Goal: Task Accomplishment & Management: Manage account settings

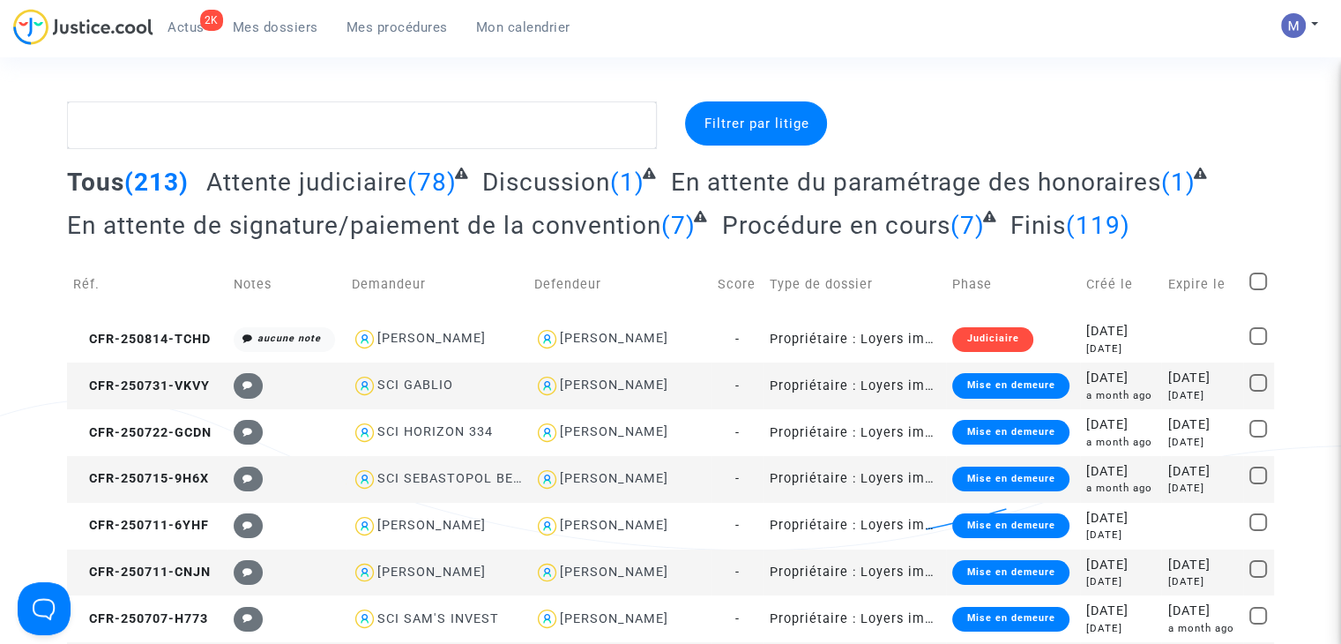
click at [278, 169] on span "Attente judiciaire" at bounding box center [306, 182] width 201 height 29
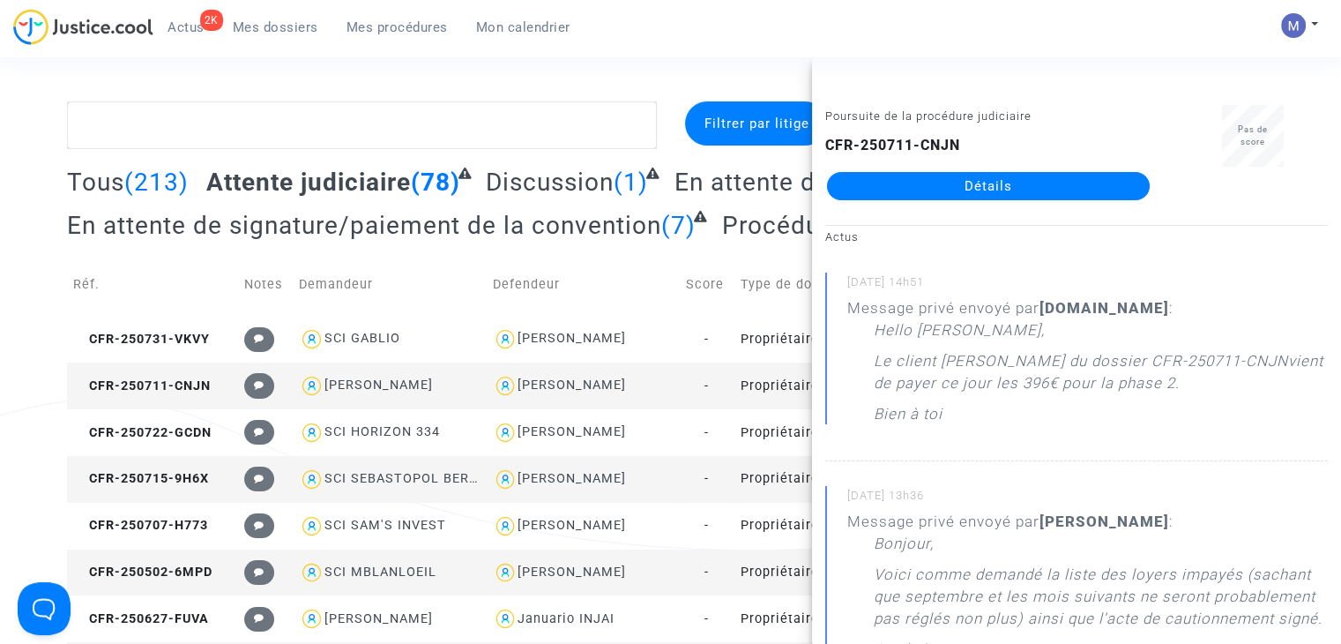
click at [964, 180] on link "Détails" at bounding box center [988, 186] width 323 height 28
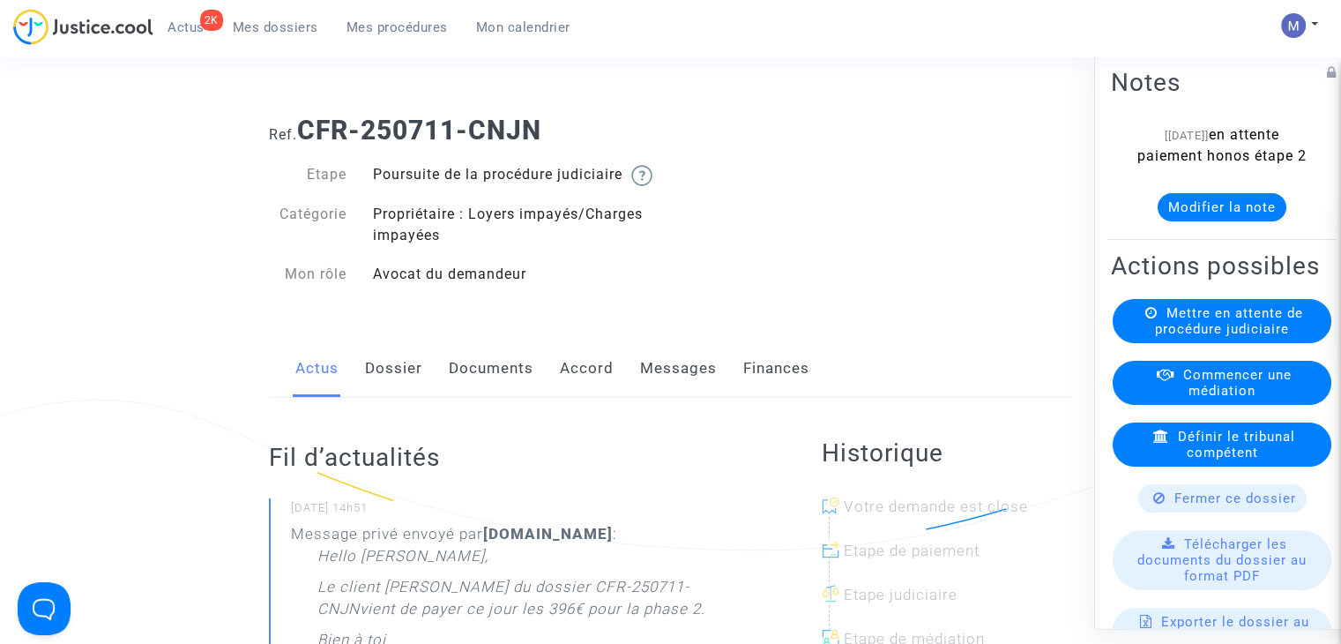
click at [508, 391] on link "Documents" at bounding box center [491, 368] width 85 height 58
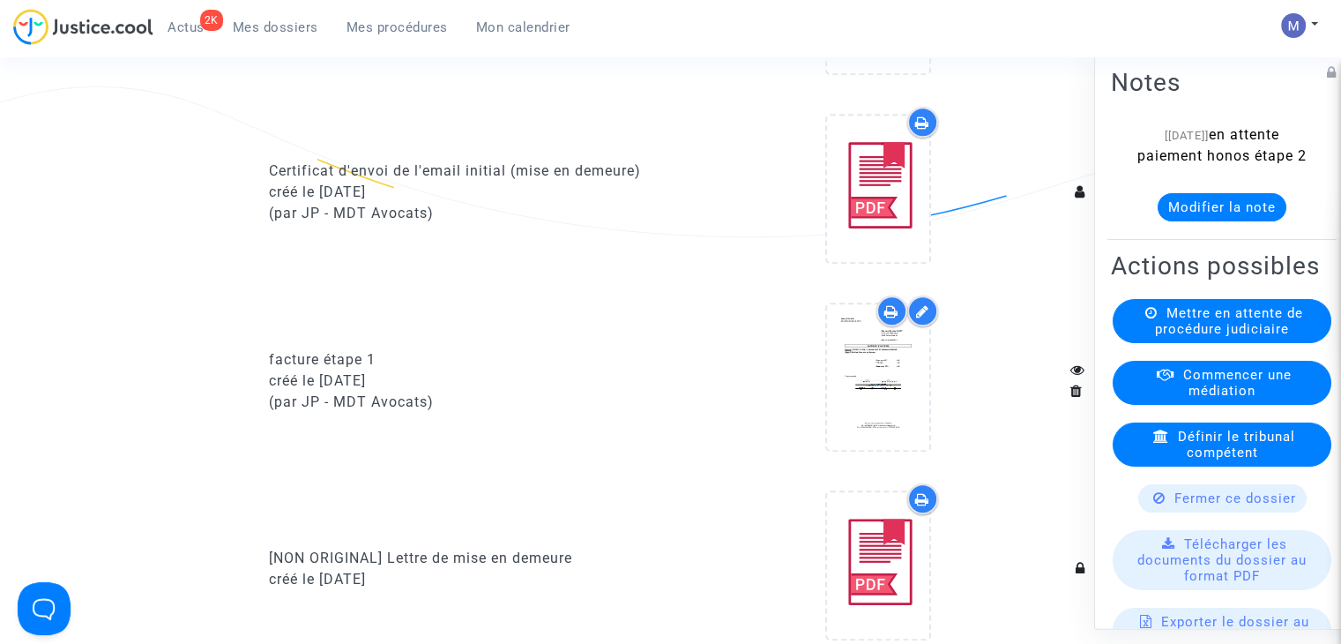
scroll to position [1499, 0]
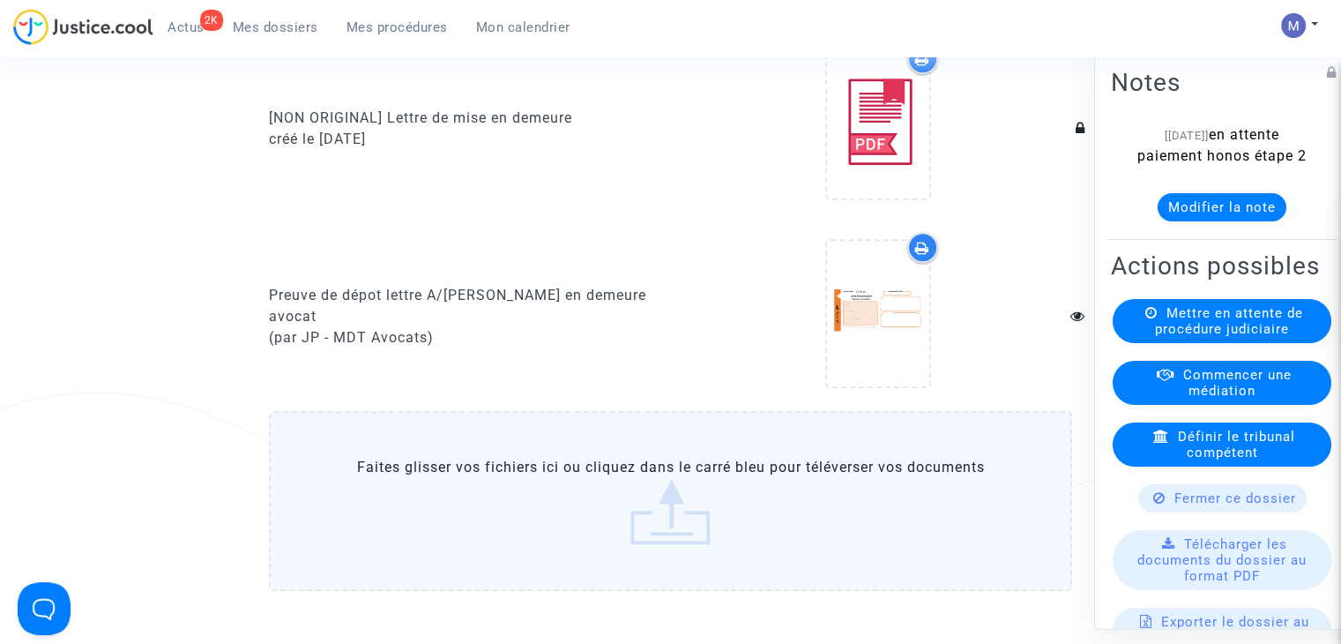
click at [652, 542] on label "Faites glisser vos fichiers ici ou cliquez dans le carré bleu pour téléverser v…" at bounding box center [670, 501] width 803 height 180
click at [0, 0] on input "Faites glisser vos fichiers ici ou cliquez dans le carré bleu pour téléverser v…" at bounding box center [0, 0] width 0 height 0
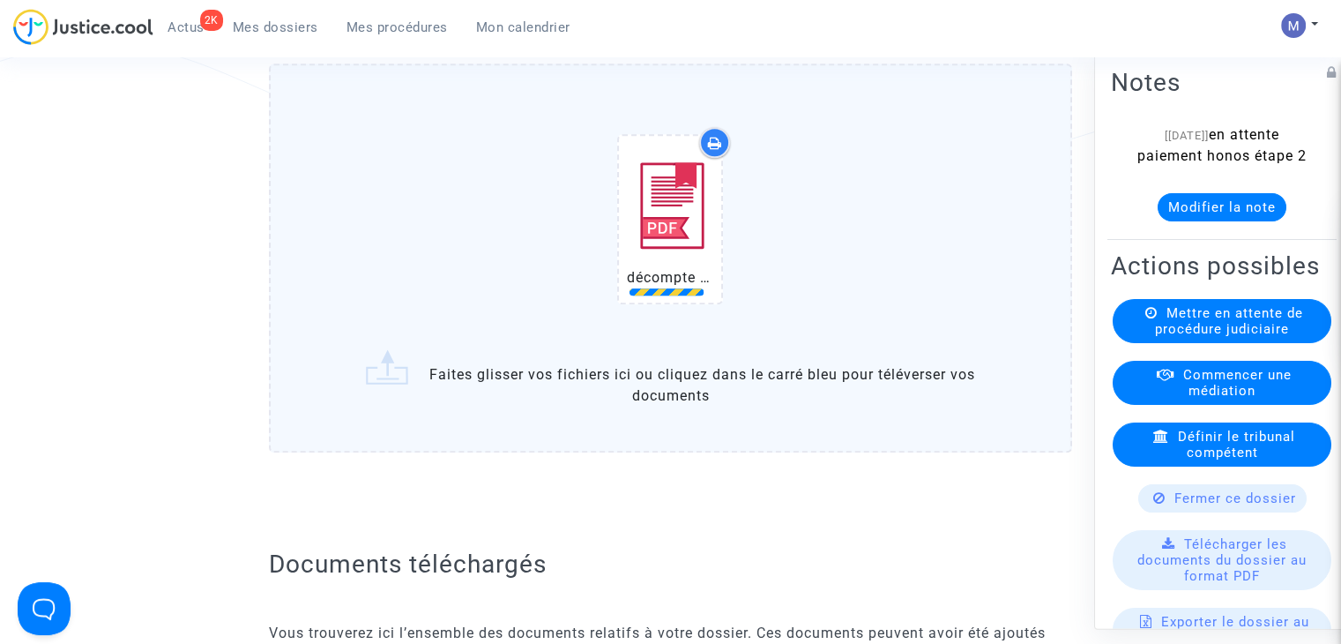
scroll to position [1851, 0]
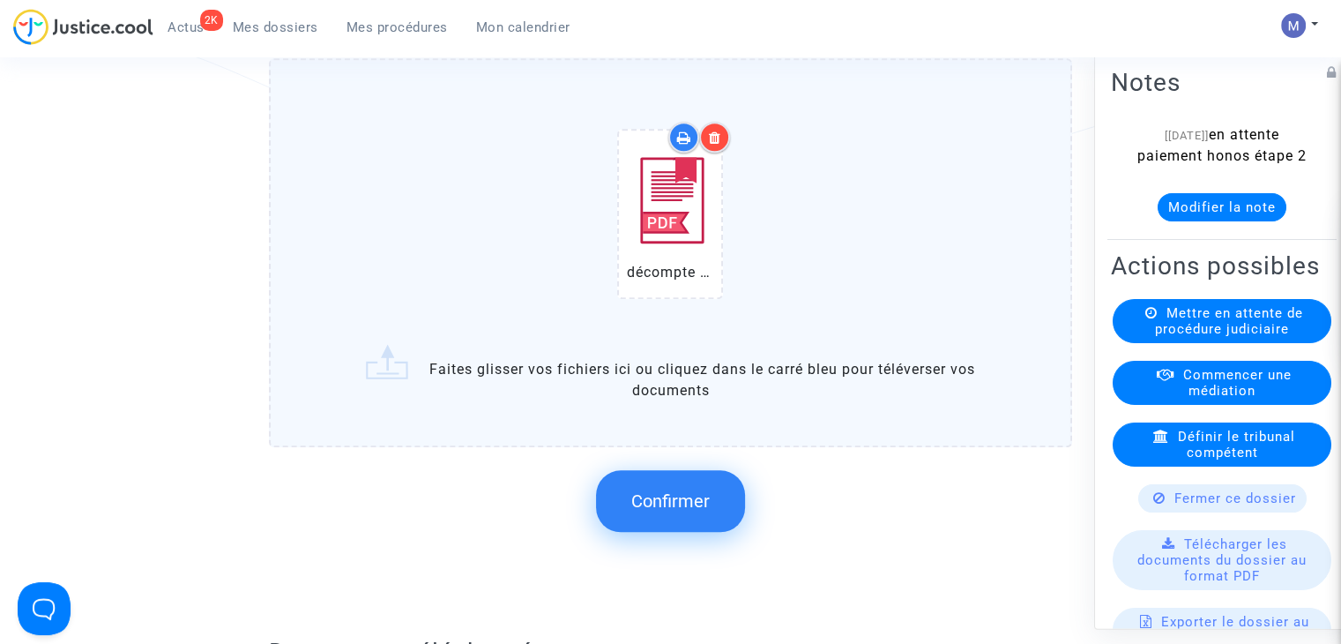
click at [659, 511] on span "Confirmer" at bounding box center [670, 500] width 78 height 21
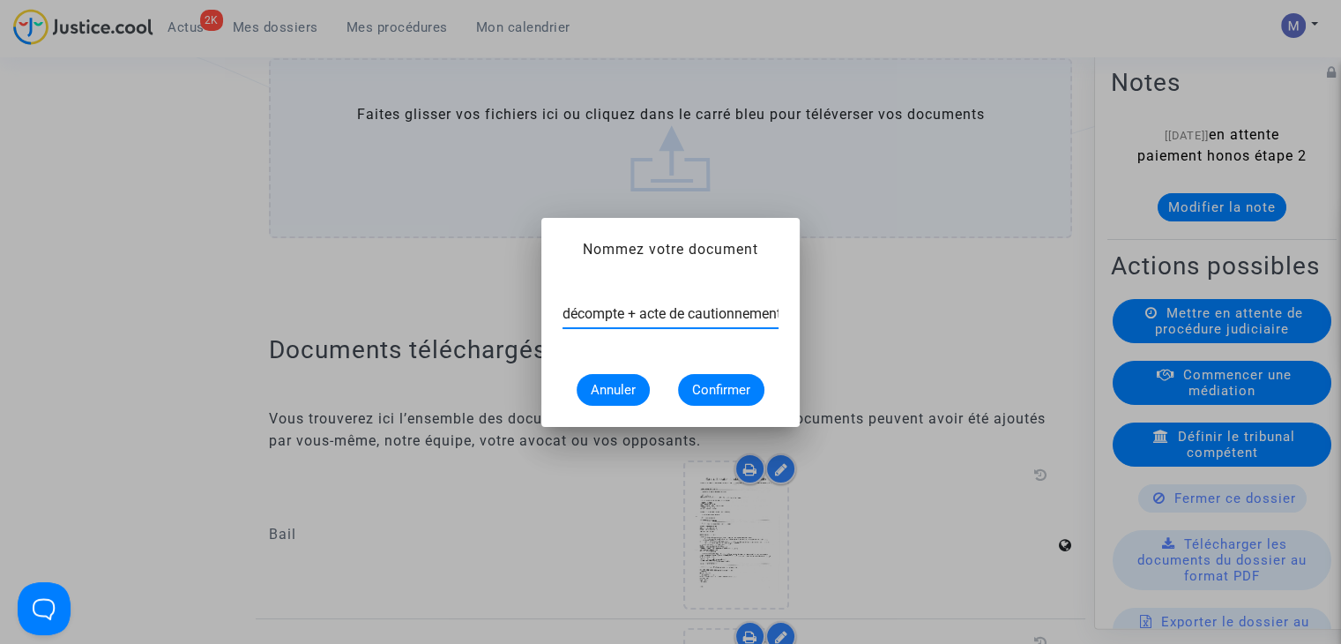
scroll to position [0, 5]
click at [625, 314] on input "décompte + acte de cautionnement" at bounding box center [670, 314] width 216 height 16
type input "décompte à fin [DATE] + acte de cautionnement"
click at [704, 385] on span "Confirmer" at bounding box center [721, 390] width 58 height 16
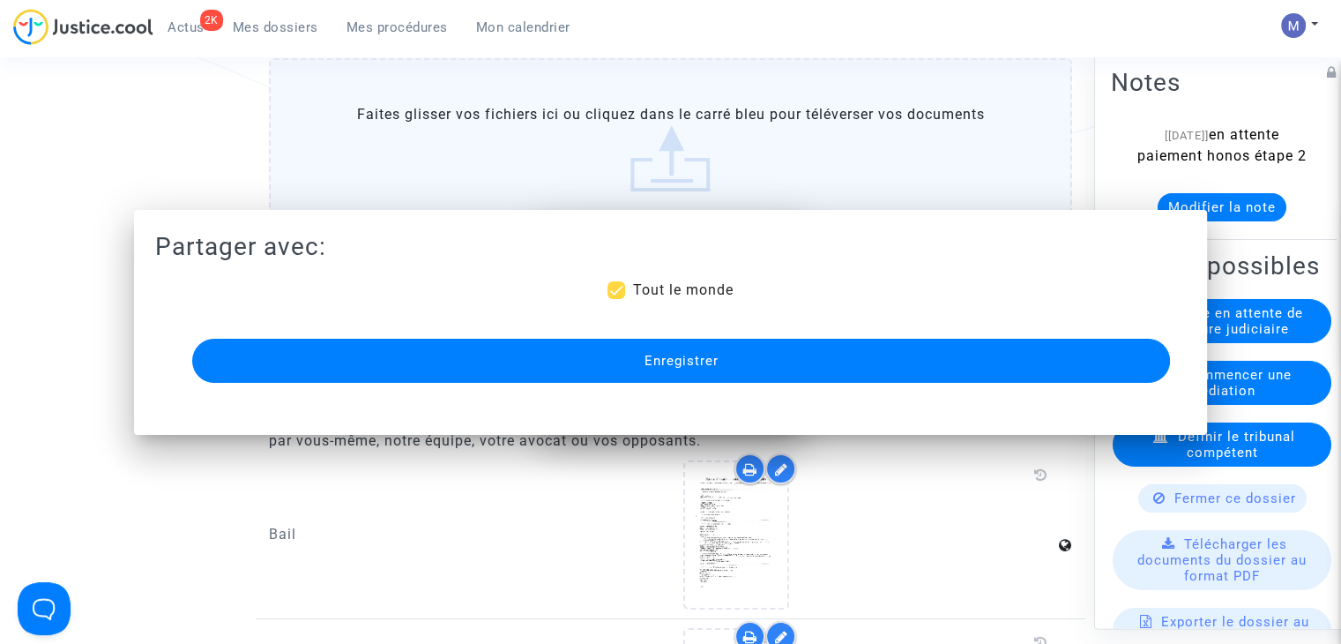
scroll to position [1851, 0]
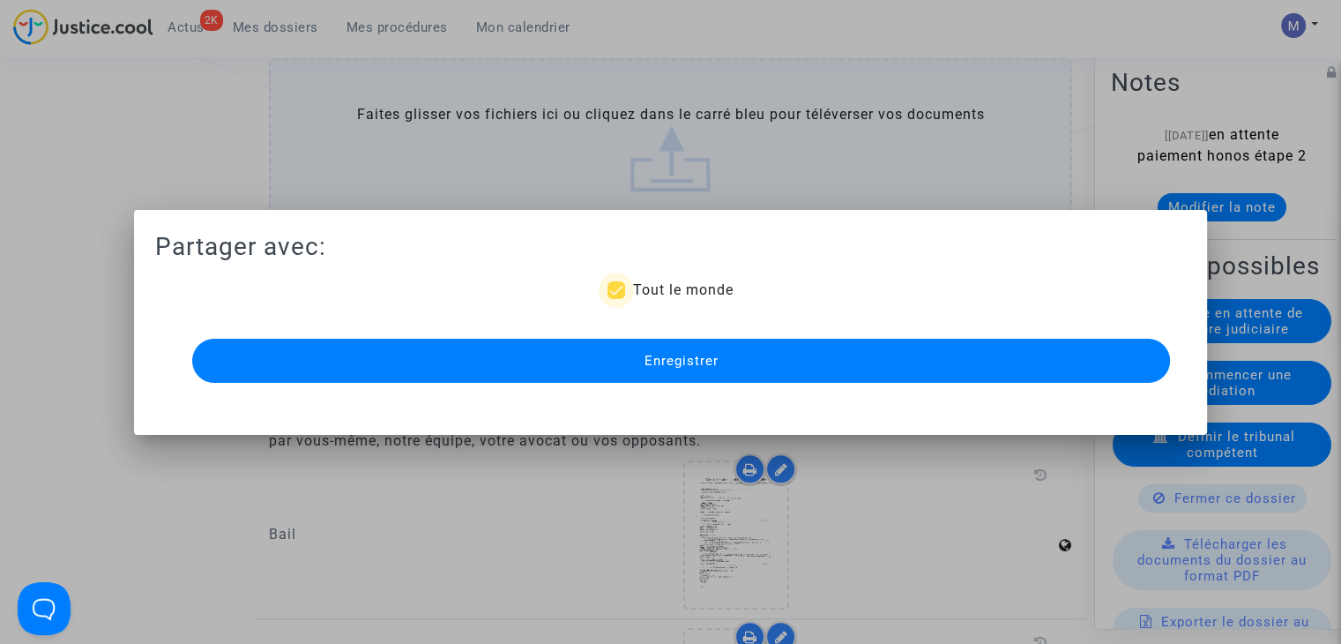
click at [670, 283] on span "Tout le monde" at bounding box center [682, 289] width 101 height 17
click at [616, 299] on input "Tout le monde" at bounding box center [615, 299] width 1 height 1
checkbox input "false"
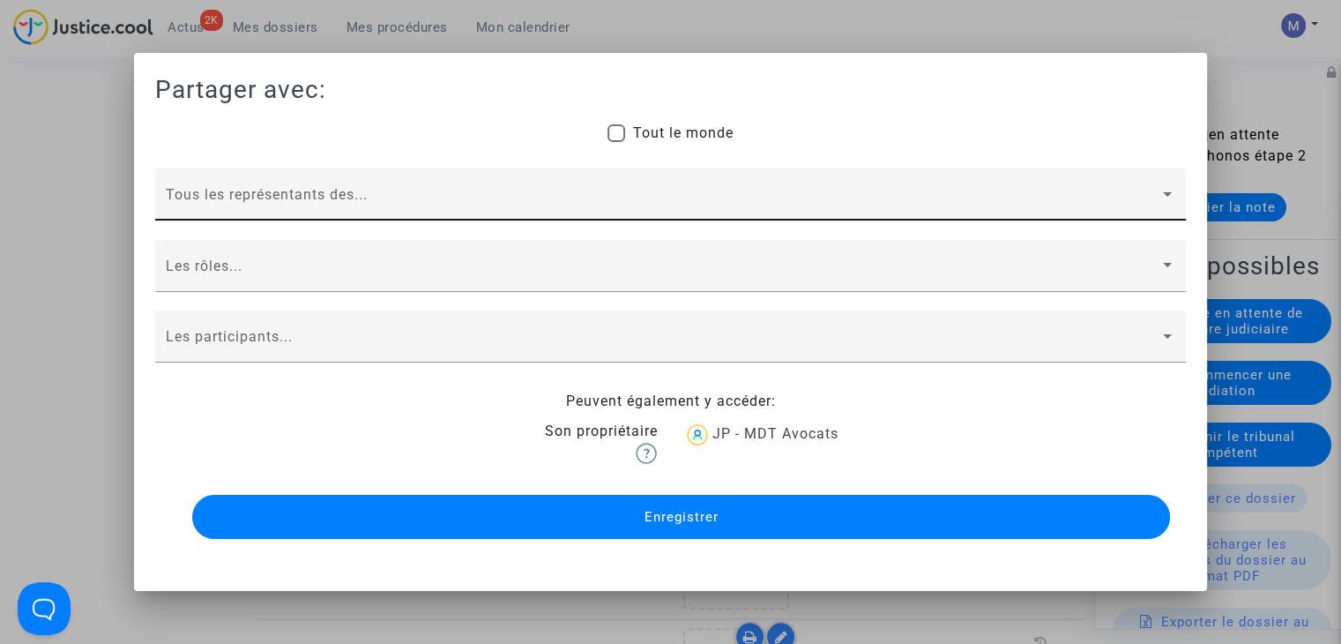
click at [209, 202] on span at bounding box center [663, 202] width 994 height 16
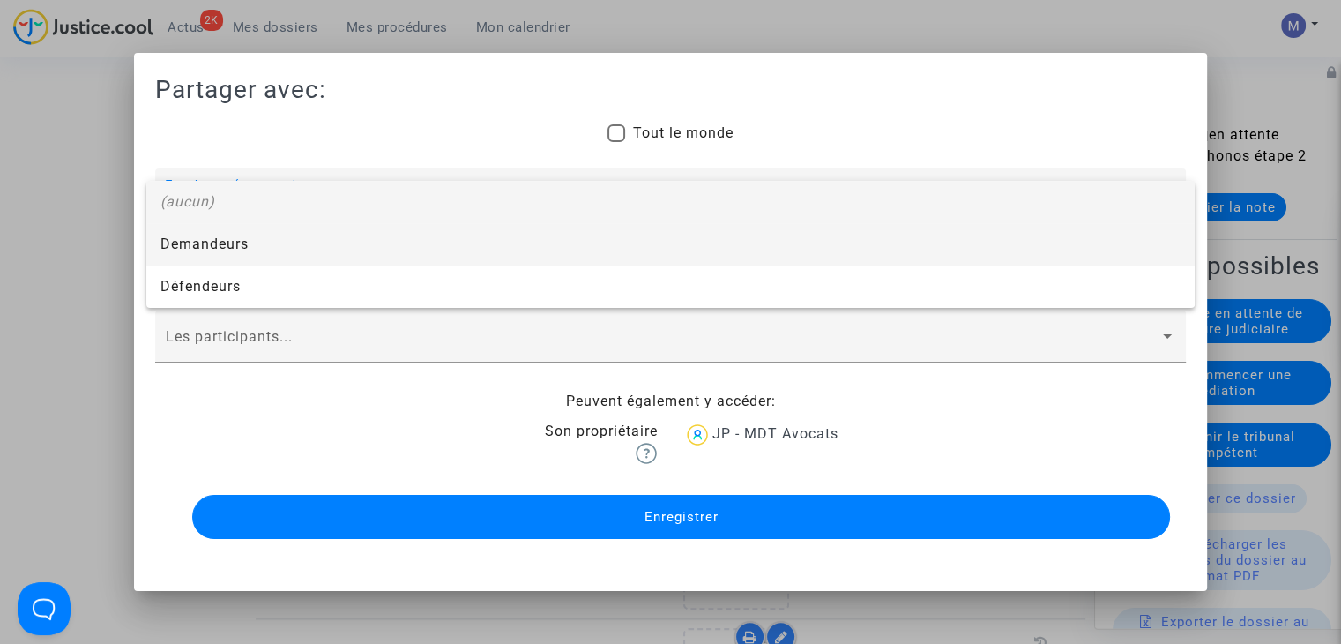
click at [201, 237] on span "Demandeurs" at bounding box center [670, 244] width 1020 height 42
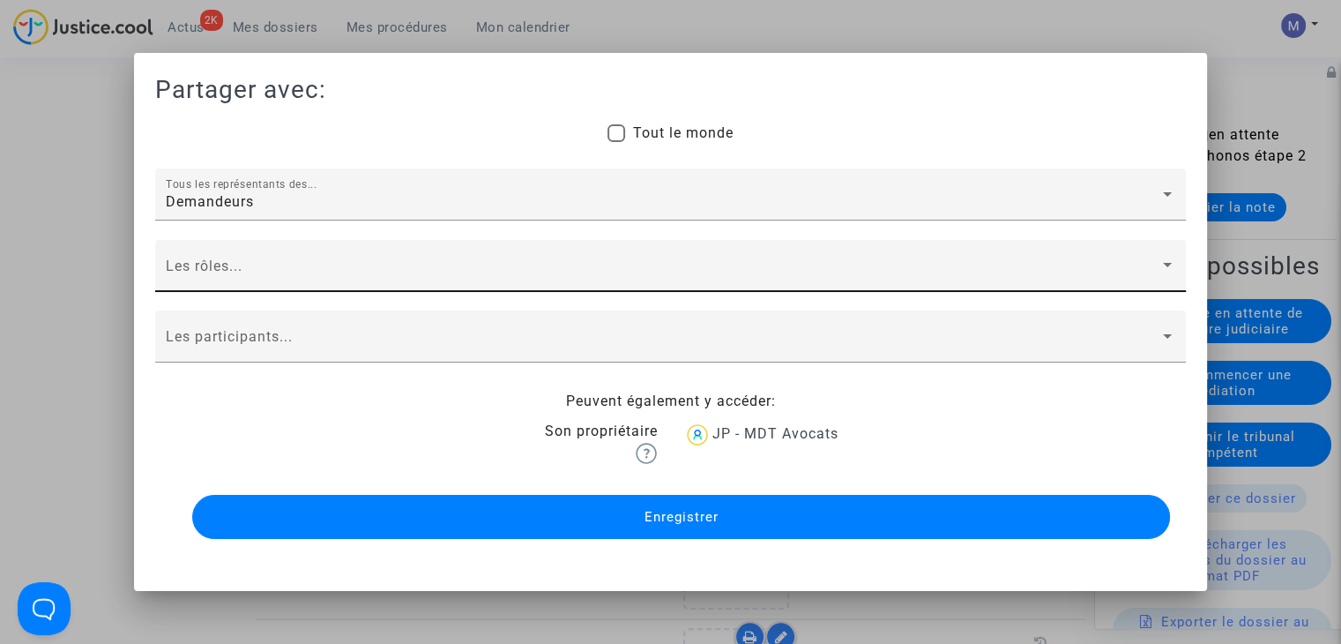
click at [188, 263] on div "Les rôles..." at bounding box center [670, 270] width 1009 height 41
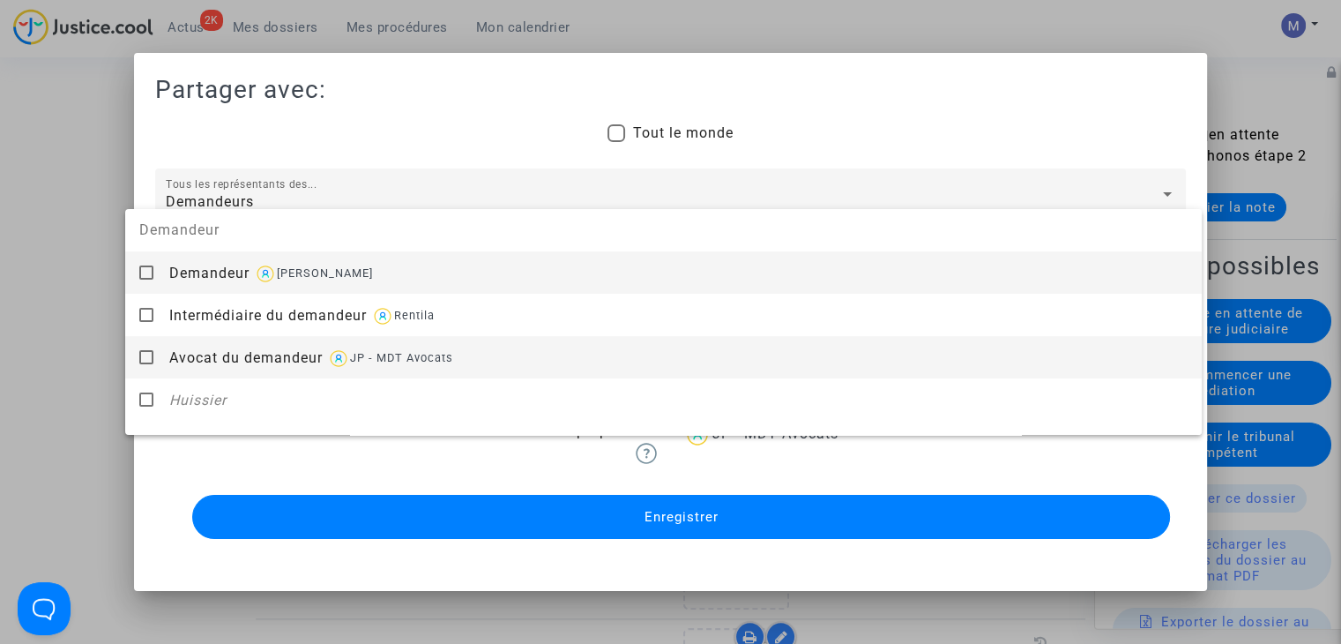
click at [205, 354] on span "Avocat du demandeur" at bounding box center [245, 357] width 153 height 17
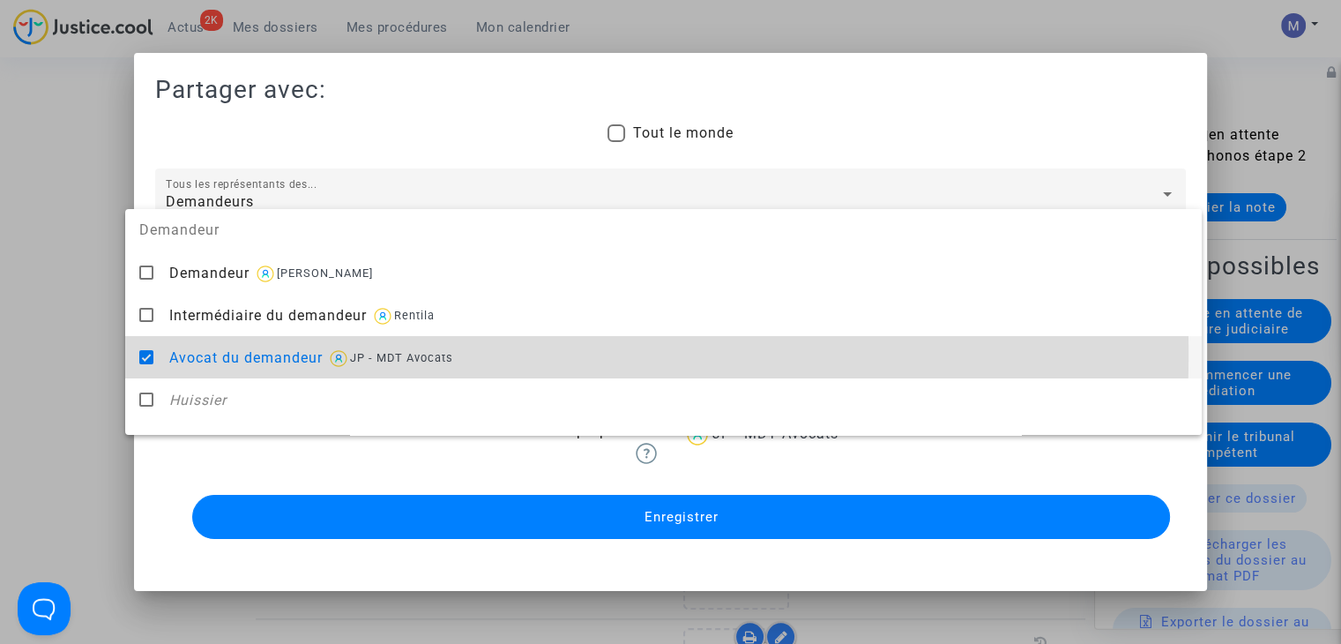
click at [82, 366] on div at bounding box center [670, 322] width 1341 height 644
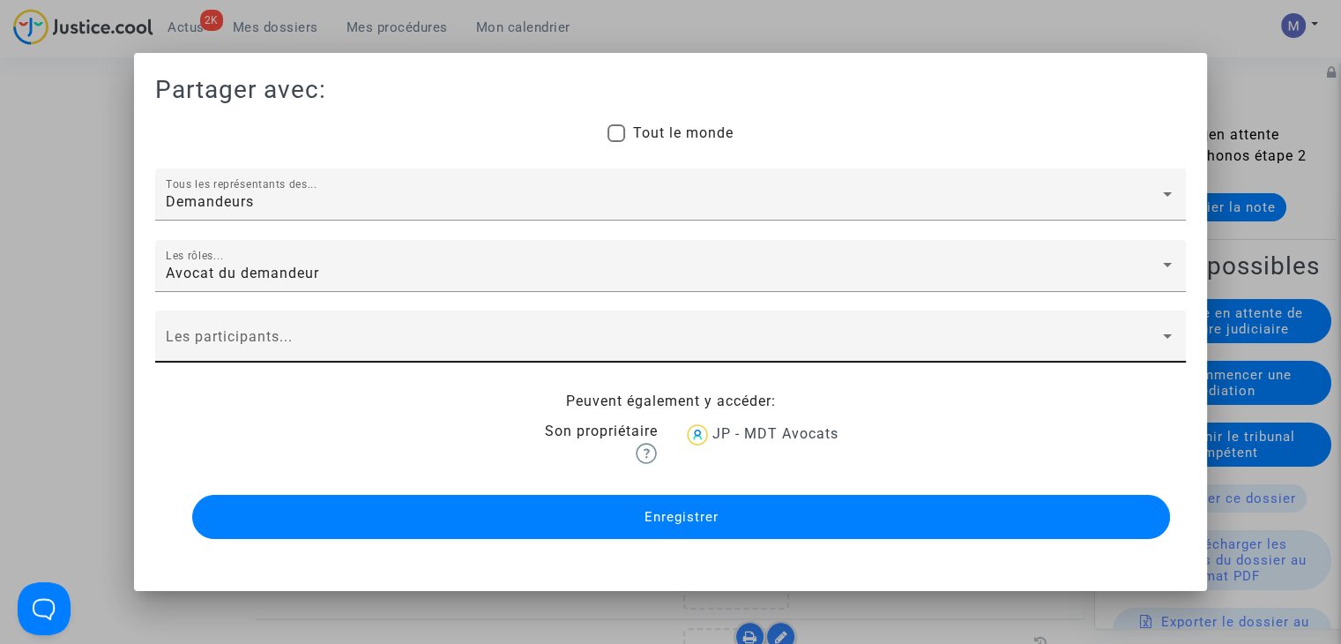
click at [175, 318] on div "Les participants..." at bounding box center [670, 336] width 1031 height 52
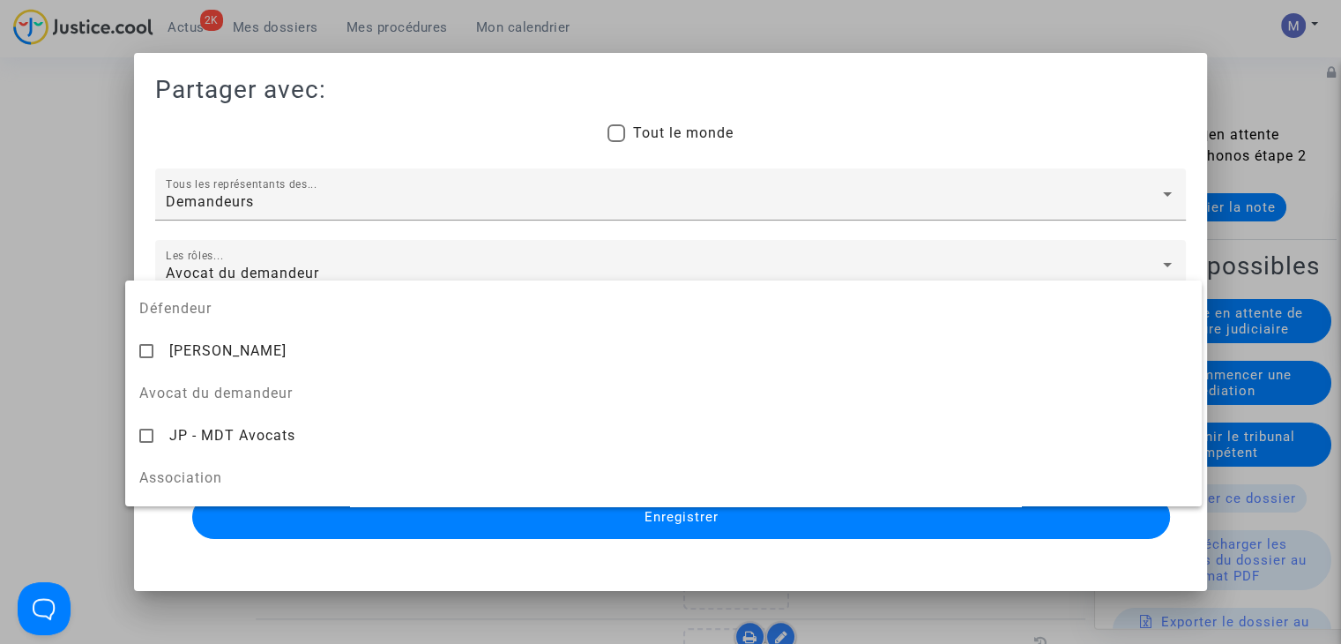
scroll to position [176, 0]
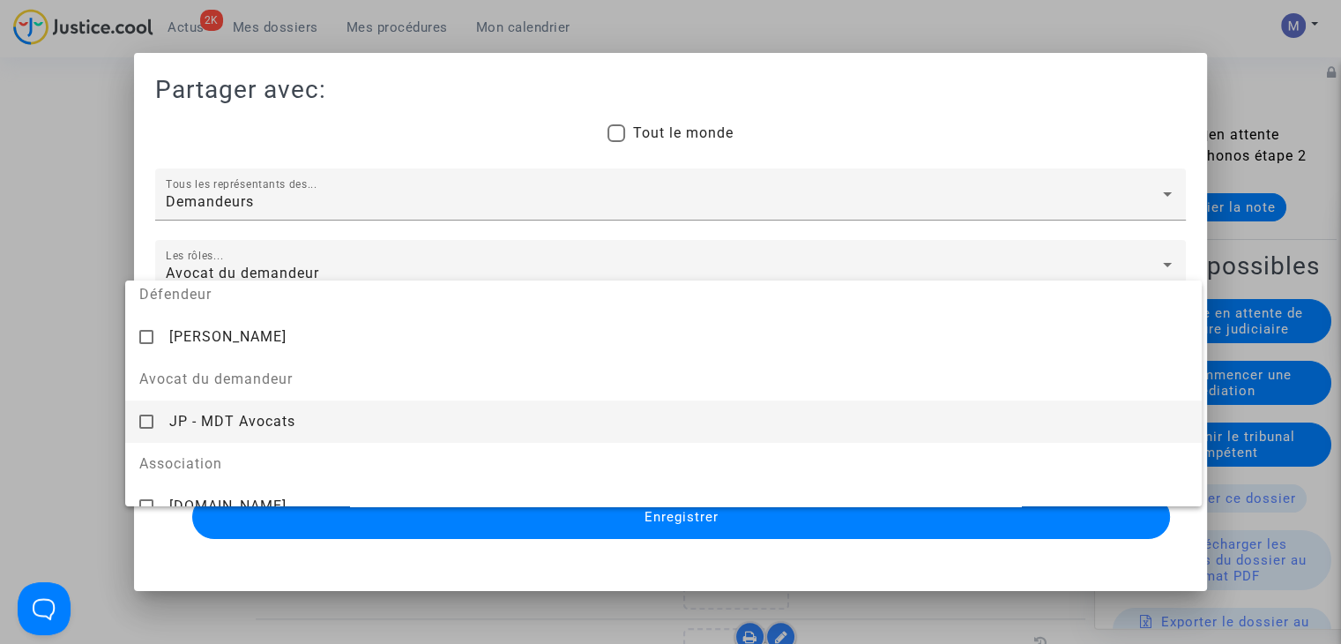
drag, startPoint x: 208, startPoint y: 424, endPoint x: 52, endPoint y: 389, distance: 160.0
click at [201, 421] on span "JP - MDT Avocats" at bounding box center [232, 421] width 126 height 17
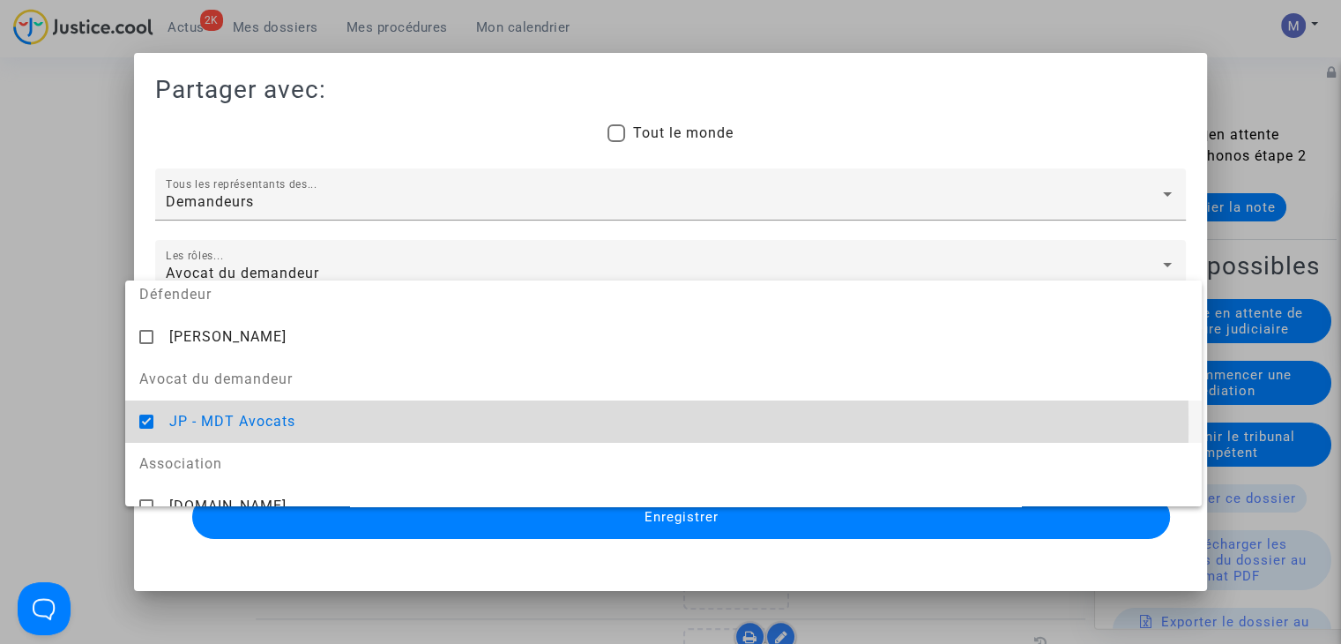
click at [30, 381] on div at bounding box center [670, 322] width 1341 height 644
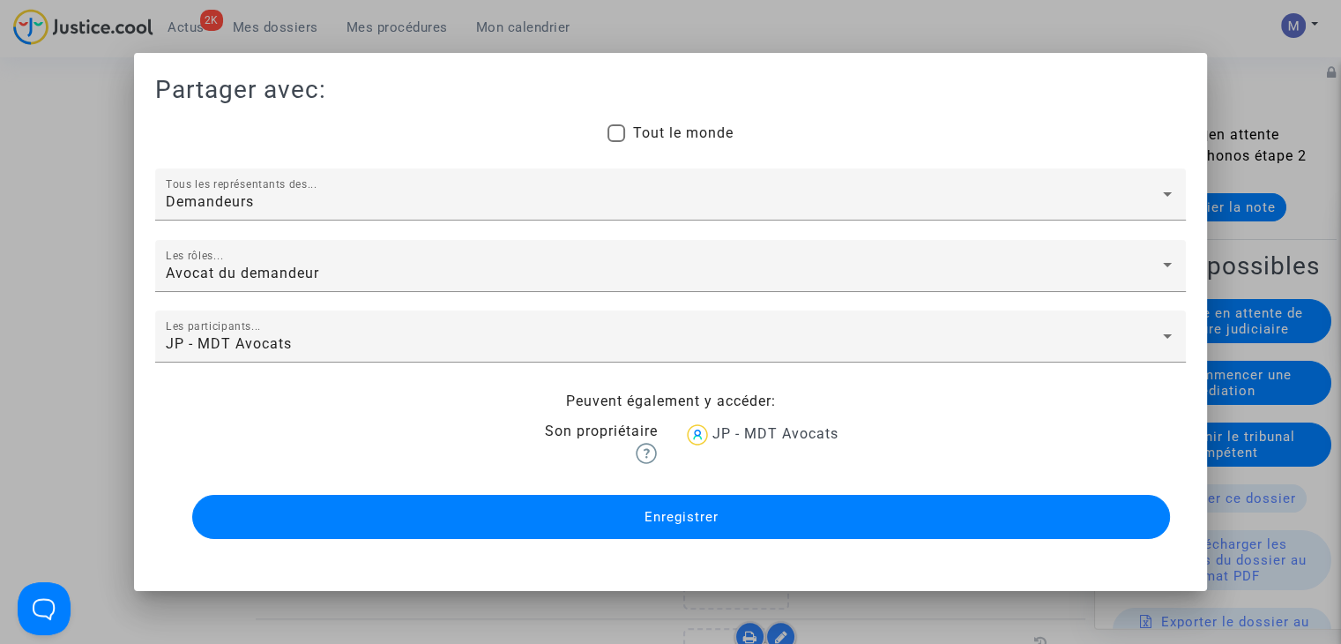
click at [556, 523] on button "Enregistrer" at bounding box center [681, 517] width 978 height 44
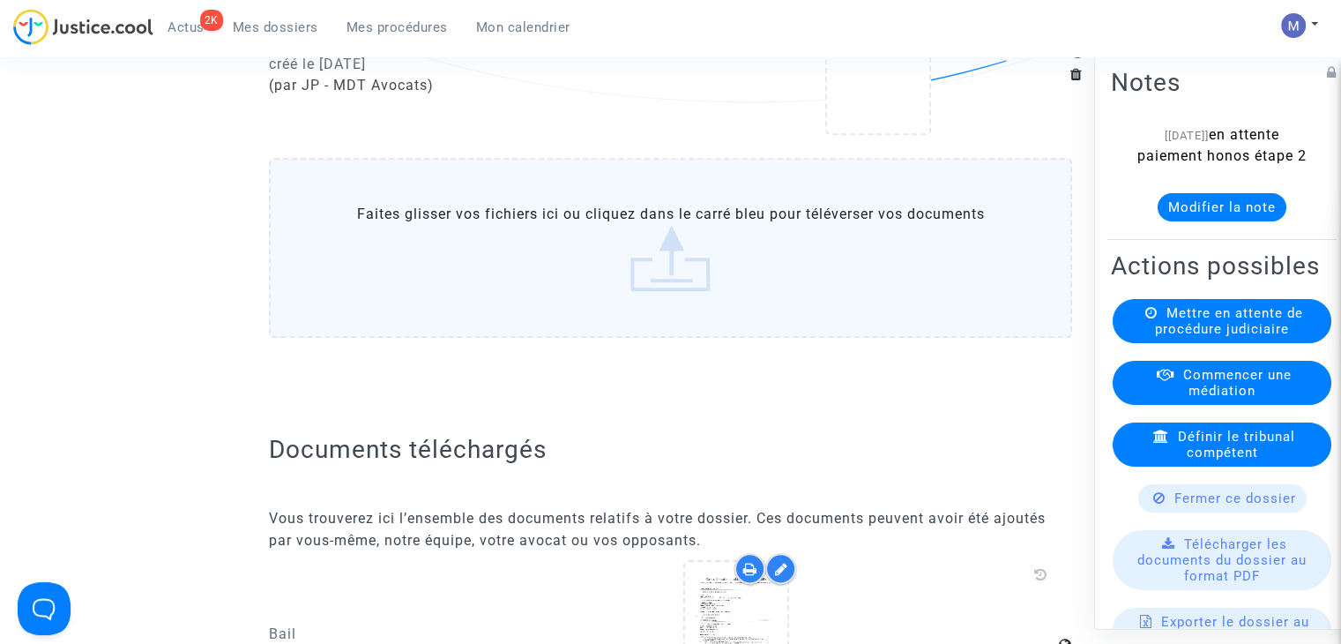
scroll to position [2380, 0]
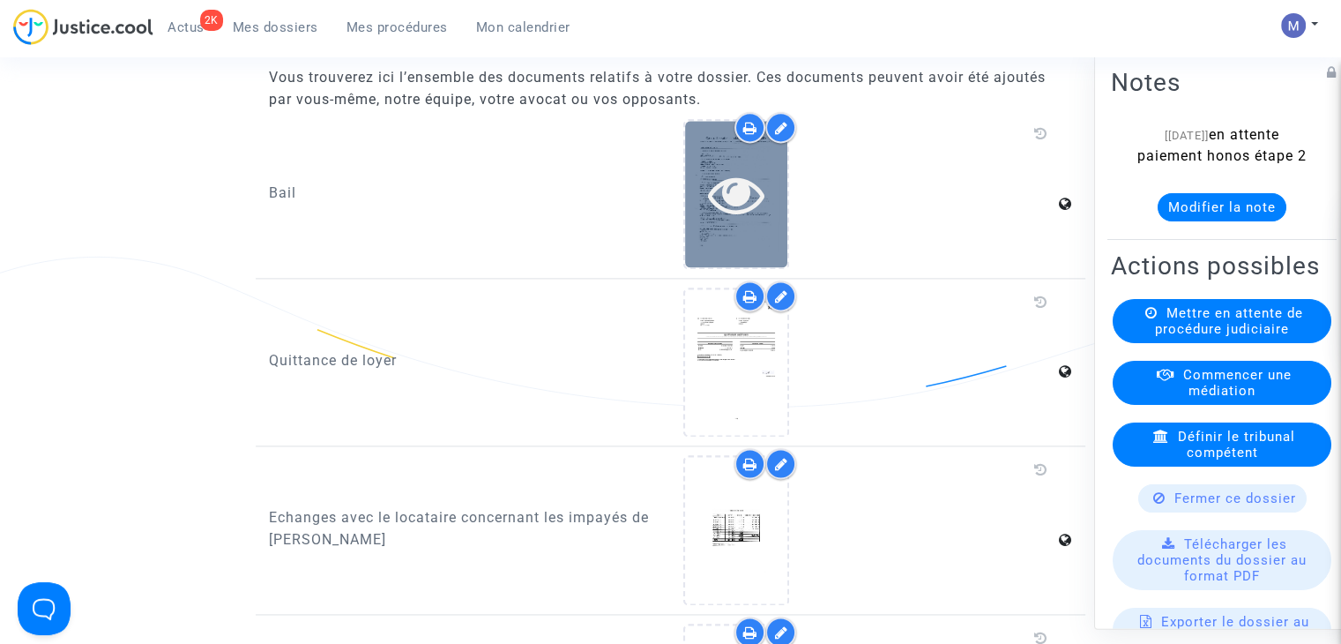
click at [715, 222] on icon at bounding box center [736, 194] width 57 height 56
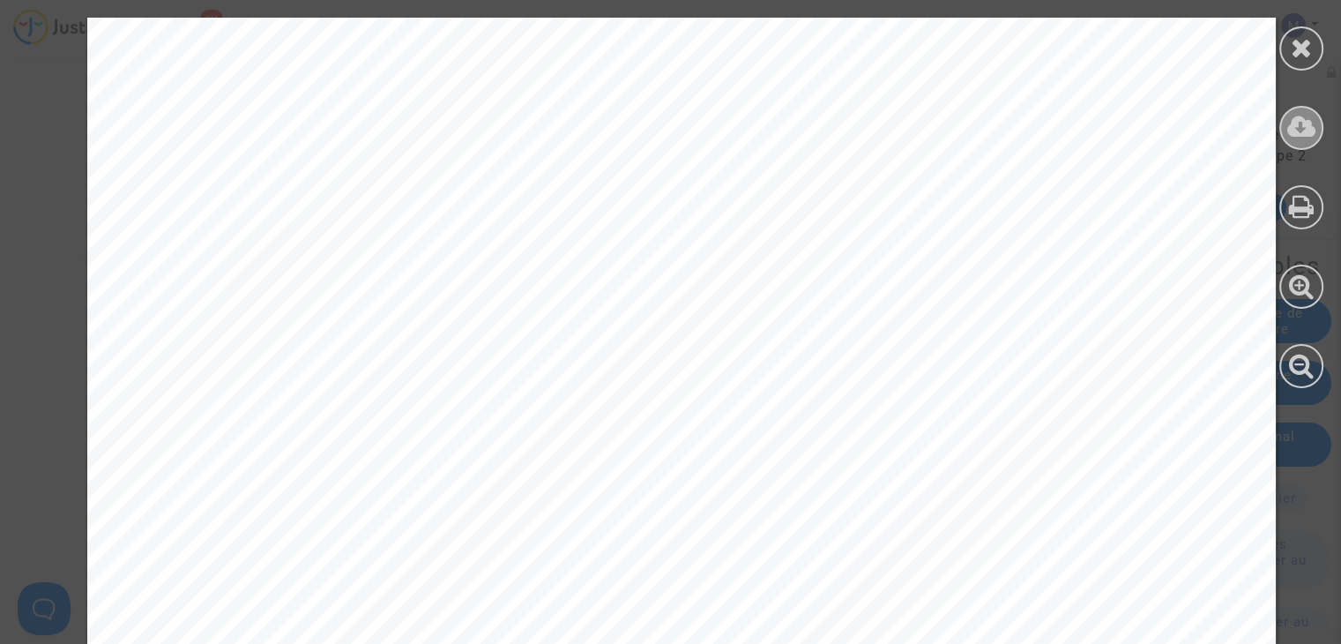
click at [1294, 139] on icon at bounding box center [1301, 127] width 29 height 26
click at [1300, 53] on icon at bounding box center [1302, 47] width 22 height 26
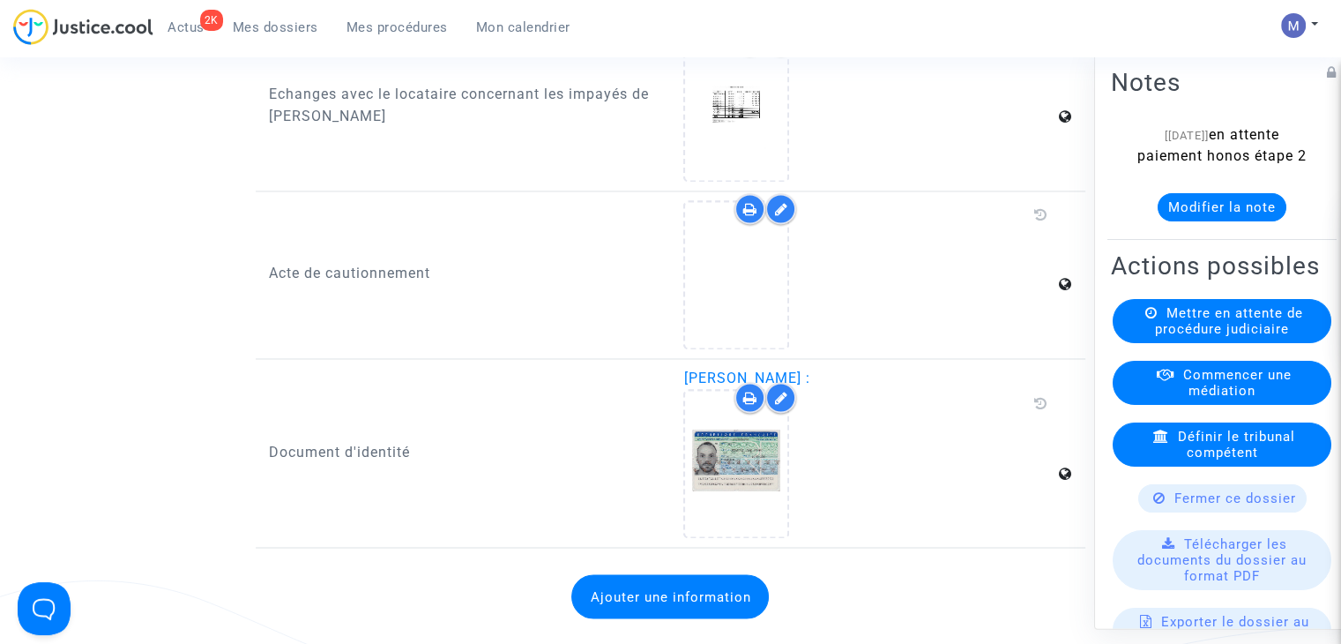
scroll to position [2821, 0]
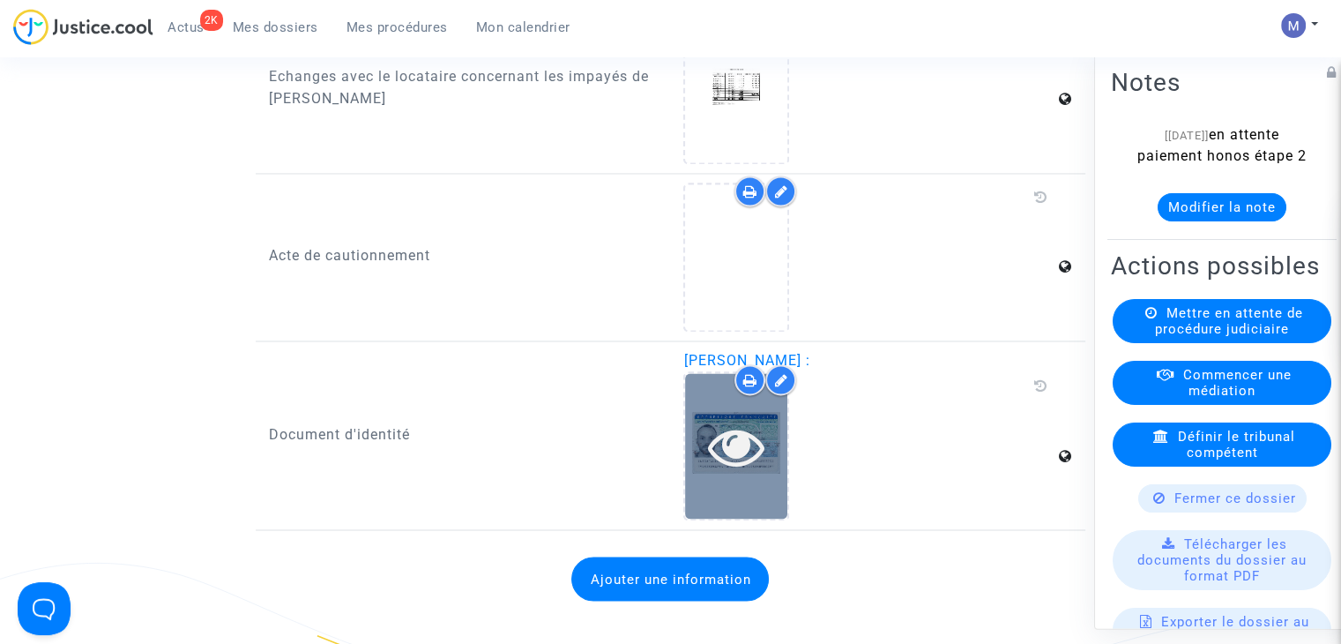
click at [711, 428] on icon at bounding box center [736, 446] width 57 height 56
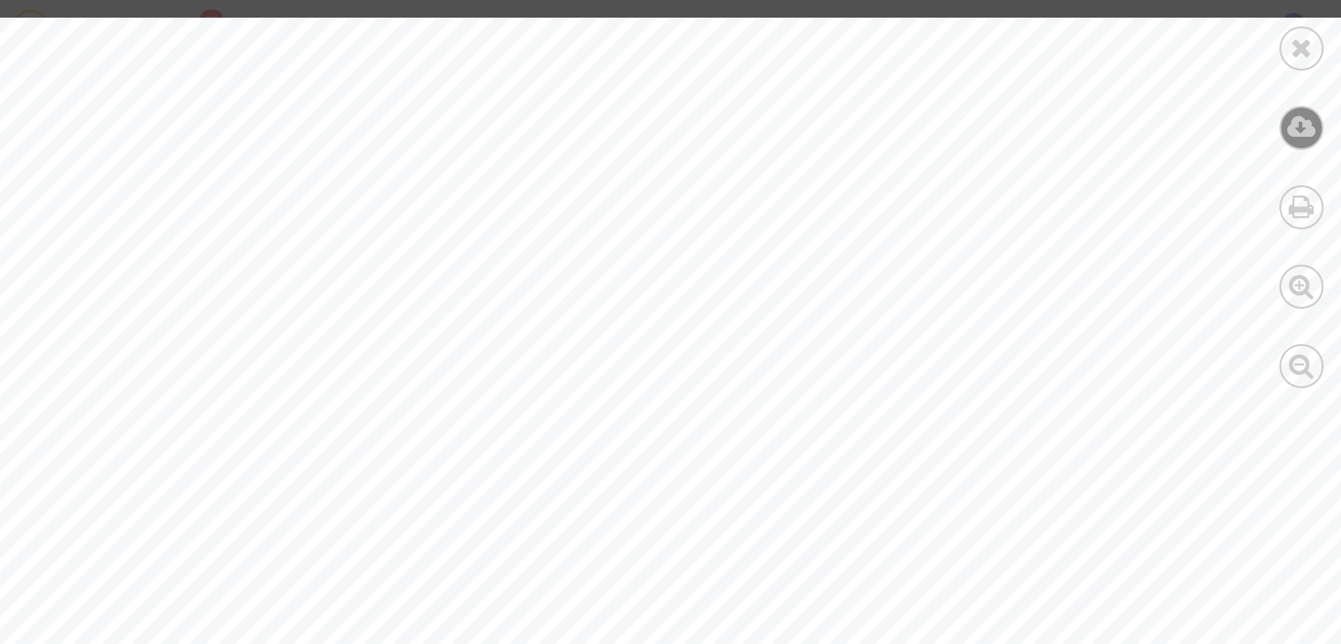
click at [1307, 126] on icon at bounding box center [1301, 127] width 29 height 26
click at [1298, 49] on icon at bounding box center [1302, 47] width 22 height 26
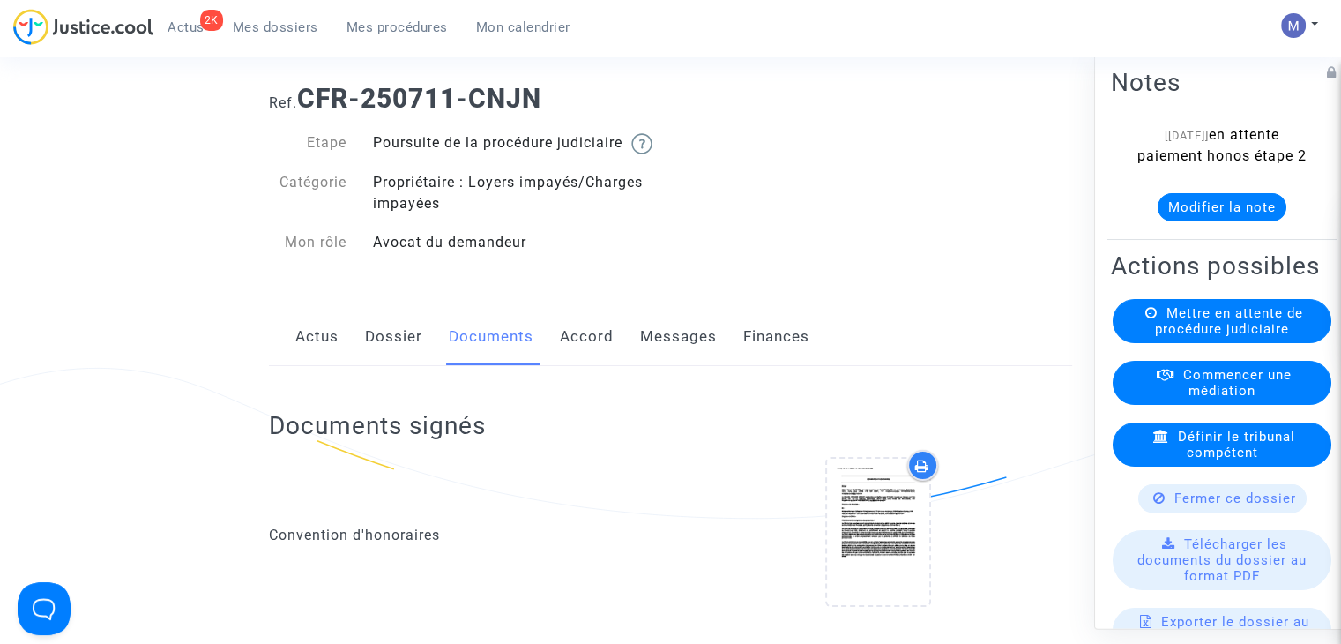
scroll to position [0, 0]
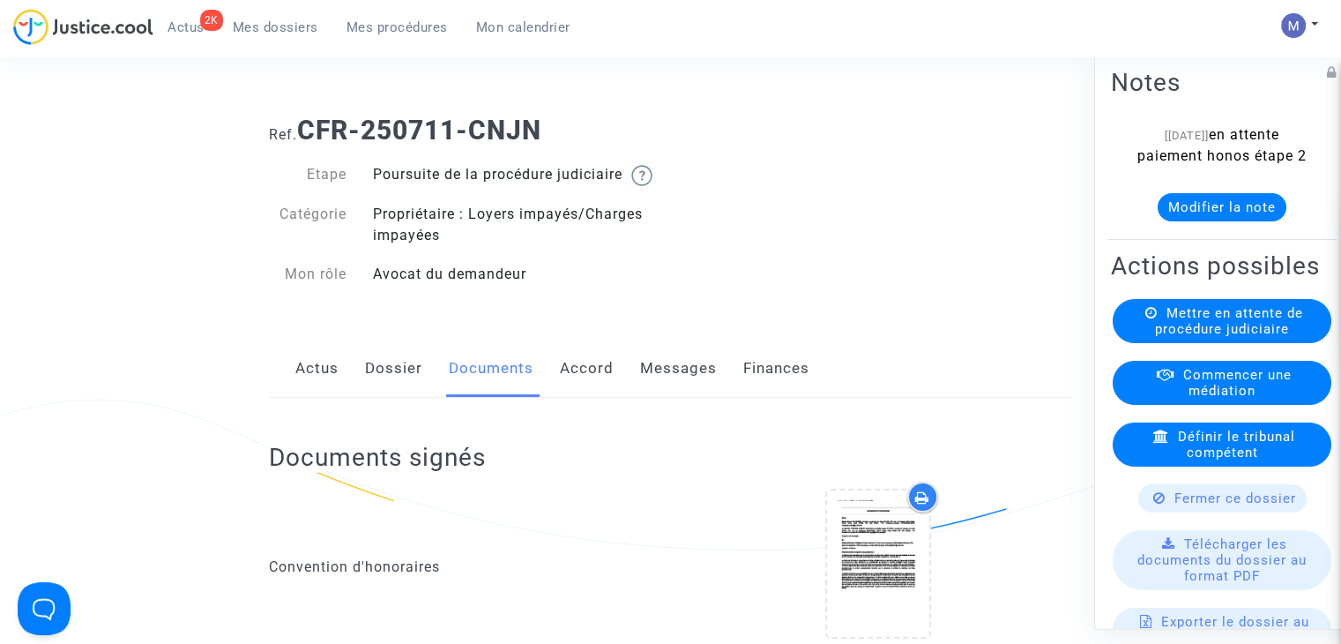
click at [401, 389] on link "Dossier" at bounding box center [393, 368] width 57 height 58
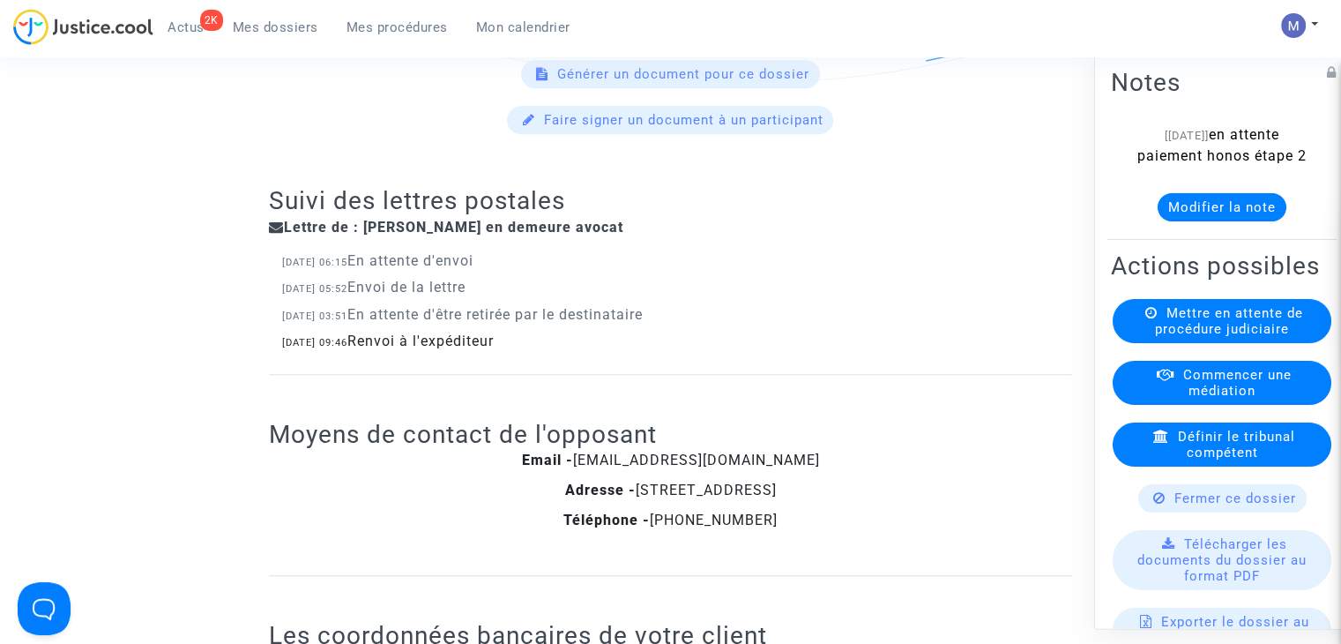
scroll to position [1146, 0]
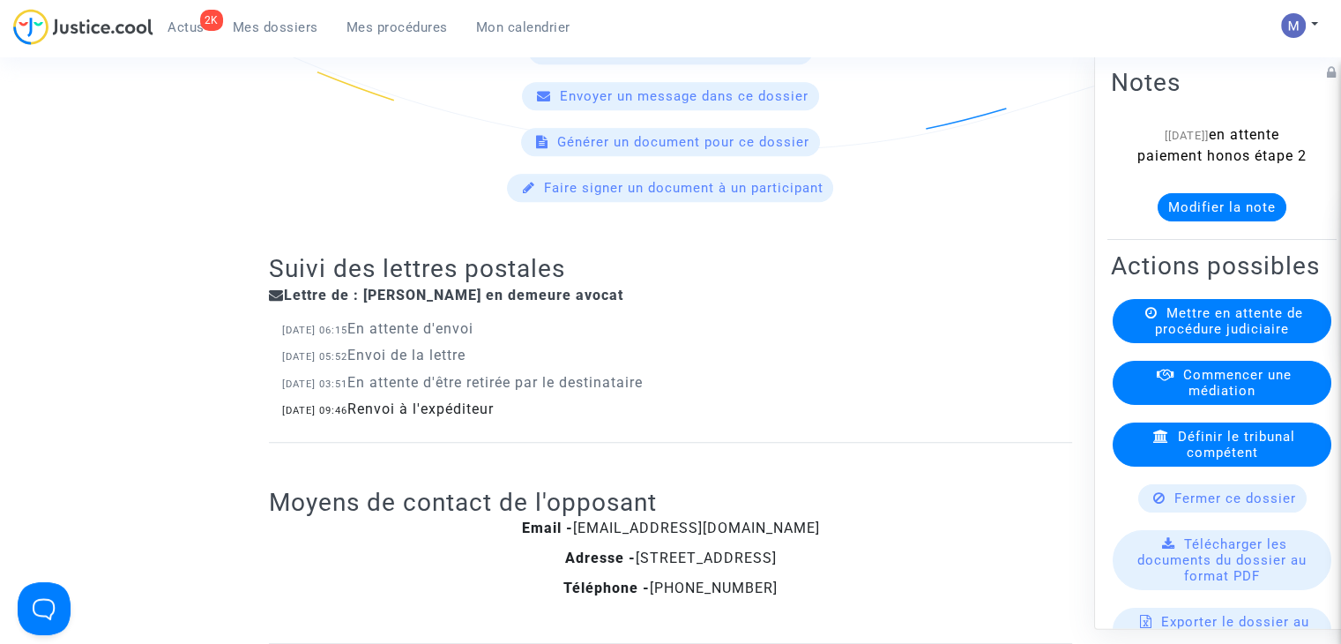
click at [1186, 220] on button "Modifier la note" at bounding box center [1222, 207] width 129 height 28
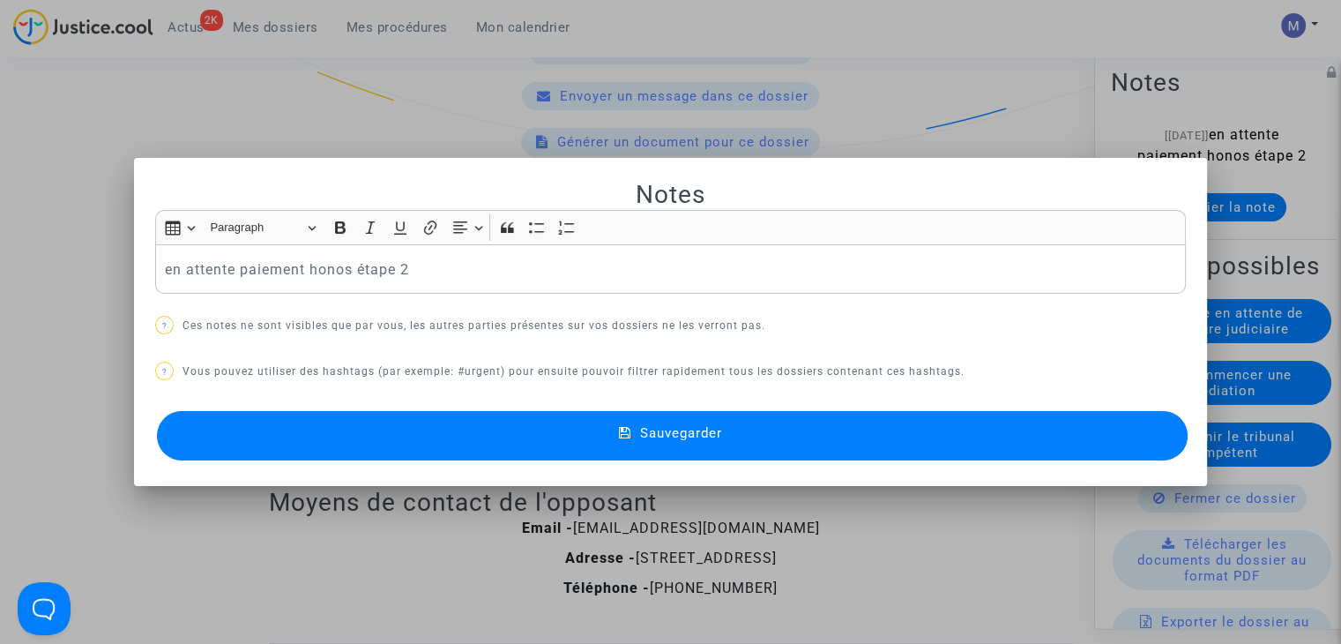
scroll to position [0, 0]
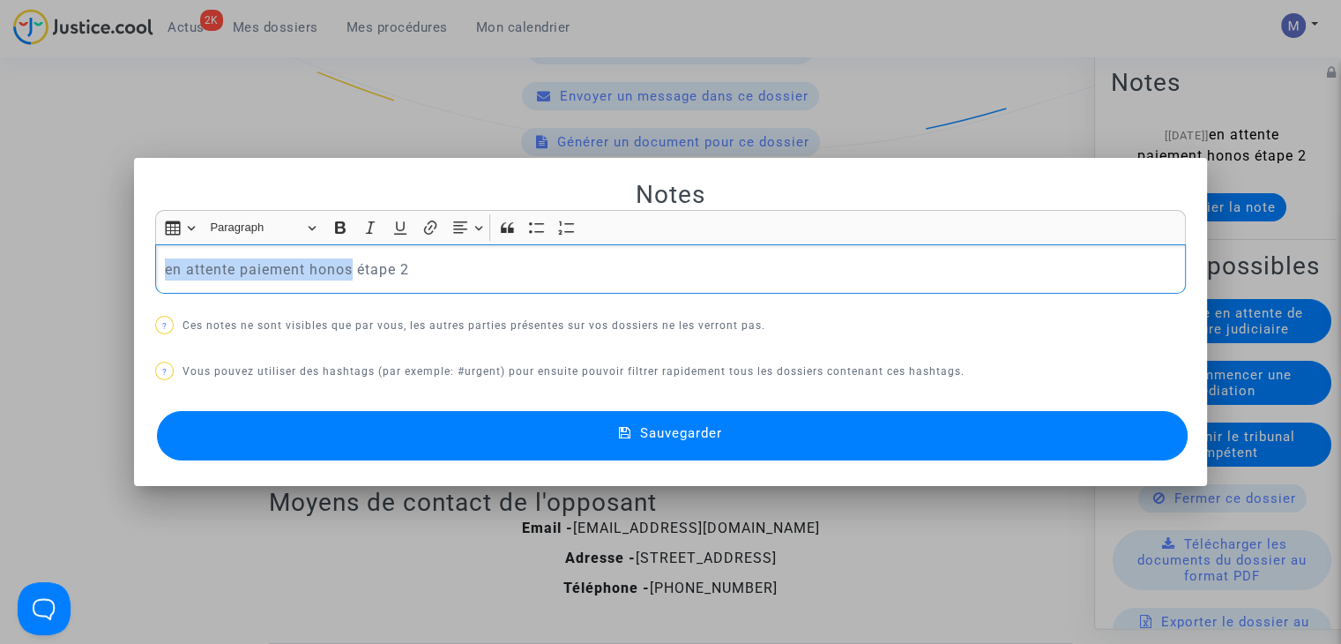
drag, startPoint x: 348, startPoint y: 269, endPoint x: 124, endPoint y: 260, distance: 224.1
click at [124, 260] on div "Notes Rich Text Editor Insert table Insert table Heading Paragraph Paragraph He…" at bounding box center [670, 322] width 1341 height 644
click at [398, 276] on p "éléments pour étape 2" at bounding box center [671, 269] width 1012 height 22
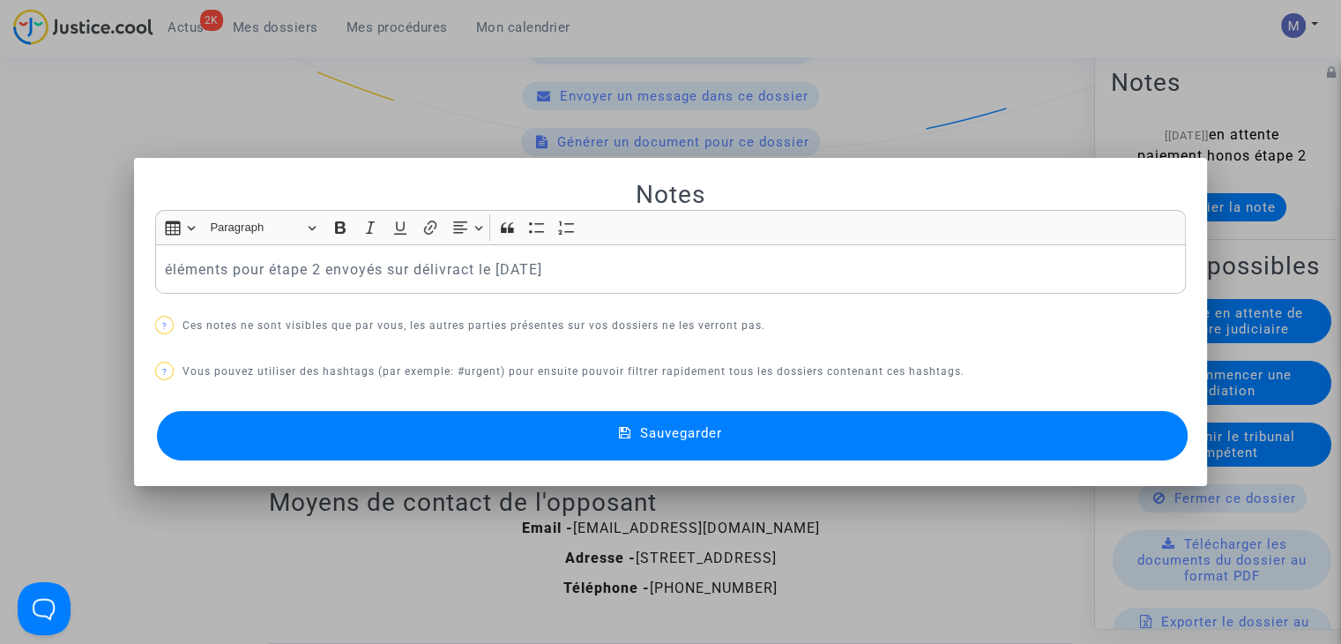
click at [681, 431] on span "Sauvegarder" at bounding box center [681, 433] width 82 height 16
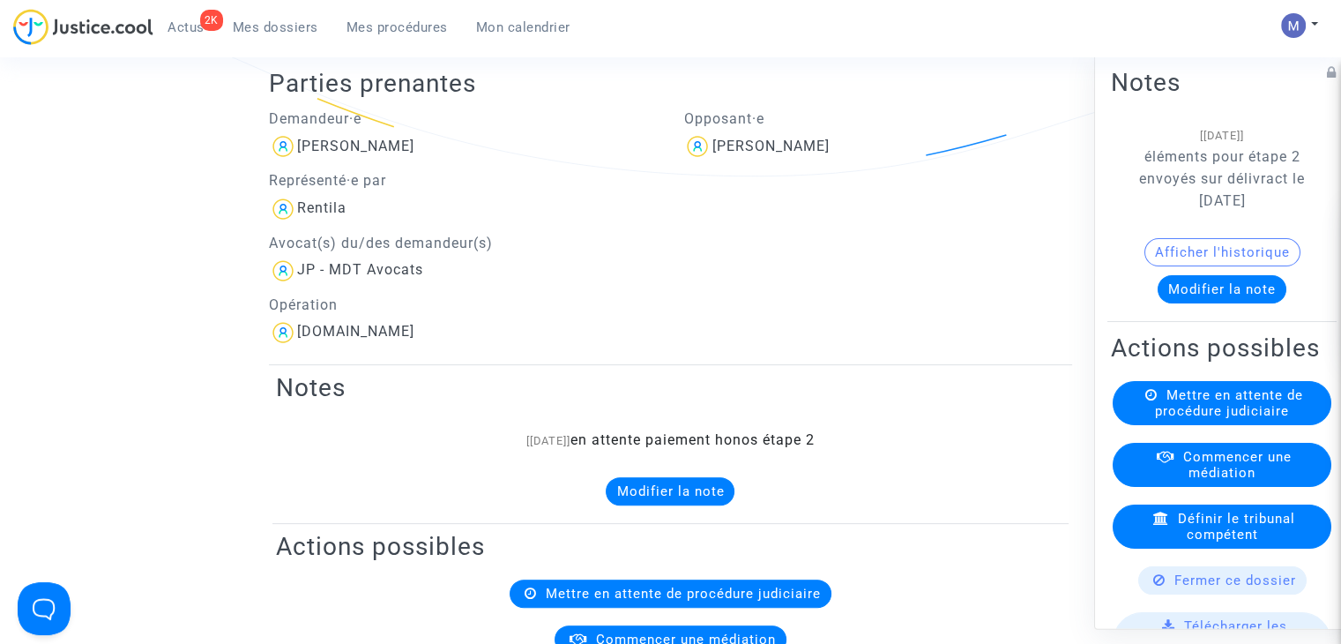
scroll to position [264, 0]
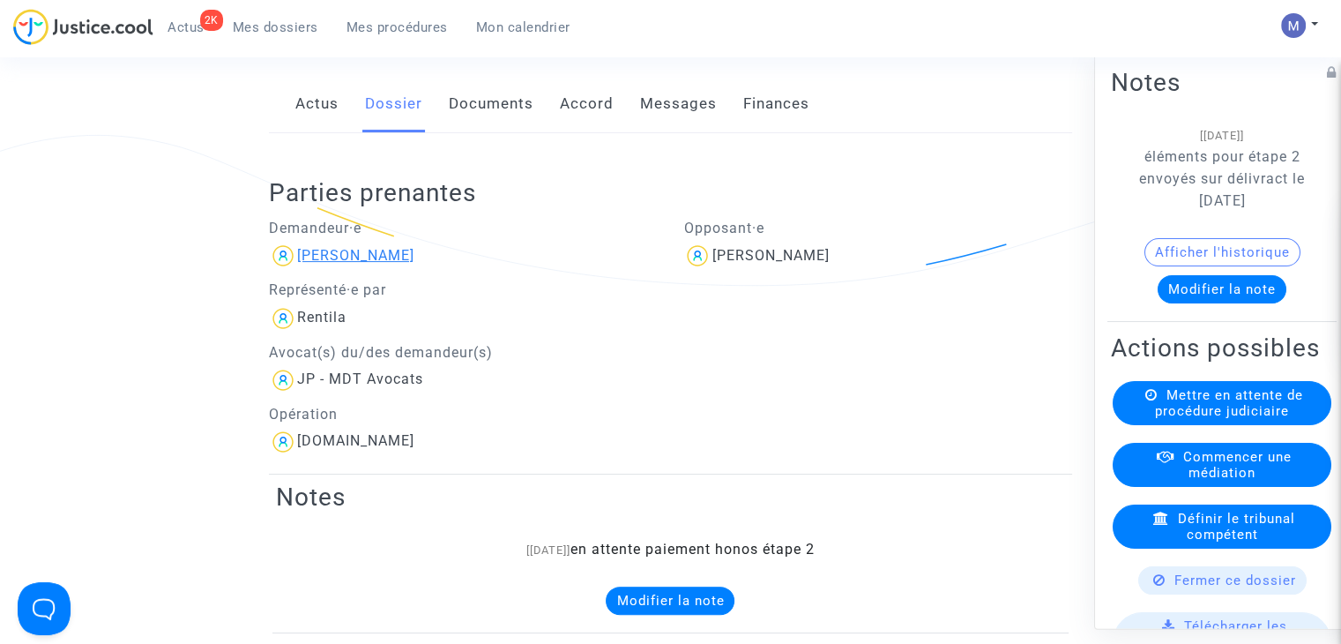
click at [329, 264] on div "[PERSON_NAME]" at bounding box center [355, 255] width 117 height 17
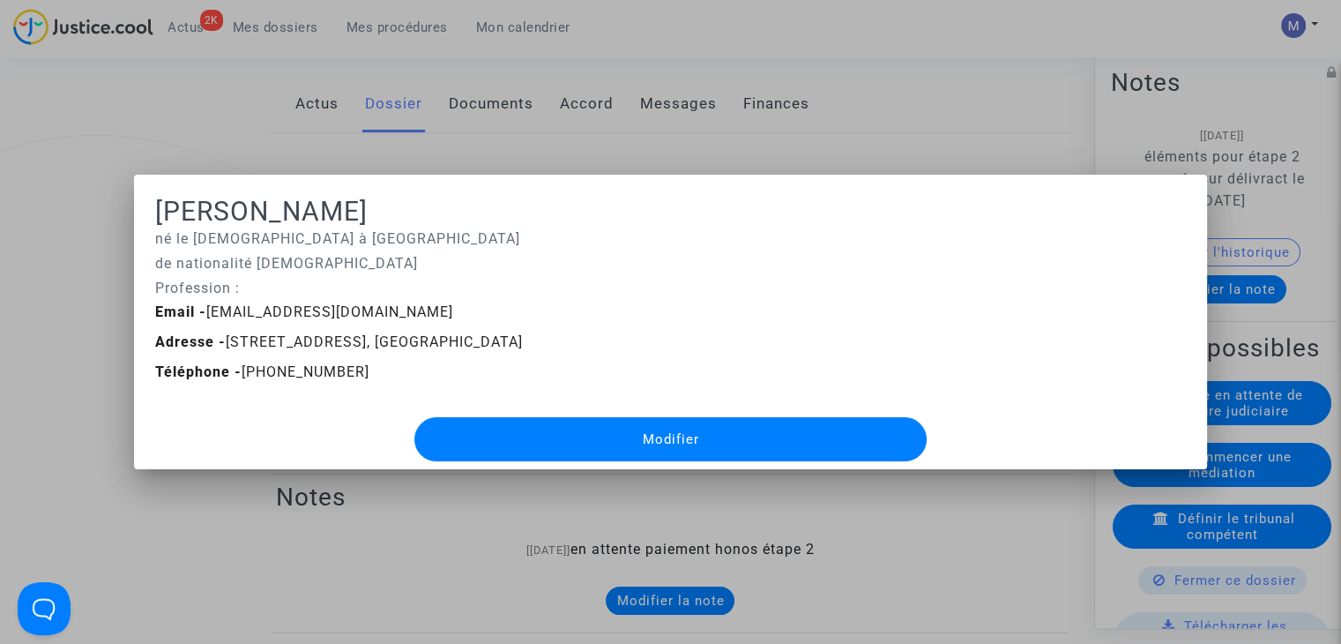
scroll to position [0, 0]
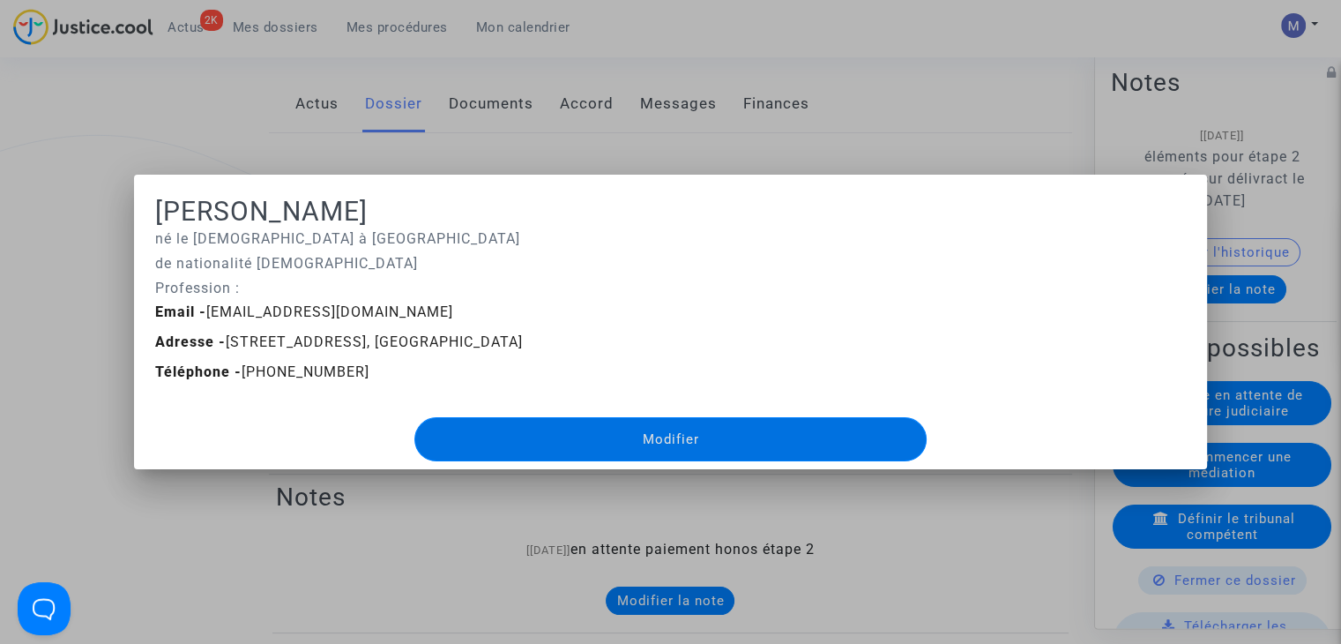
drag, startPoint x: 617, startPoint y: 149, endPoint x: 608, endPoint y: 151, distance: 9.0
click at [617, 149] on div at bounding box center [670, 322] width 1341 height 644
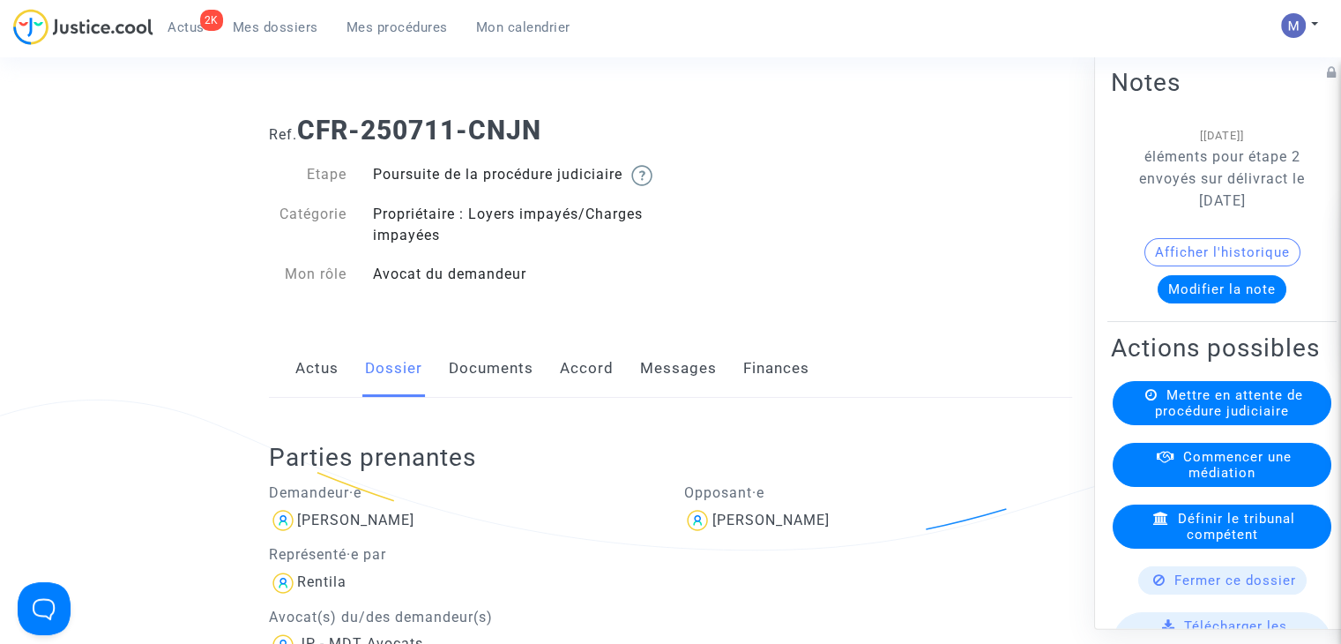
click at [493, 398] on link "Documents" at bounding box center [491, 368] width 85 height 58
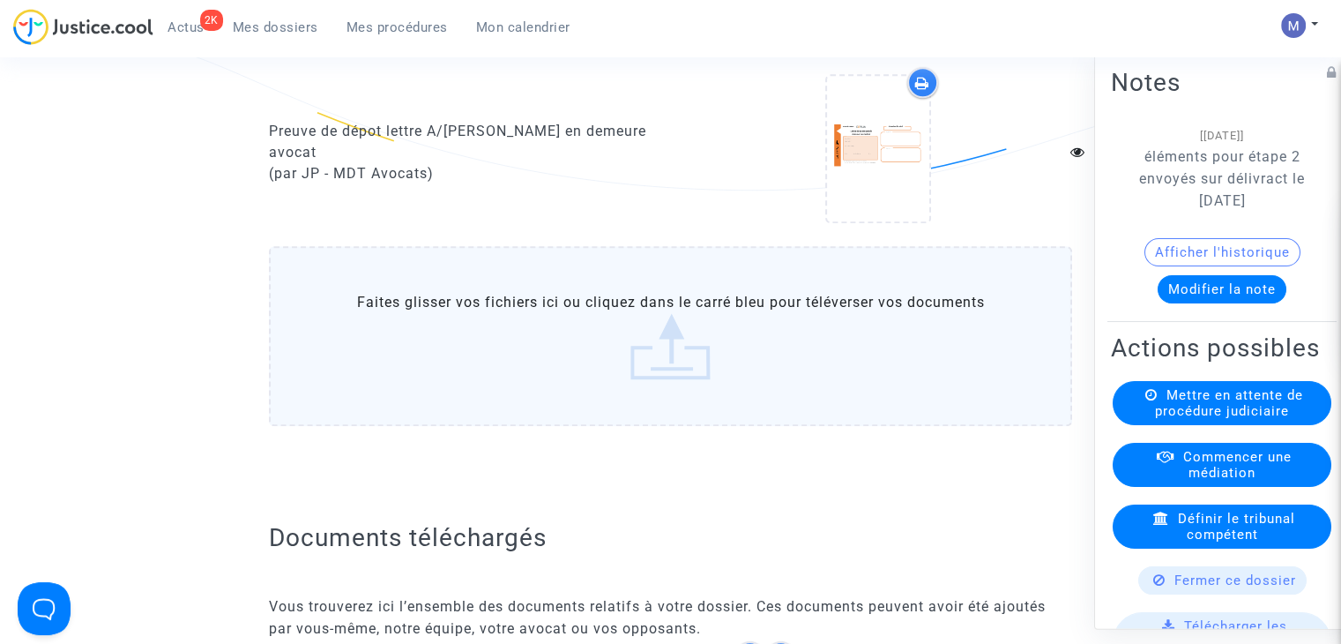
scroll to position [2292, 0]
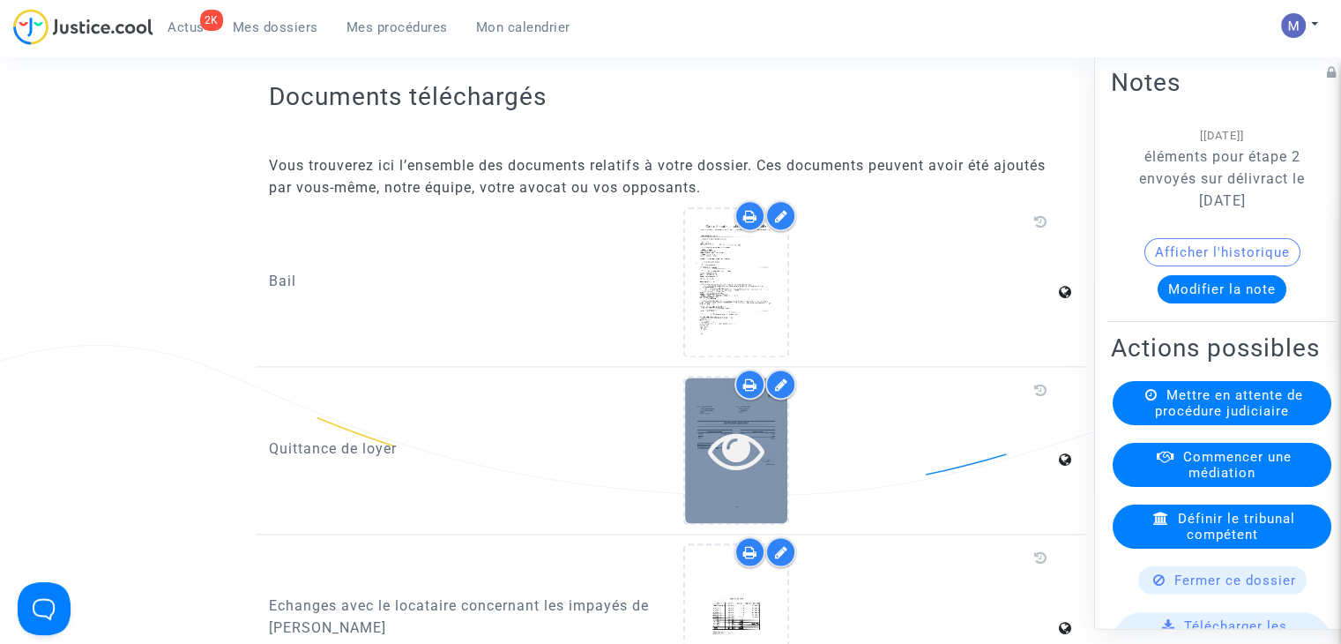
click at [745, 468] on icon at bounding box center [736, 449] width 57 height 56
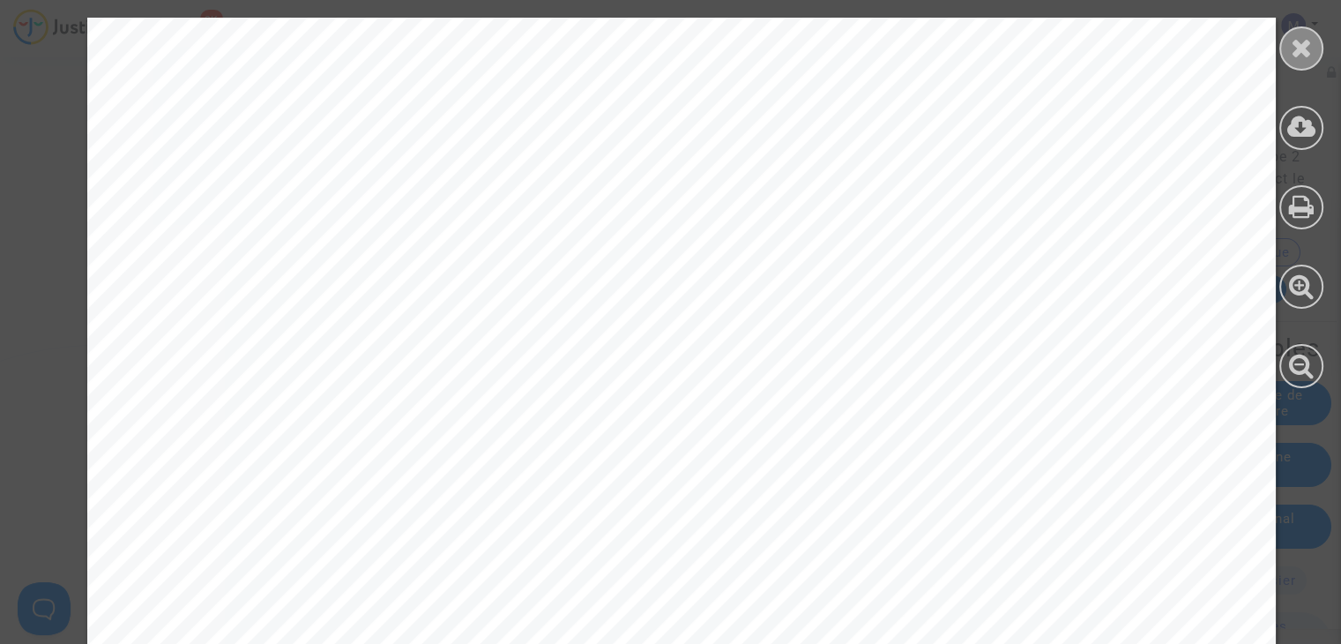
click at [1292, 53] on icon at bounding box center [1302, 47] width 22 height 26
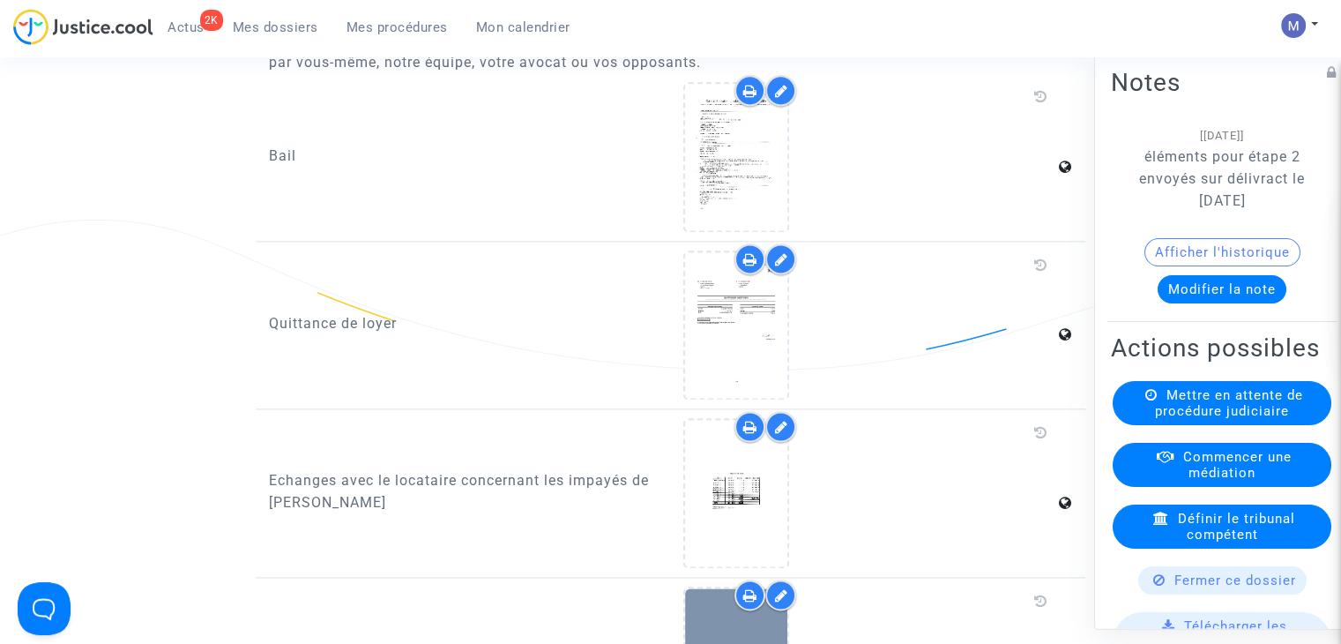
scroll to position [2645, 0]
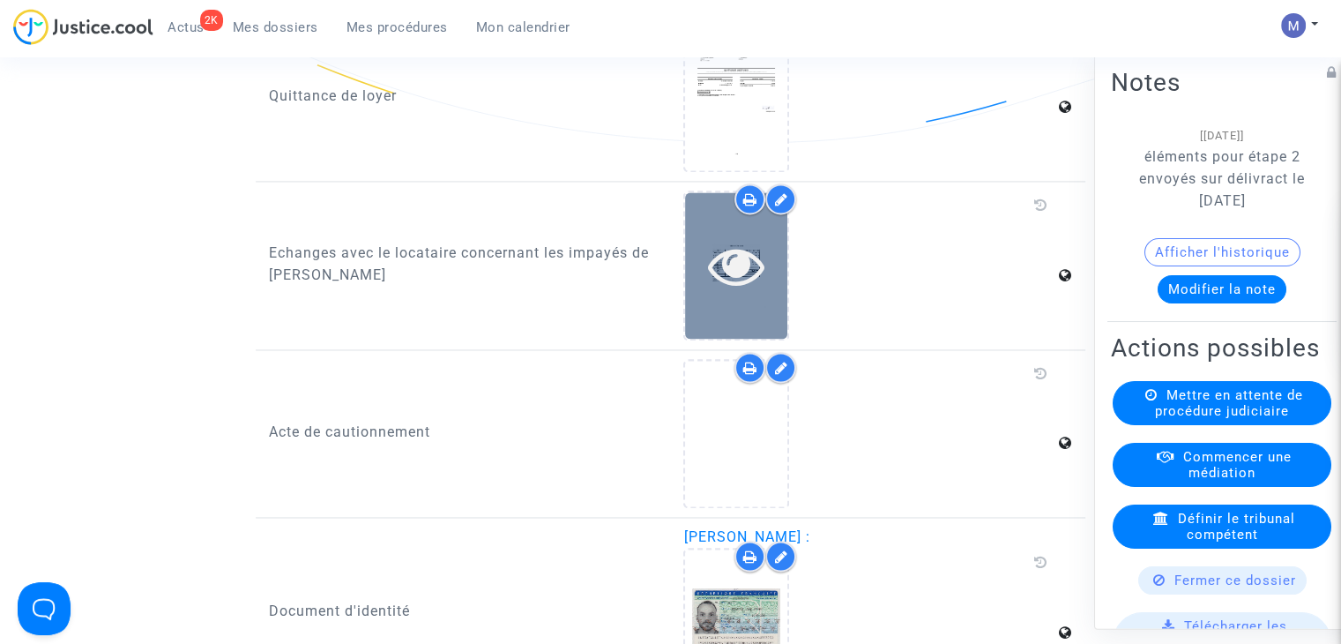
click at [720, 272] on icon at bounding box center [736, 265] width 57 height 56
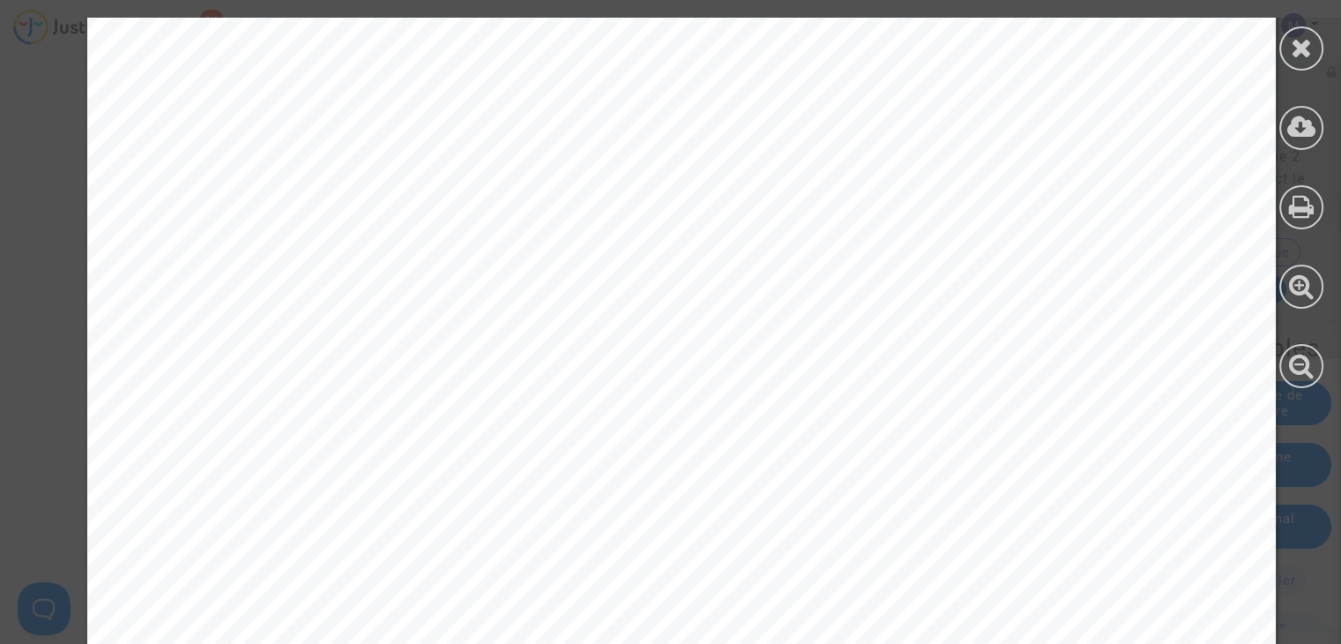
scroll to position [11224, 0]
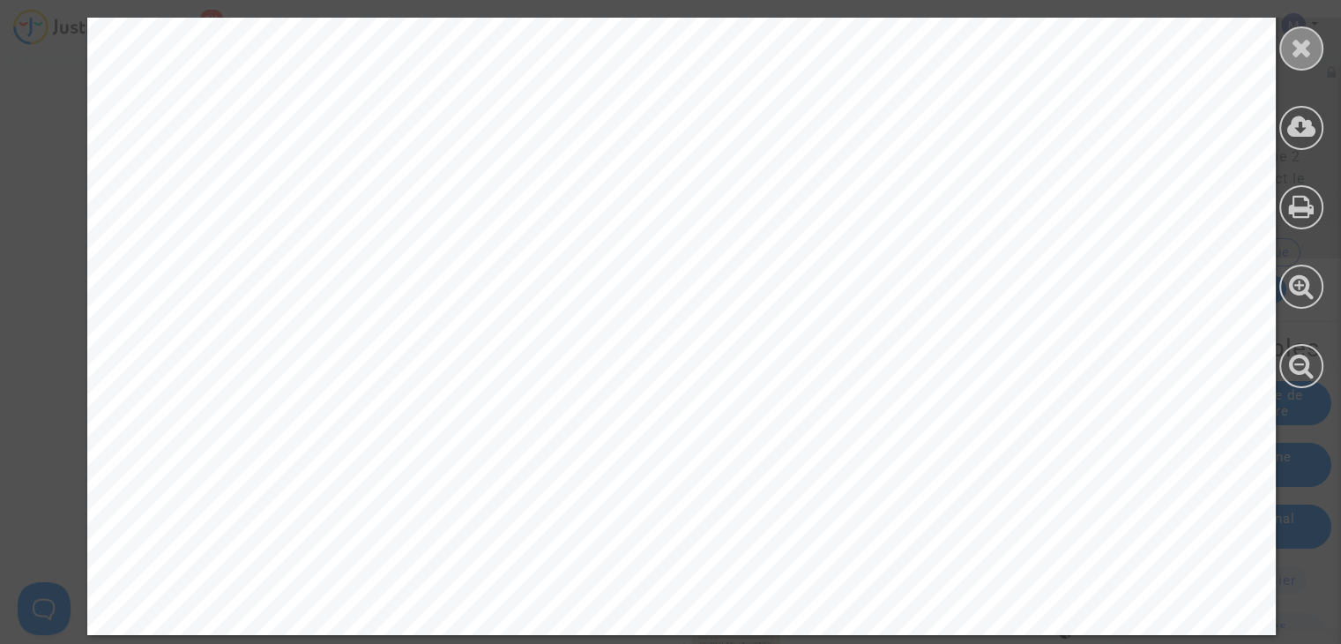
click at [1298, 50] on icon at bounding box center [1302, 47] width 22 height 26
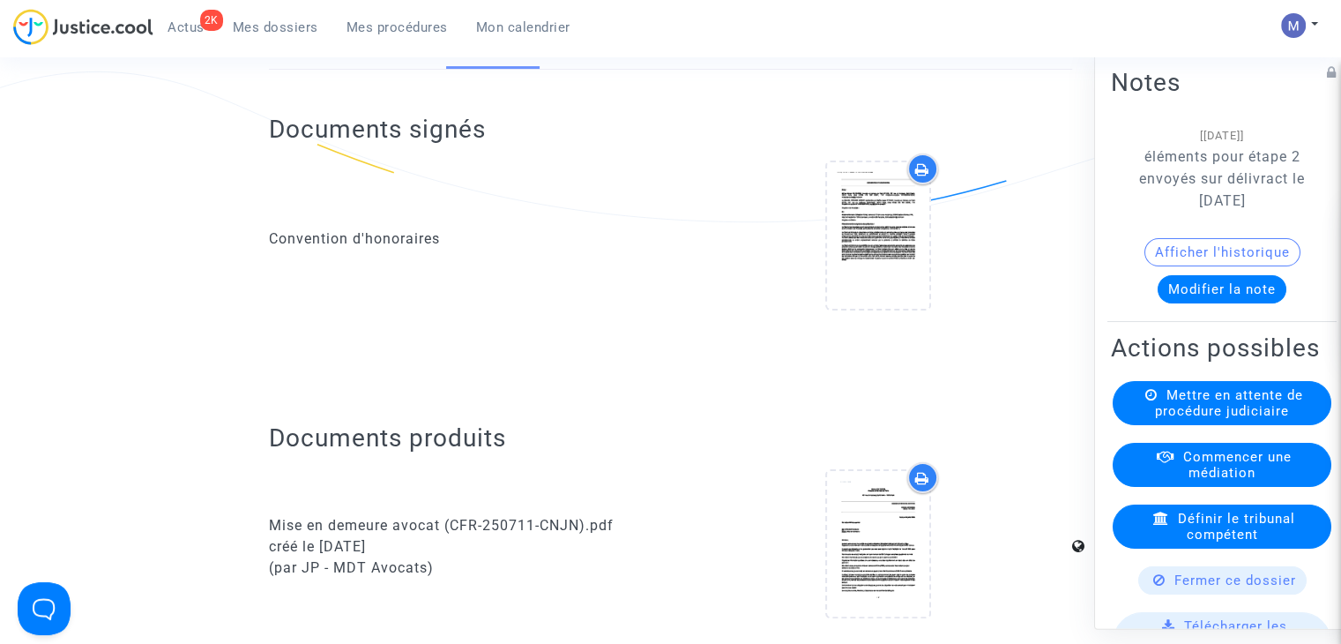
scroll to position [617, 0]
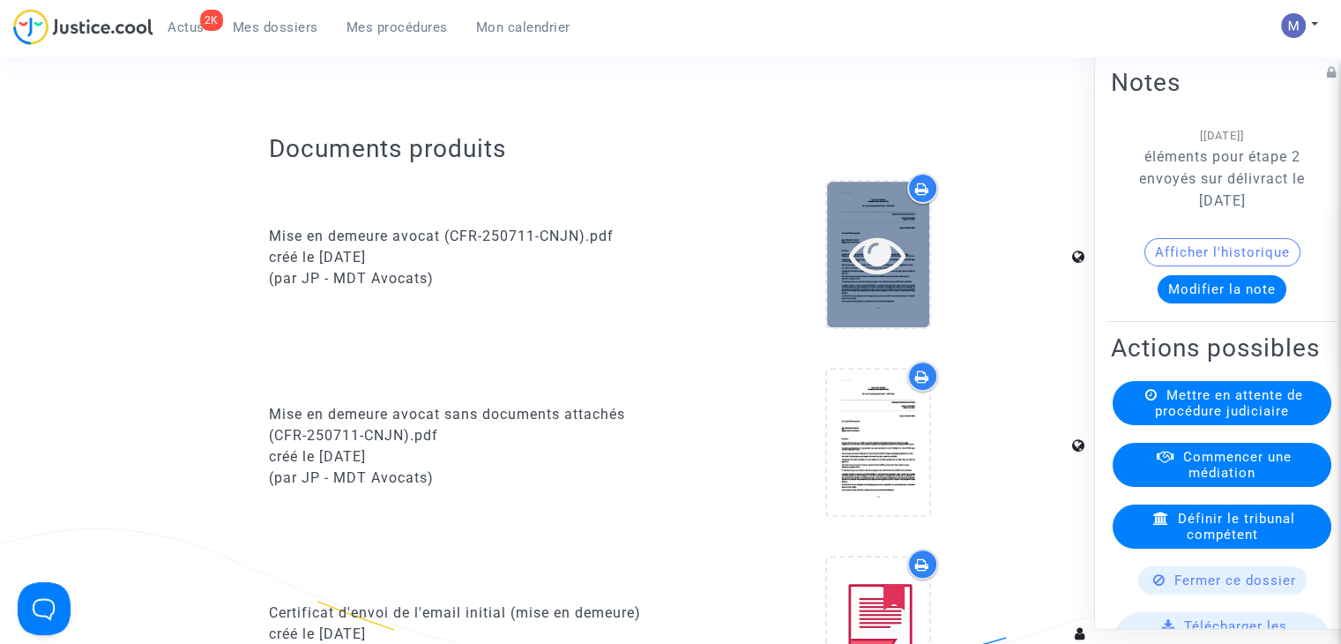
click at [868, 265] on icon at bounding box center [877, 254] width 57 height 56
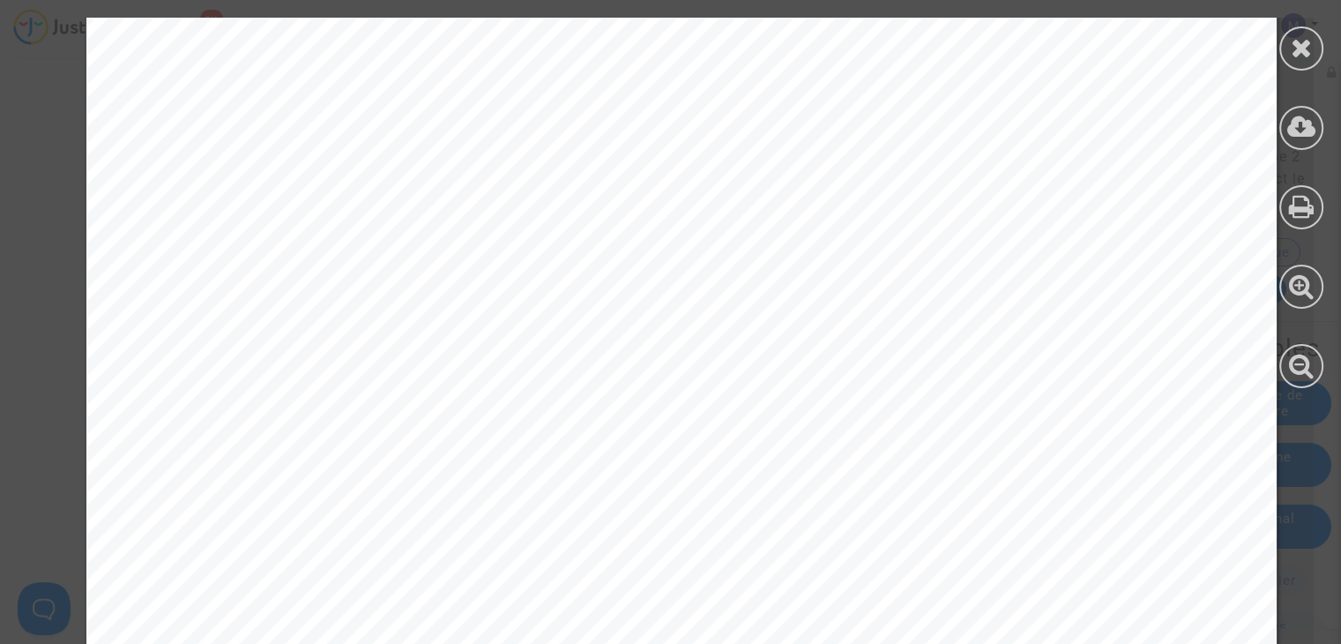
scroll to position [793, 0]
click at [1300, 57] on icon at bounding box center [1302, 47] width 22 height 26
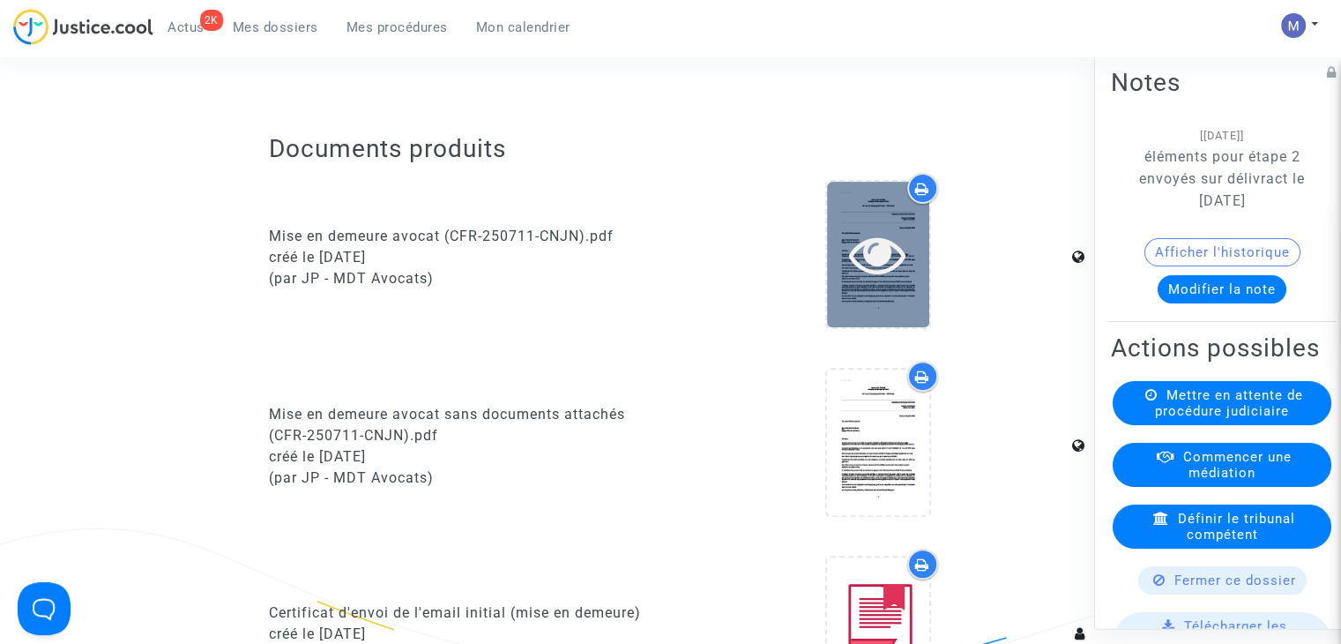
click at [880, 282] on icon at bounding box center [877, 254] width 57 height 56
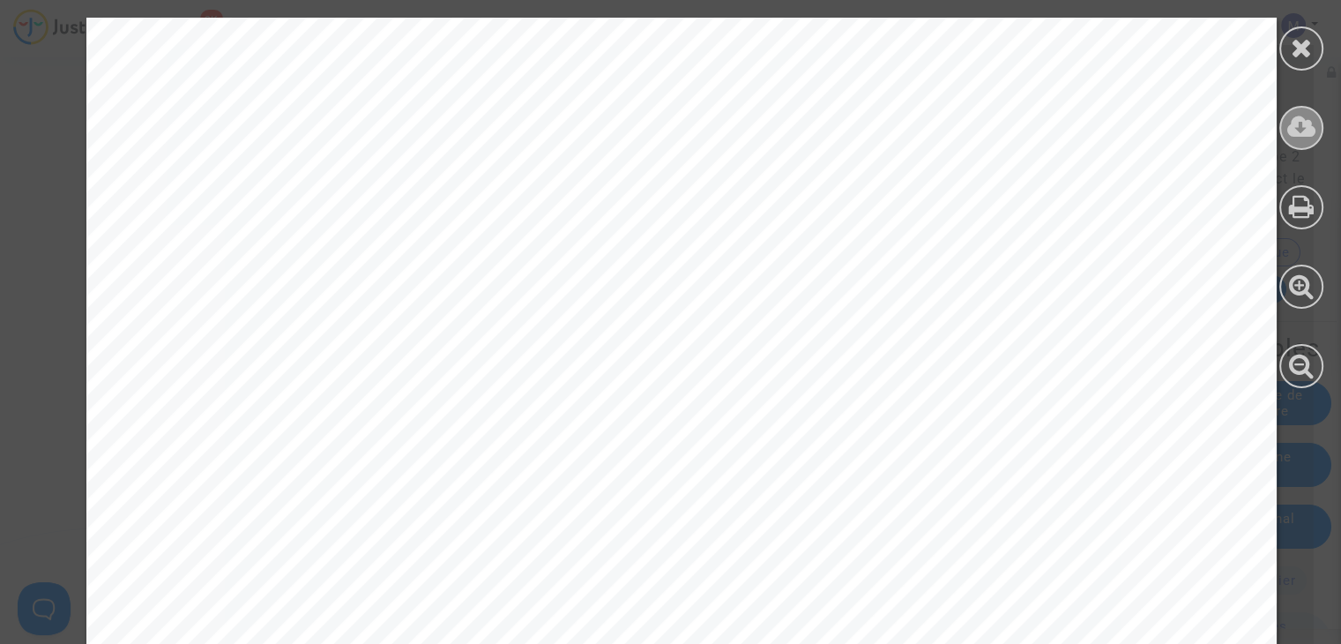
click at [1301, 116] on icon at bounding box center [1301, 127] width 29 height 26
click at [1311, 54] on icon at bounding box center [1302, 47] width 22 height 26
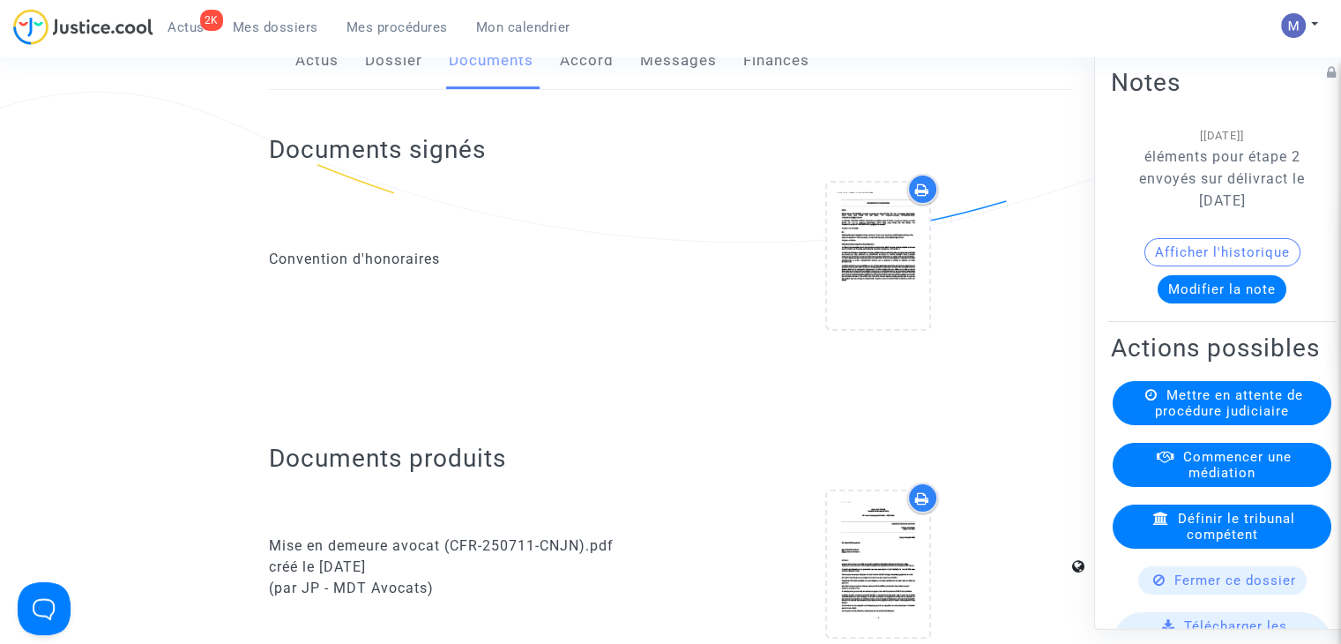
scroll to position [0, 0]
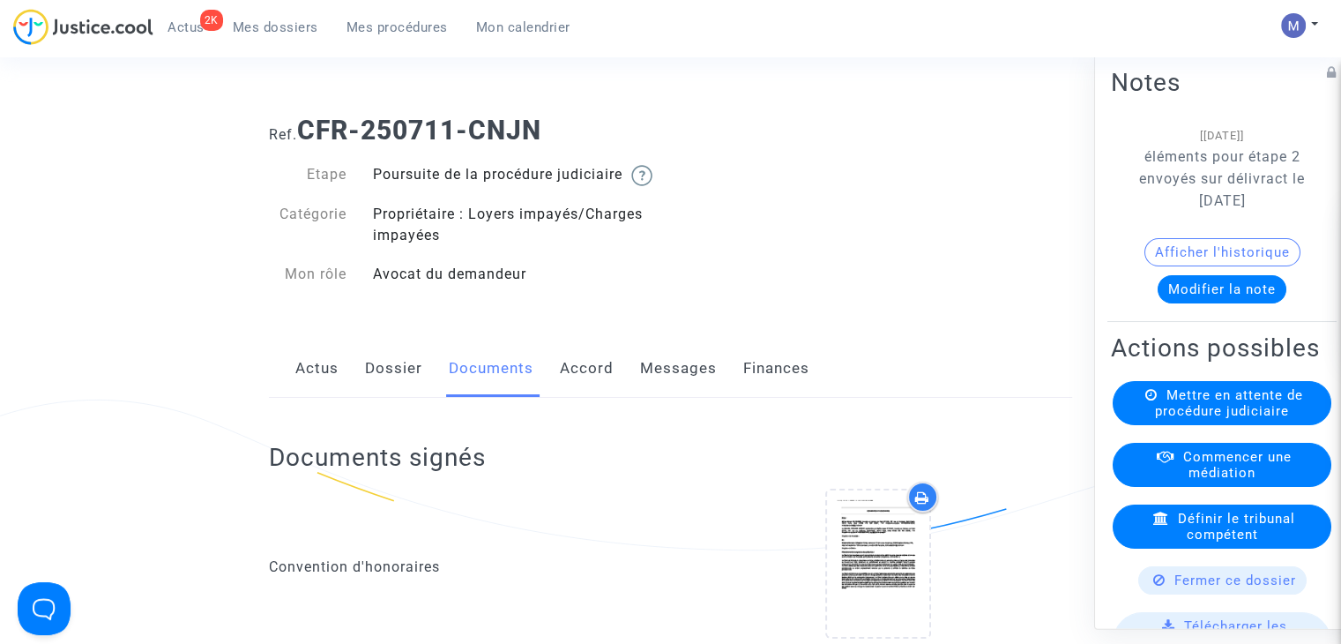
click at [266, 24] on span "Mes dossiers" at bounding box center [276, 27] width 86 height 16
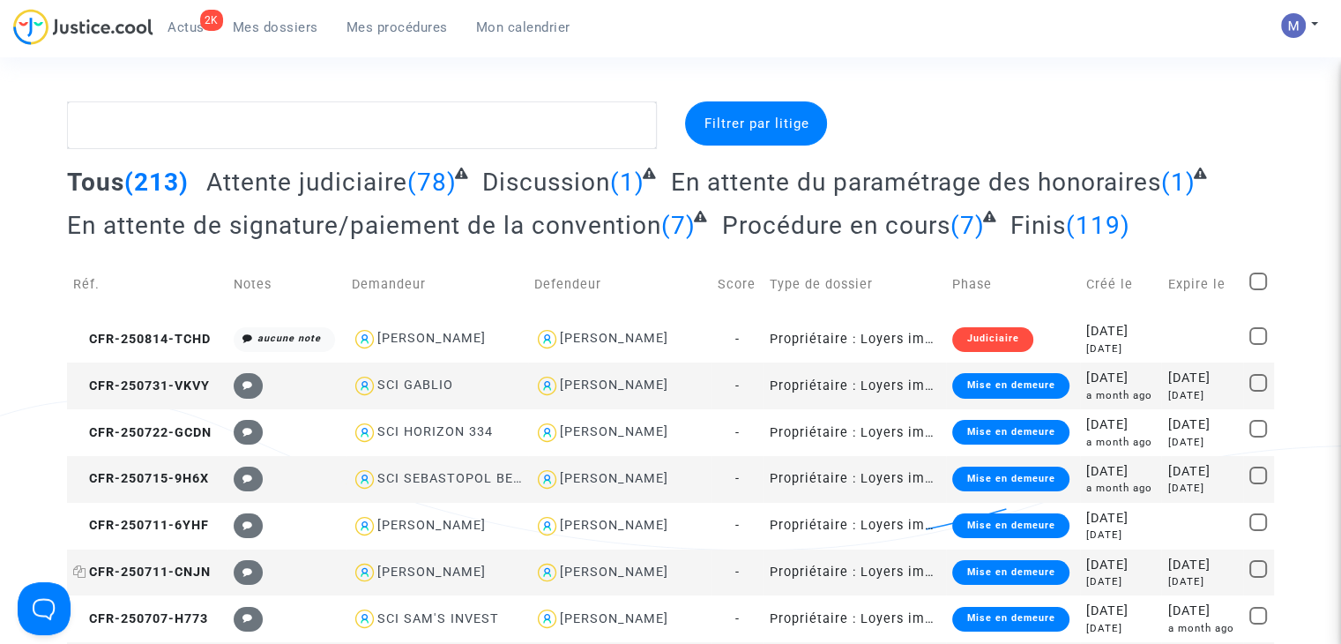
click at [159, 568] on span "CFR-250711-CNJN" at bounding box center [142, 571] width 138 height 15
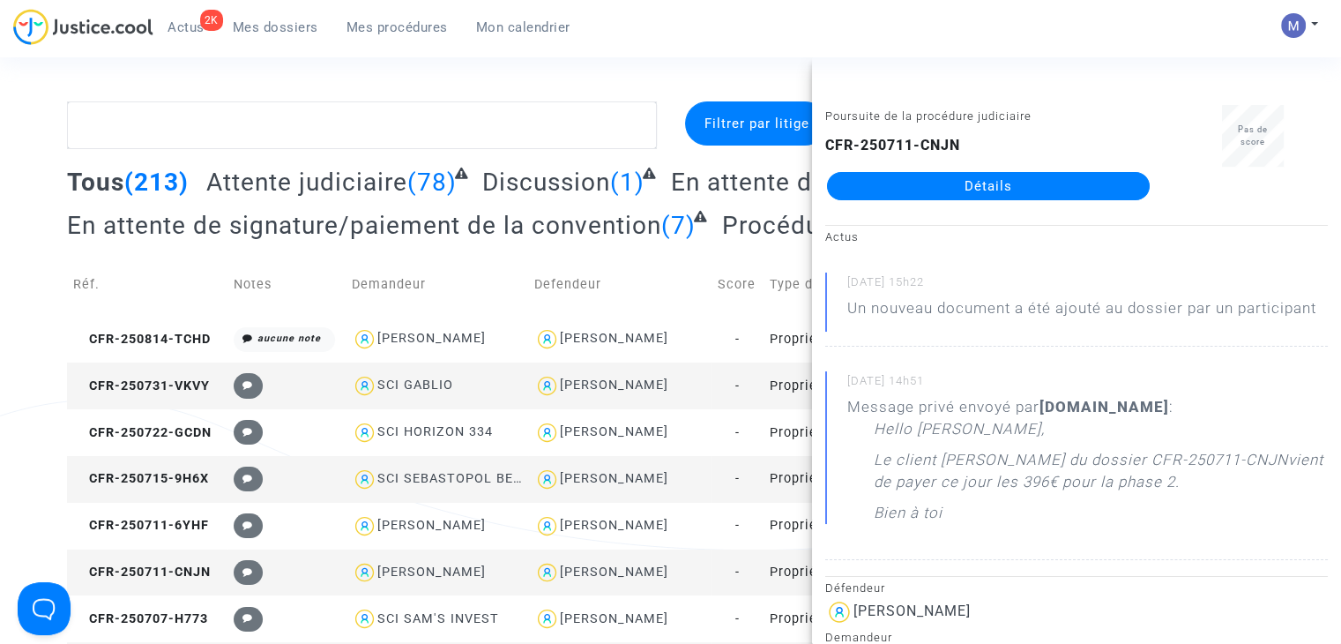
click at [991, 188] on link "Détails" at bounding box center [988, 186] width 323 height 28
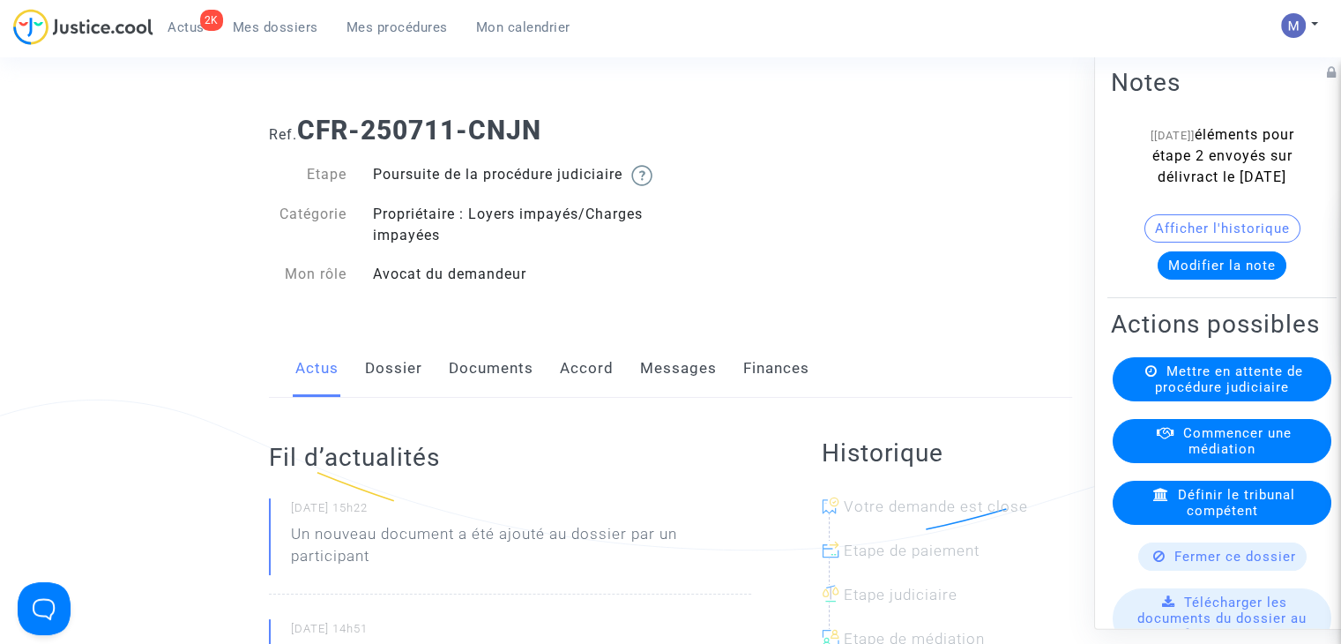
click at [372, 391] on link "Dossier" at bounding box center [393, 368] width 57 height 58
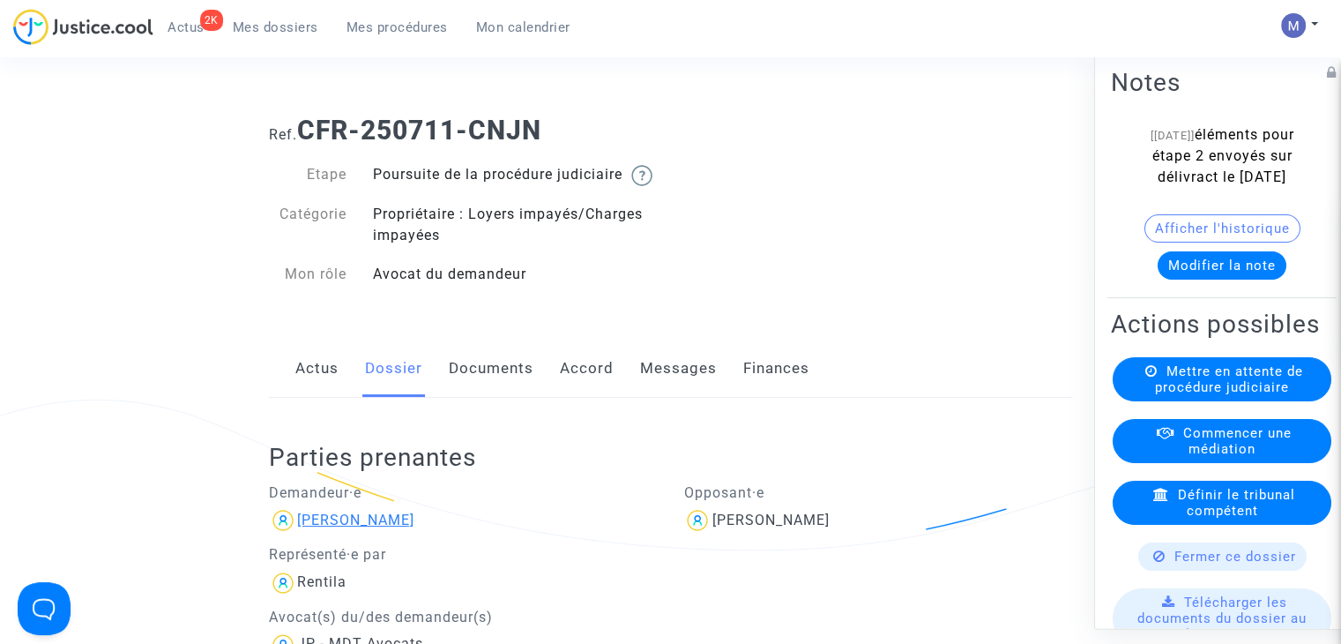
click at [324, 528] on div "[PERSON_NAME]" at bounding box center [355, 519] width 117 height 17
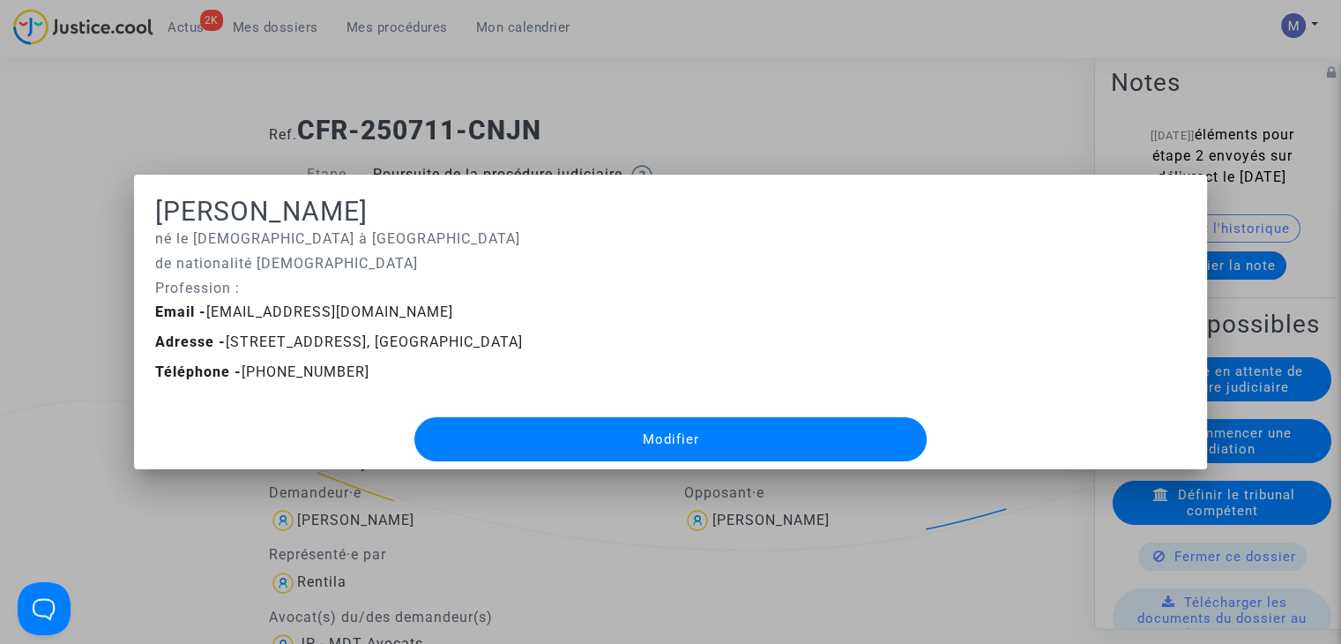
drag, startPoint x: 559, startPoint y: 341, endPoint x: 219, endPoint y: 343, distance: 340.3
click at [219, 342] on span "Adresse - [STREET_ADDRESS], [GEOGRAPHIC_DATA]" at bounding box center [339, 341] width 368 height 17
copy span "[STREET_ADDRESS]"
drag, startPoint x: 772, startPoint y: 64, endPoint x: 644, endPoint y: 395, distance: 354.5
click at [772, 64] on div at bounding box center [670, 322] width 1341 height 644
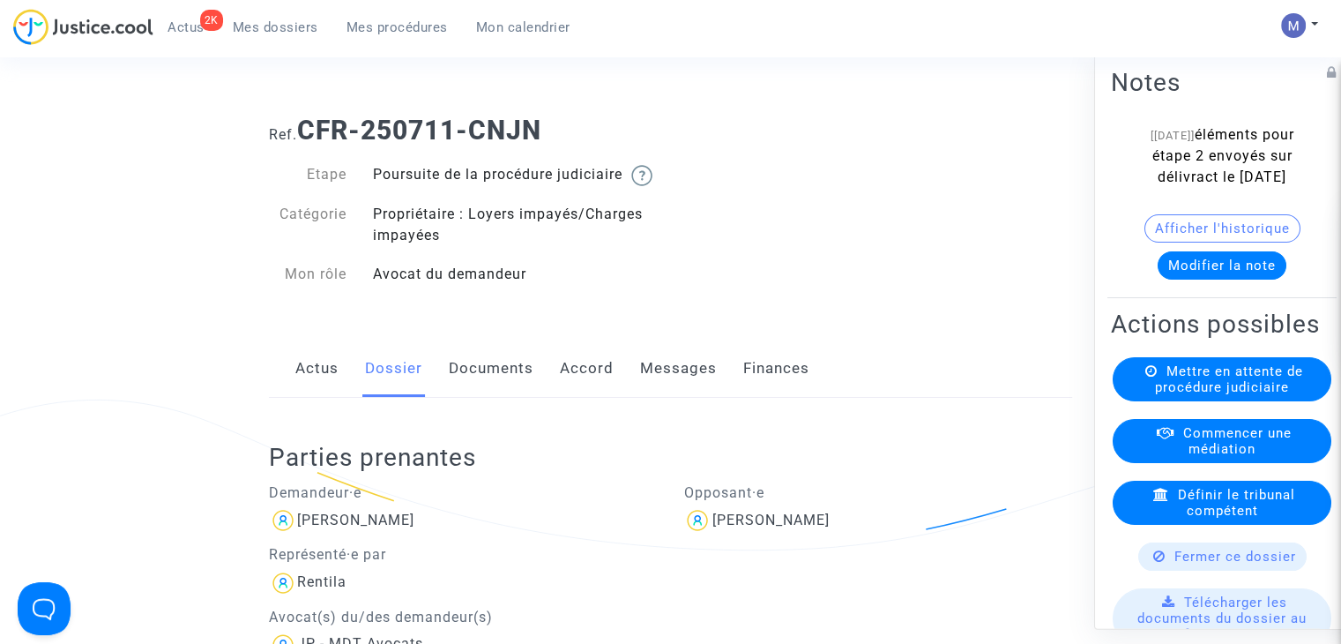
click at [516, 384] on link "Documents" at bounding box center [491, 368] width 85 height 58
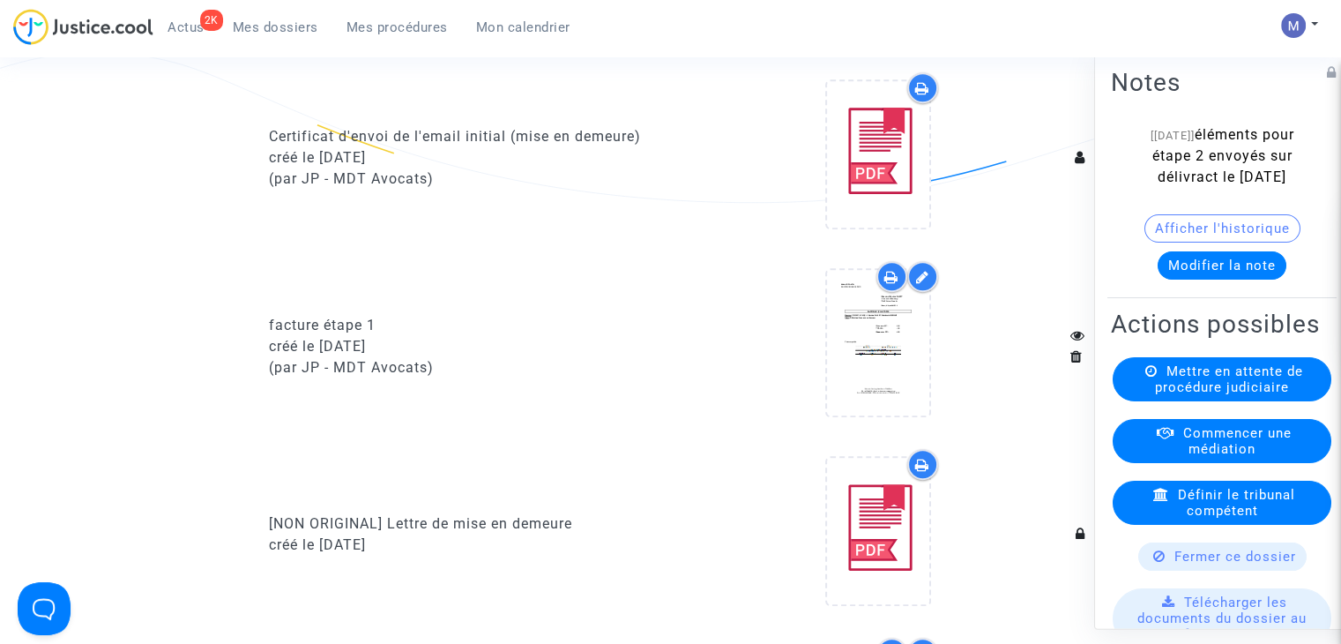
scroll to position [1058, 0]
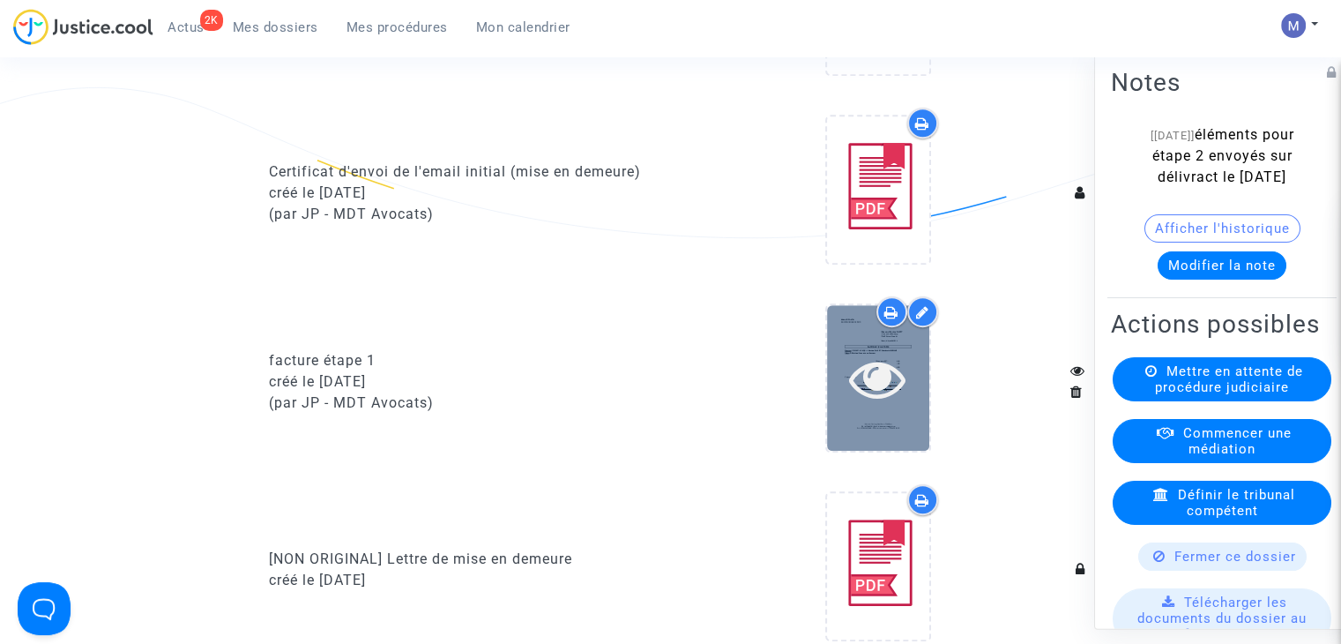
click at [882, 406] on icon at bounding box center [877, 378] width 57 height 56
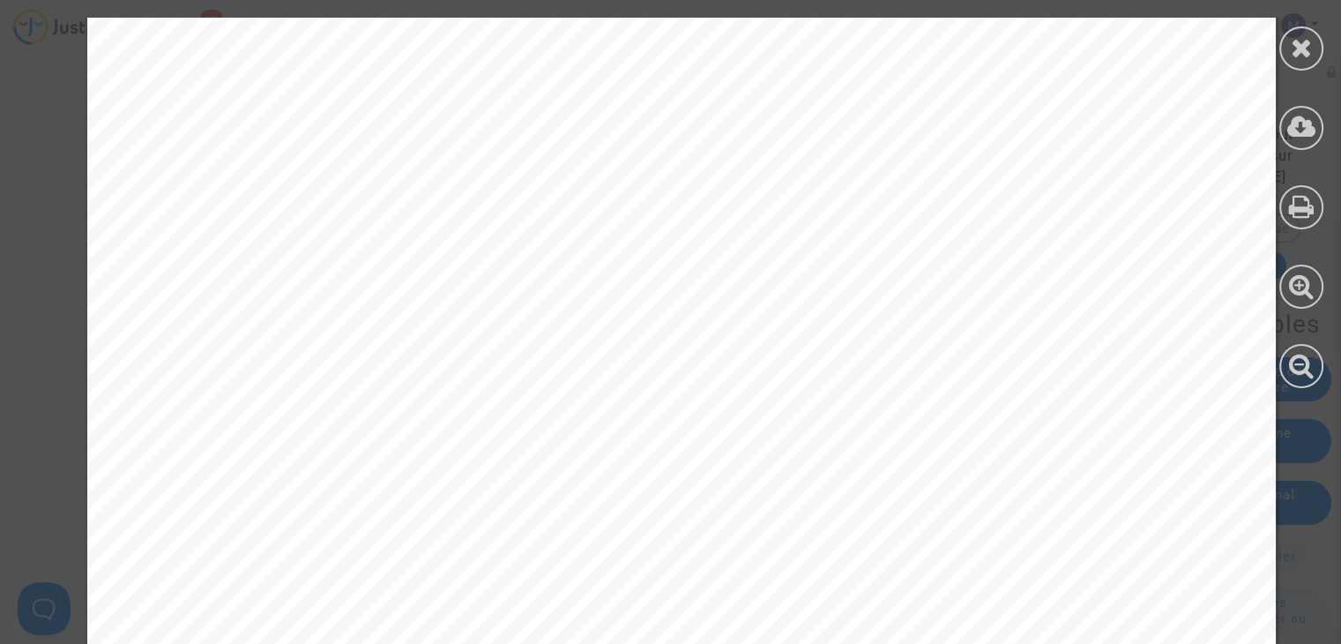
scroll to position [264, 0]
click at [1291, 56] on icon at bounding box center [1302, 47] width 22 height 26
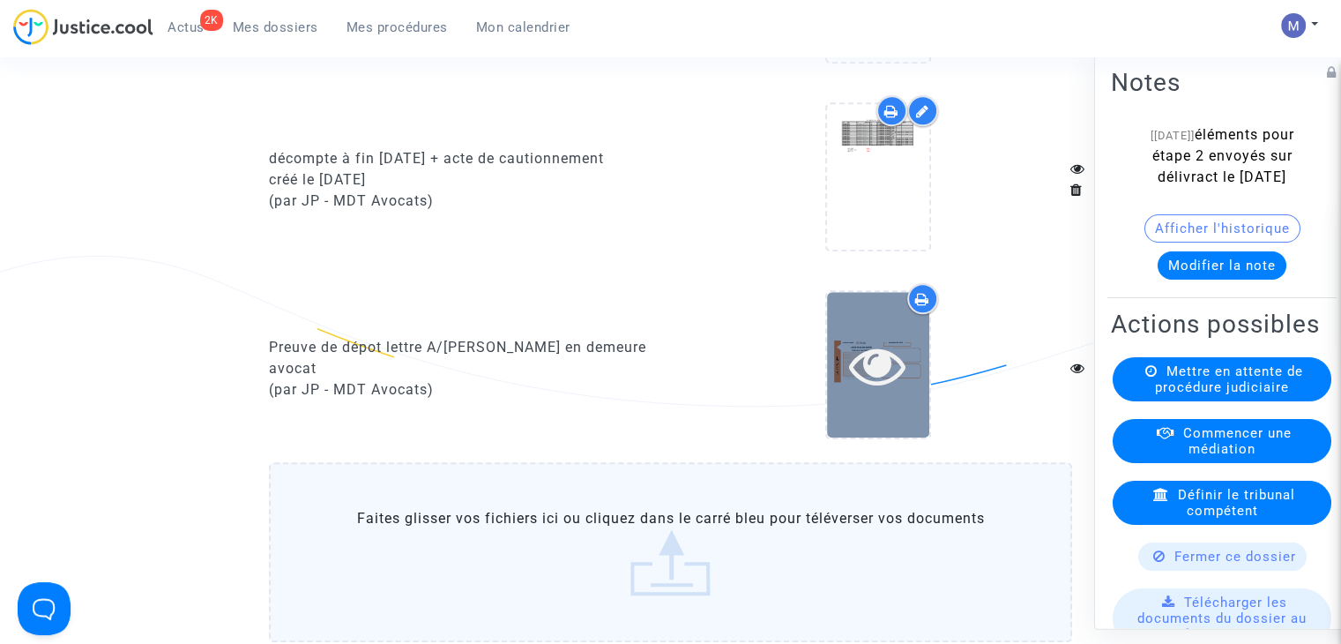
scroll to position [1675, 0]
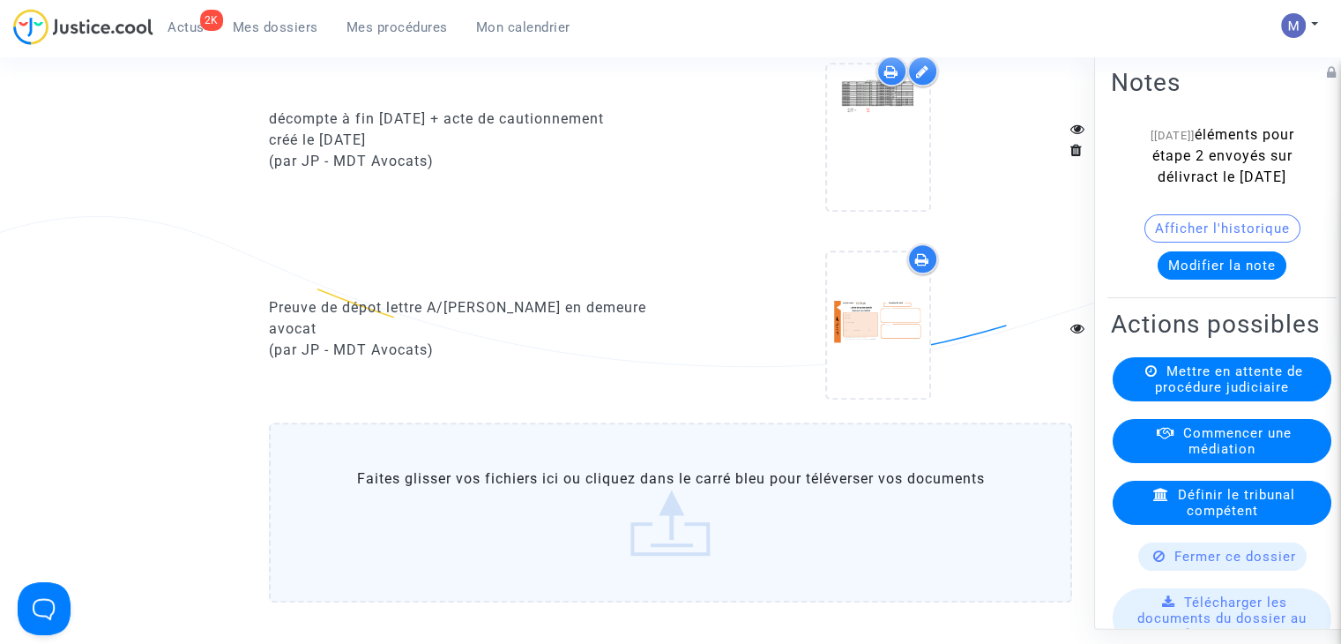
click at [695, 553] on label "Faites glisser vos fichiers ici ou cliquez dans le carré bleu pour téléverser v…" at bounding box center [670, 512] width 803 height 180
click at [0, 0] on input "Faites glisser vos fichiers ici ou cliquez dans le carré bleu pour téléverser v…" at bounding box center [0, 0] width 0 height 0
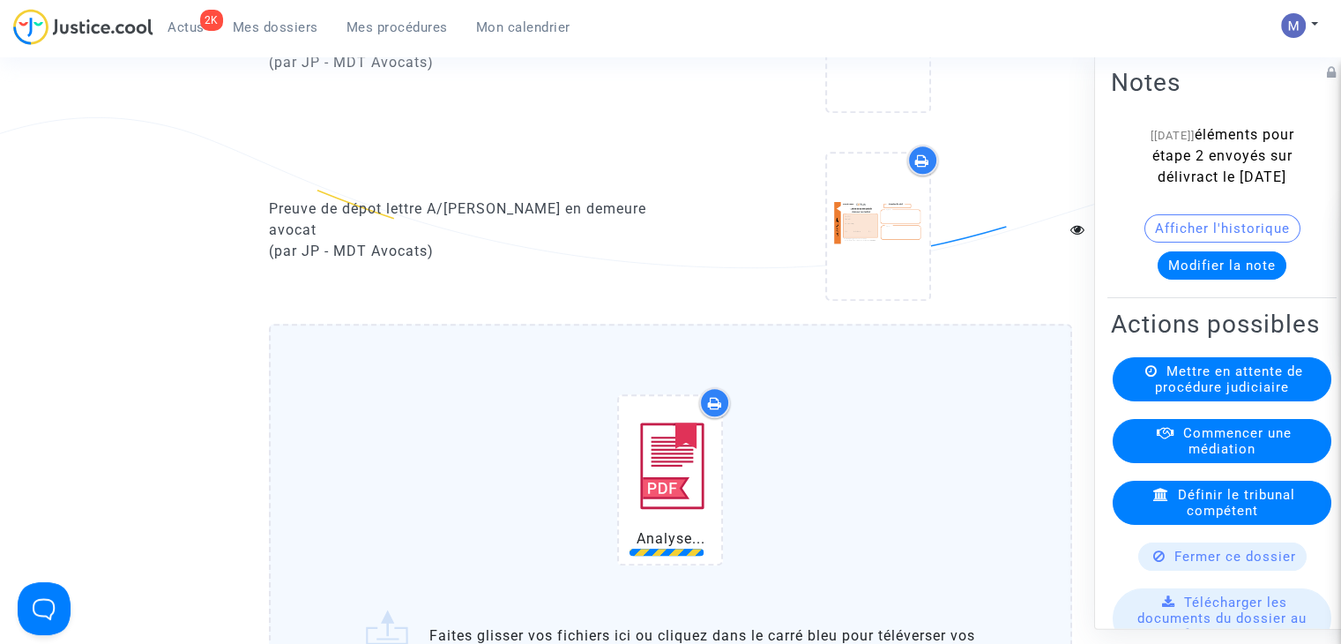
scroll to position [1940, 0]
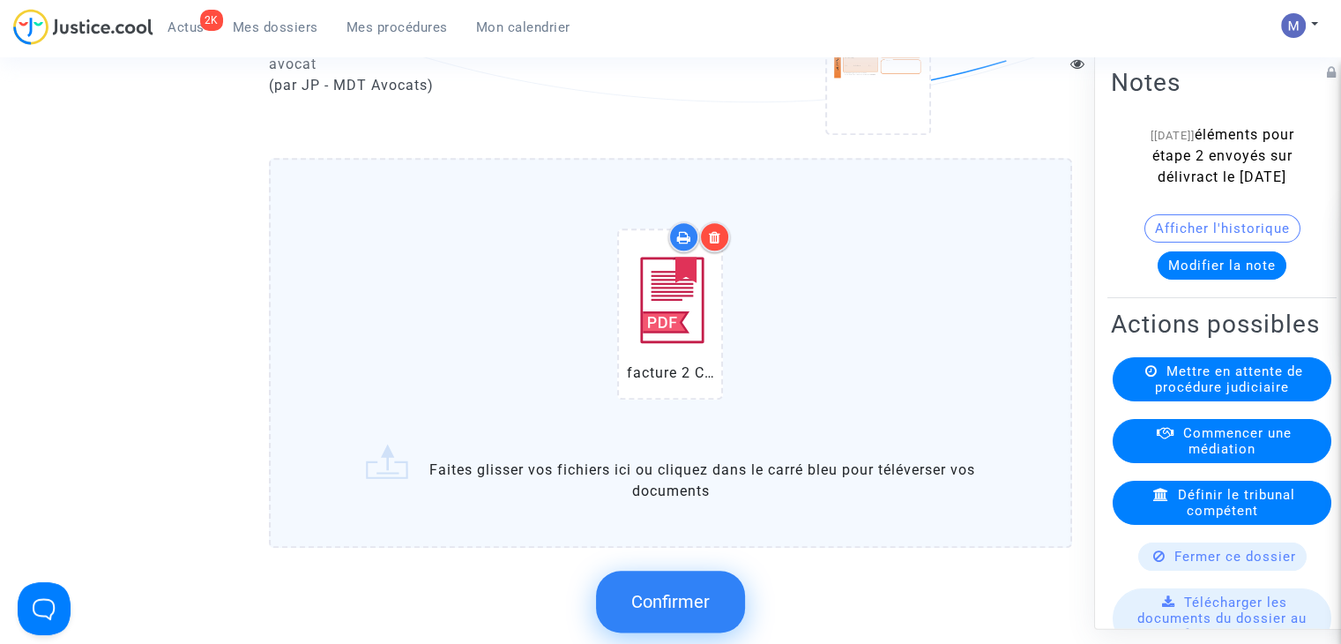
click at [665, 604] on span "Confirmer" at bounding box center [670, 601] width 78 height 21
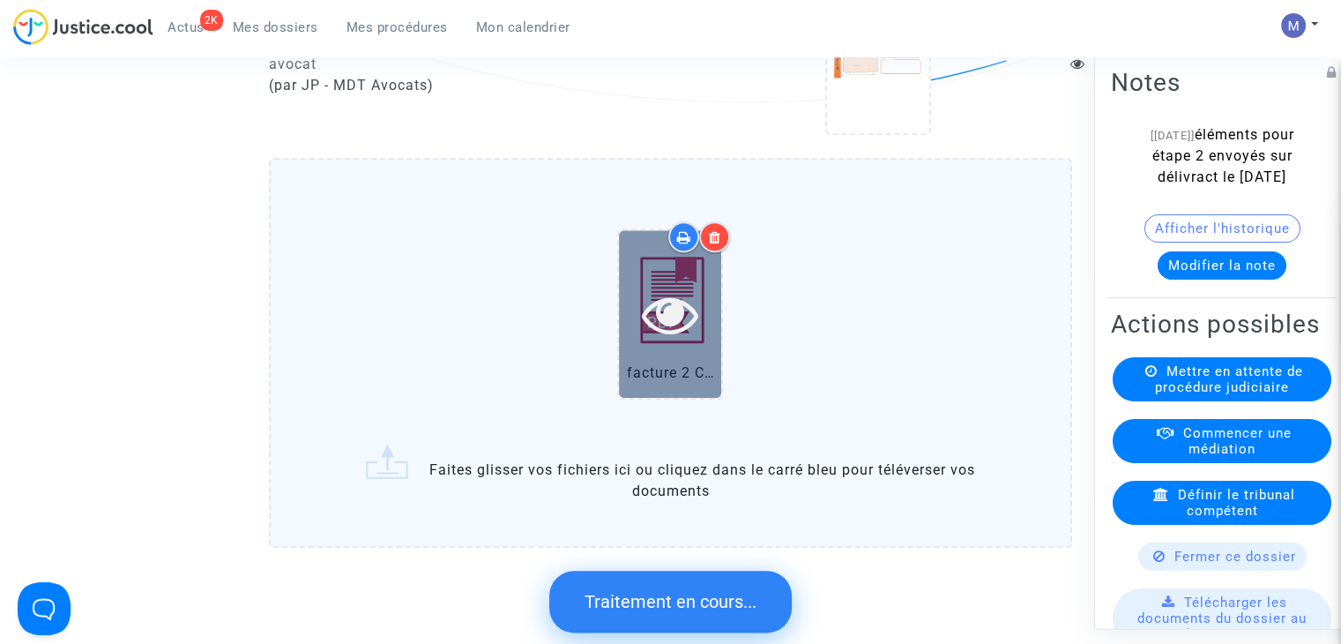
scroll to position [0, 0]
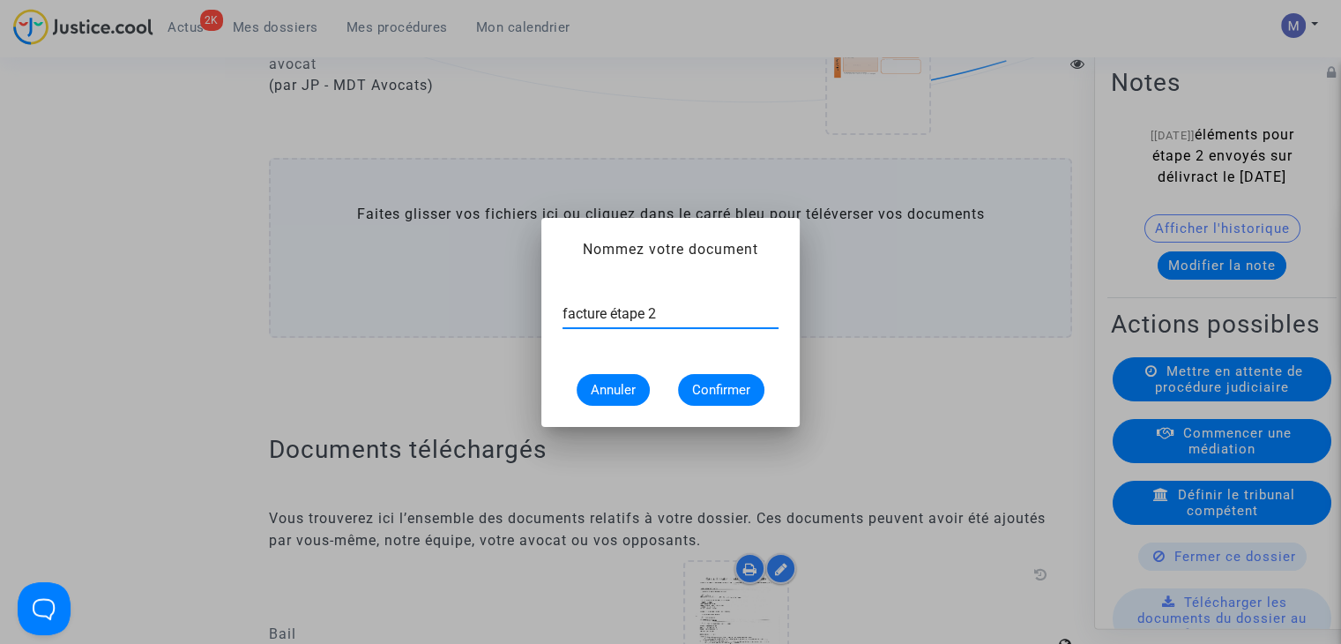
type input "facture étape 2"
click at [725, 396] on span "Confirmer" at bounding box center [721, 390] width 58 height 16
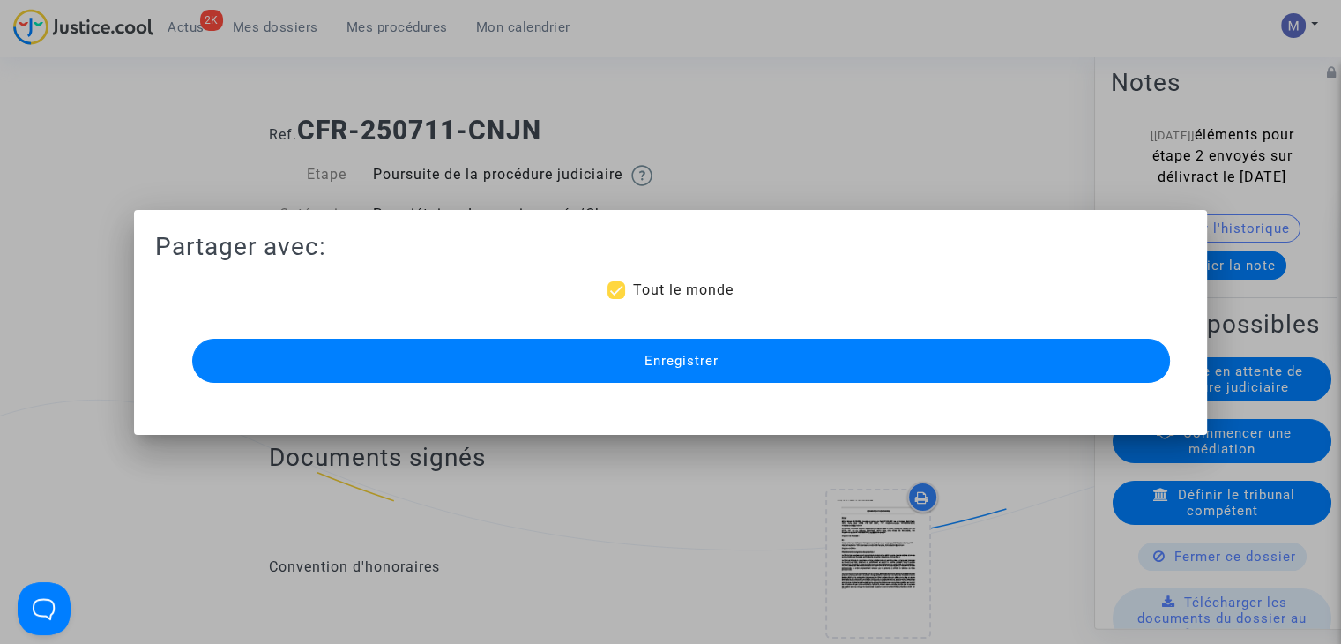
scroll to position [1940, 0]
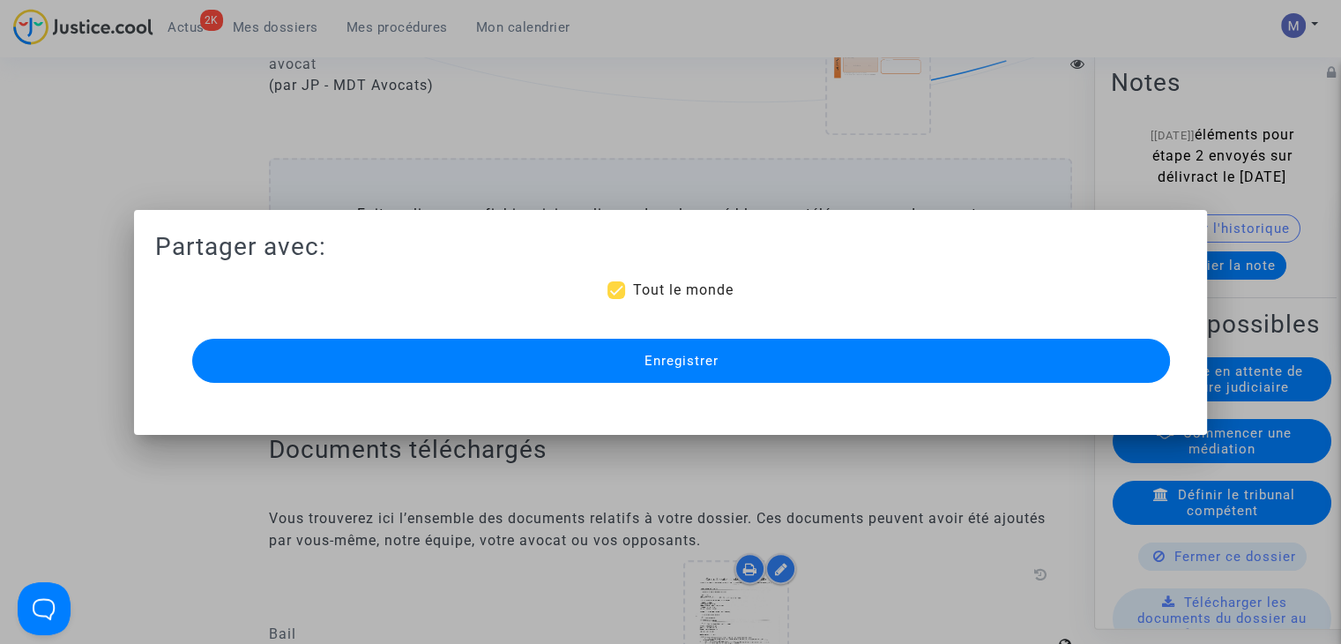
click at [645, 292] on span "Tout le monde" at bounding box center [682, 289] width 101 height 17
click at [616, 299] on input "Tout le monde" at bounding box center [615, 299] width 1 height 1
checkbox input "false"
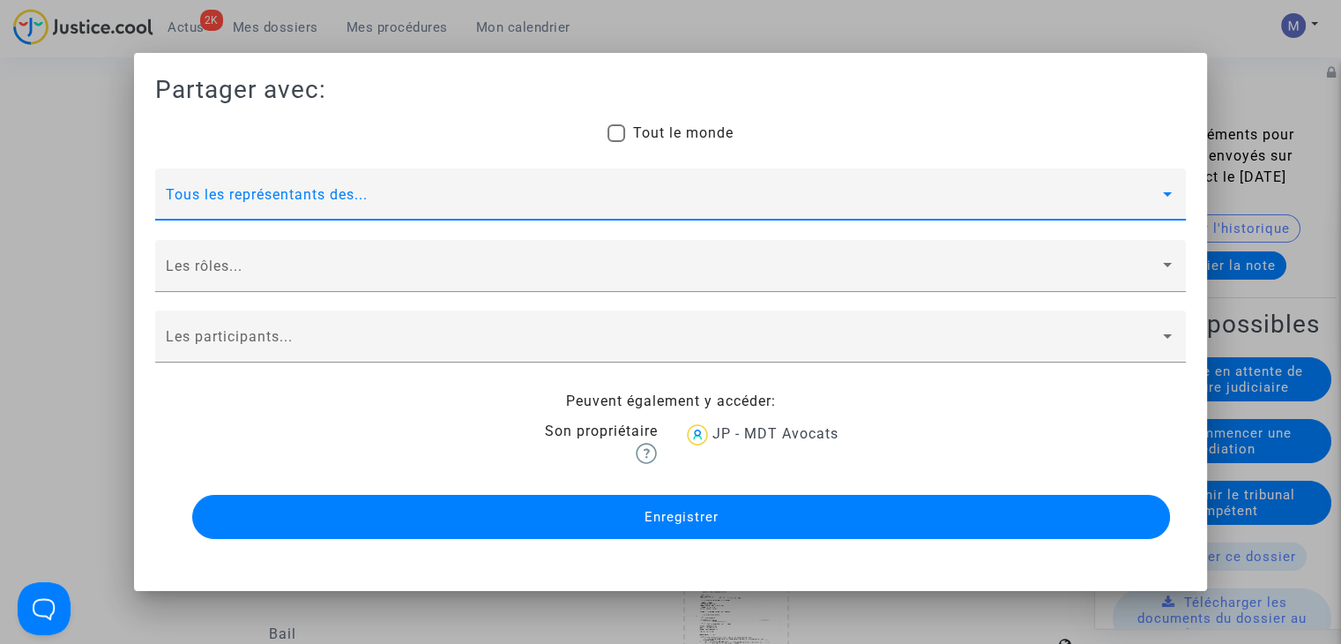
click at [194, 195] on span at bounding box center [663, 202] width 994 height 16
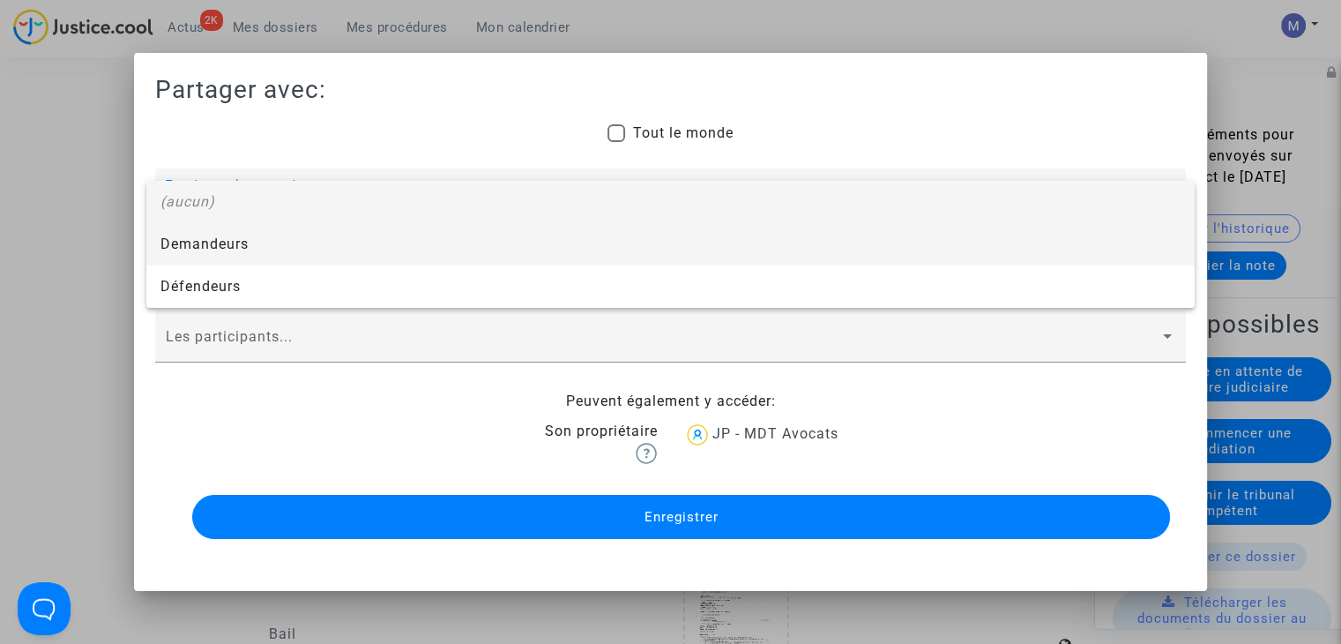
click at [197, 248] on span "Demandeurs" at bounding box center [670, 244] width 1020 height 42
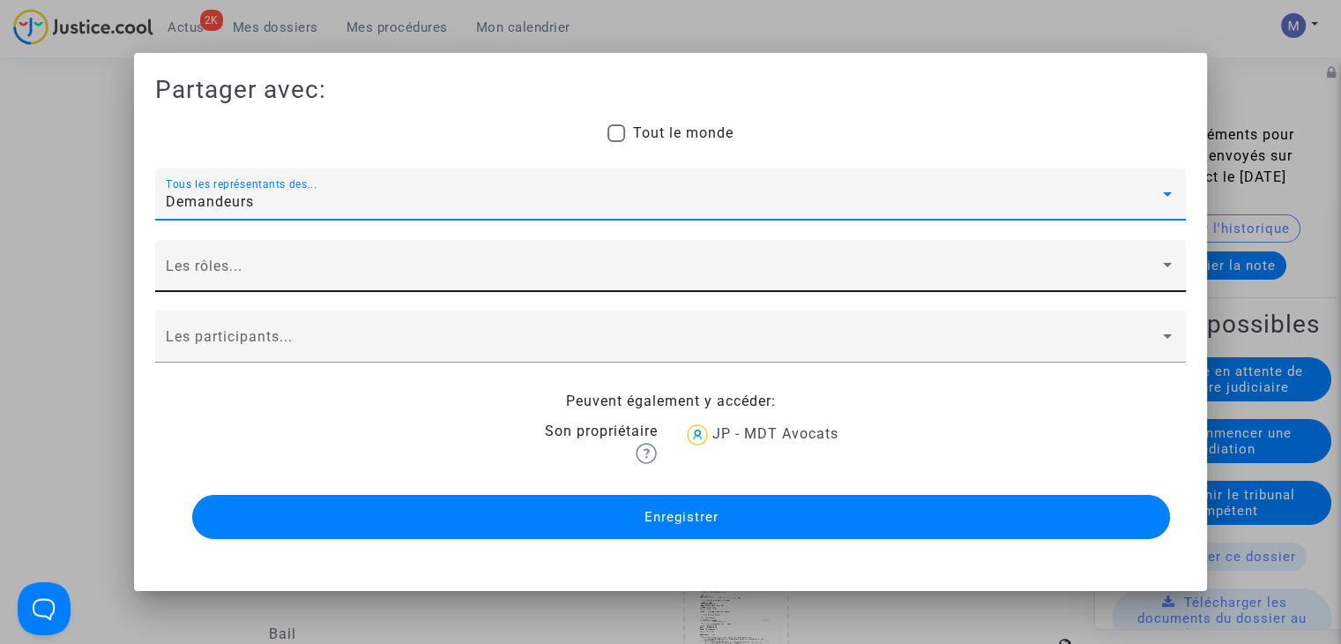
click at [190, 277] on span at bounding box center [663, 273] width 994 height 16
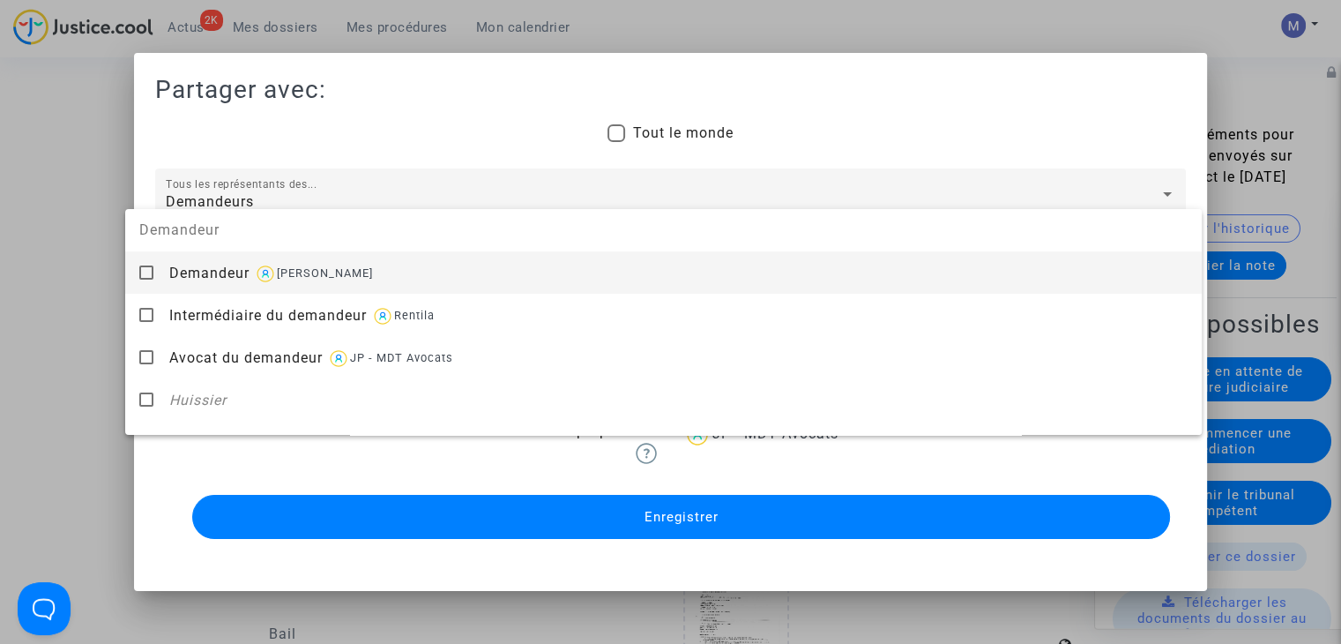
click at [188, 279] on span "Demandeur" at bounding box center [209, 272] width 80 height 17
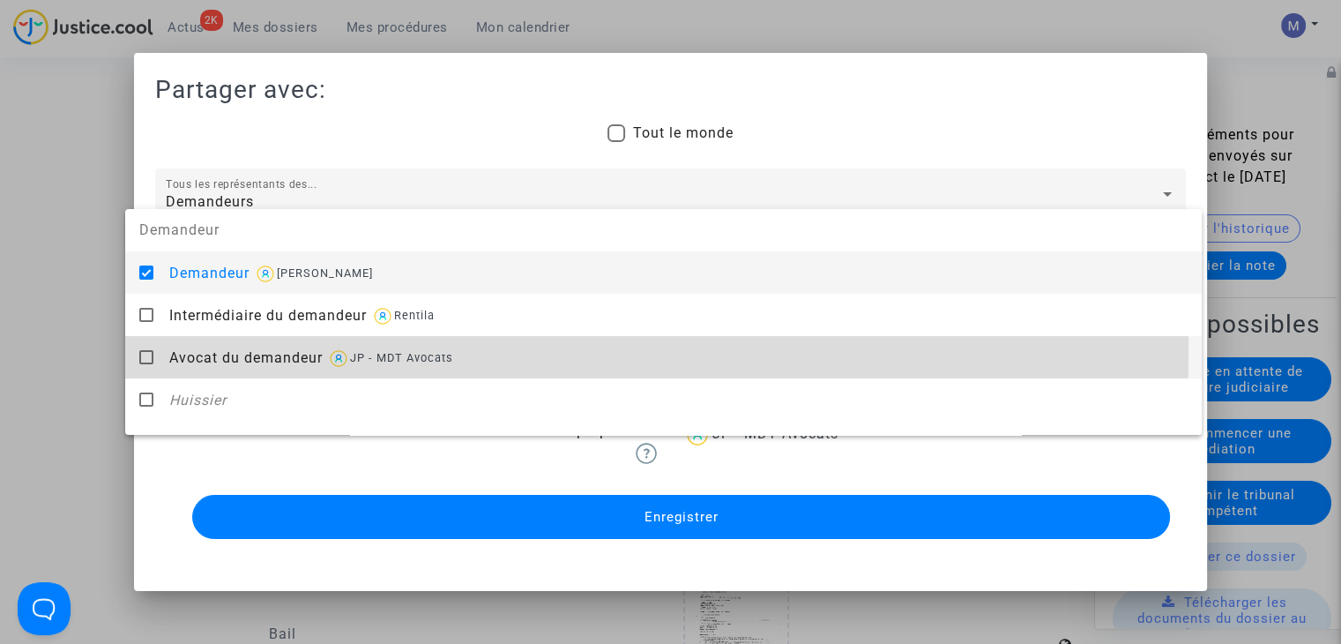
click at [193, 351] on span "Avocat du demandeur" at bounding box center [245, 357] width 153 height 17
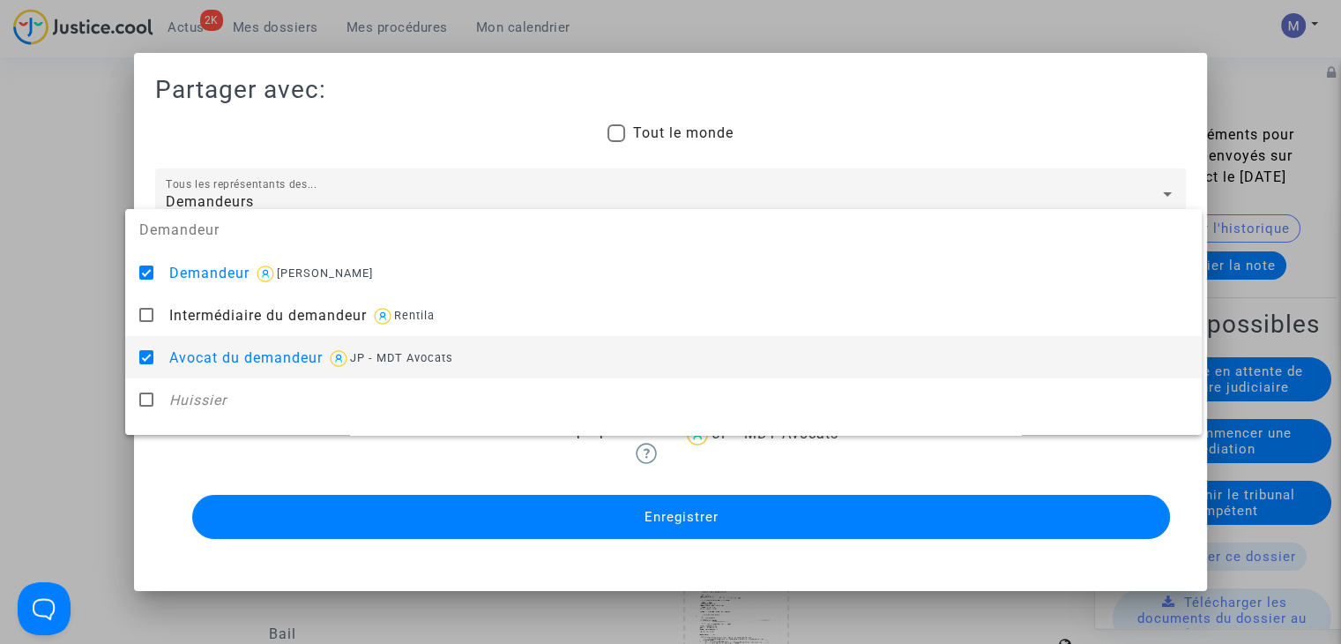
click at [45, 357] on div at bounding box center [670, 322] width 1341 height 644
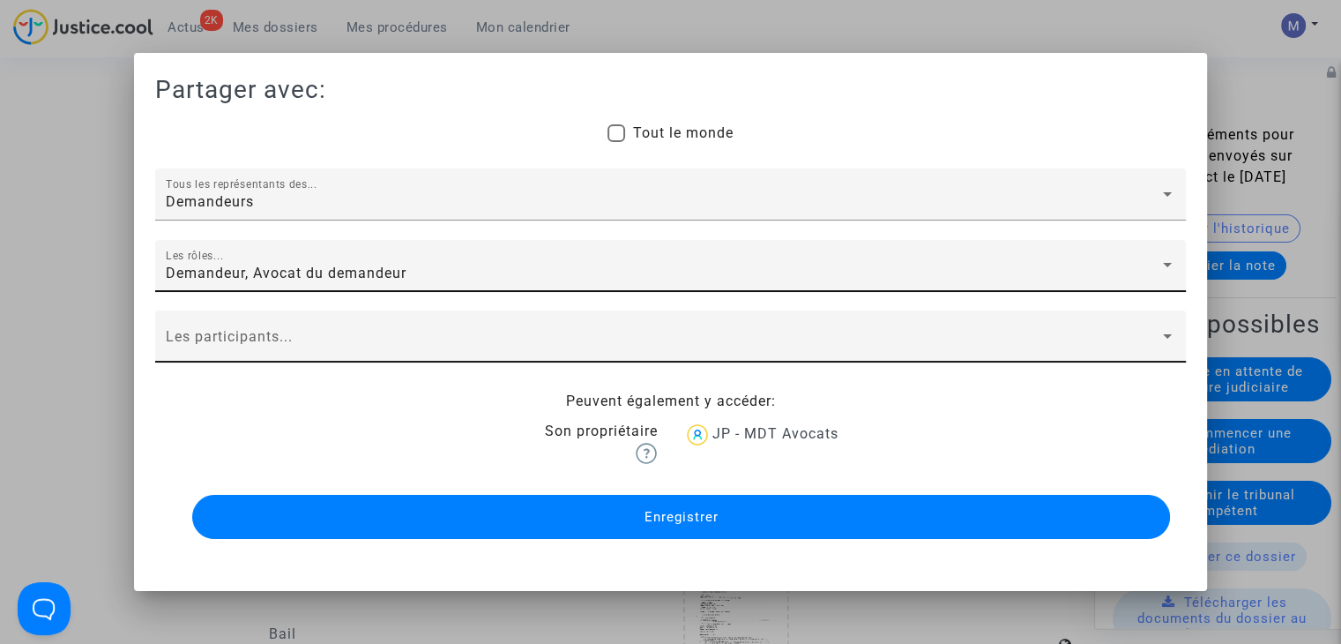
click at [197, 339] on span at bounding box center [663, 344] width 994 height 16
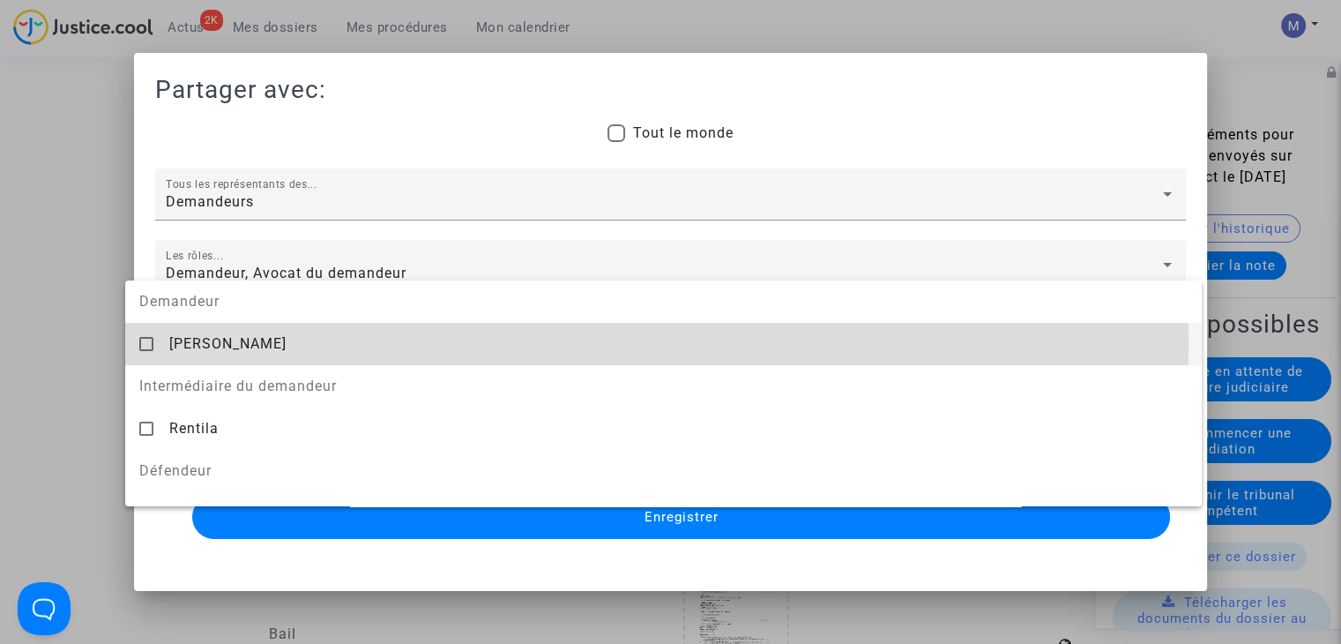
click at [194, 343] on span "[PERSON_NAME]" at bounding box center [227, 343] width 117 height 17
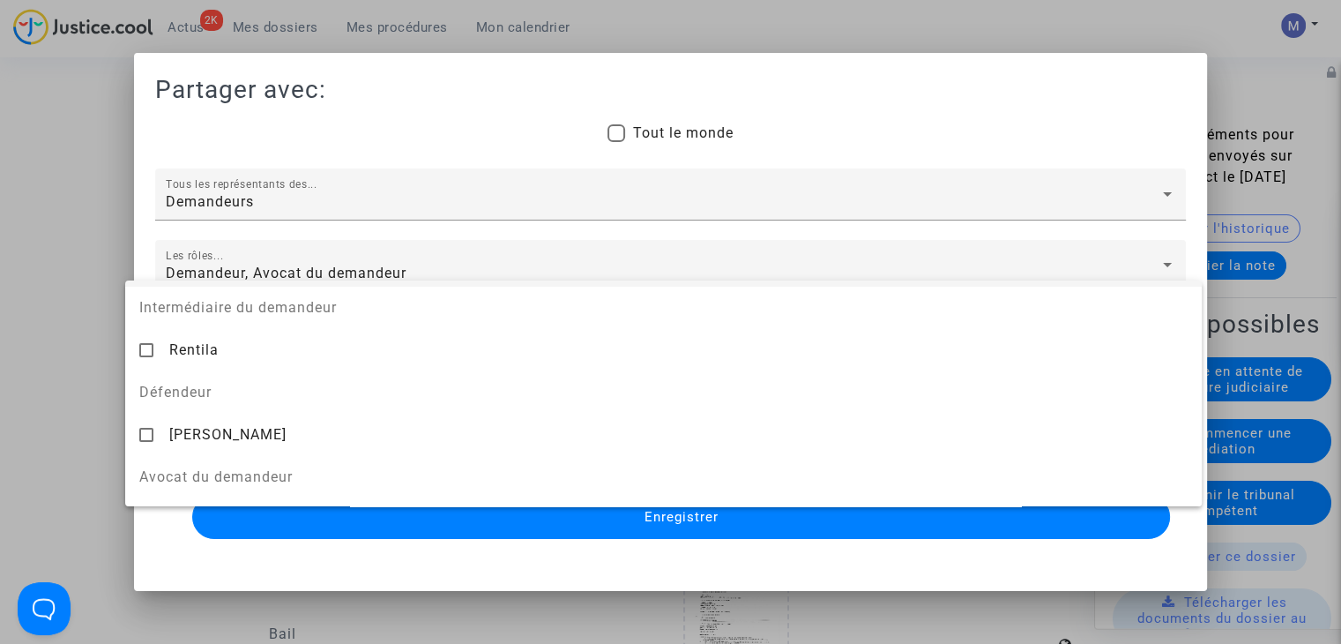
scroll to position [197, 0]
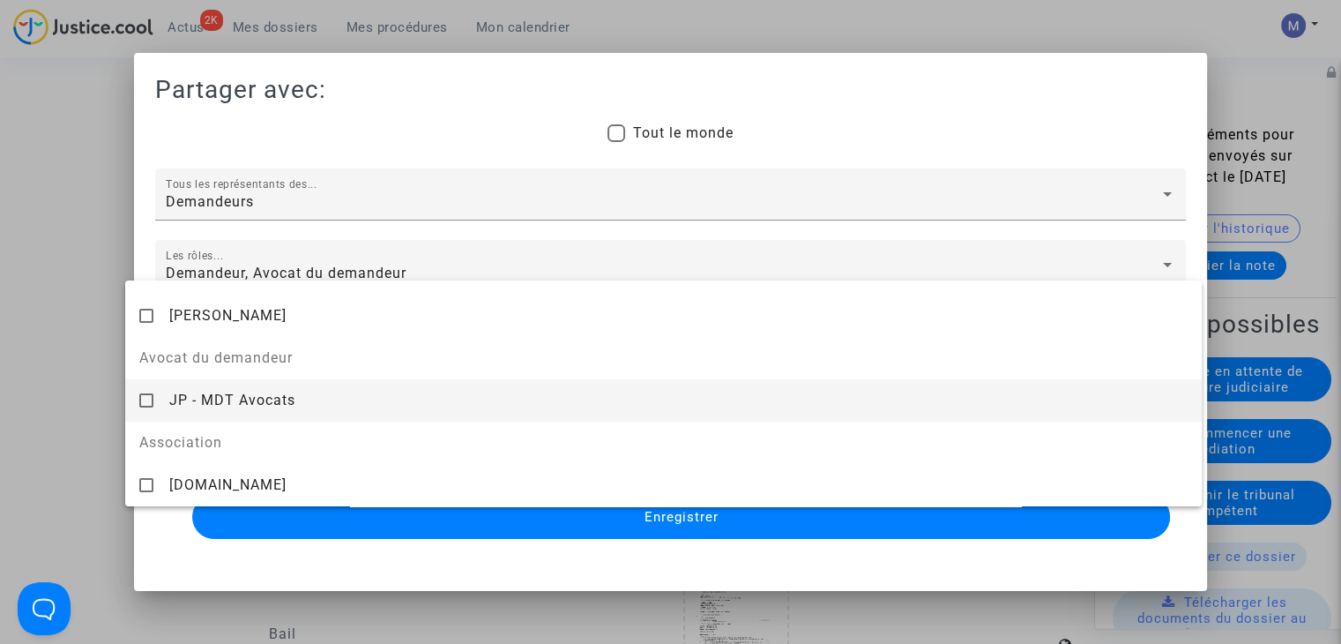
drag, startPoint x: 182, startPoint y: 396, endPoint x: 86, endPoint y: 381, distance: 98.1
click at [181, 396] on span "JP - MDT Avocats" at bounding box center [232, 399] width 126 height 17
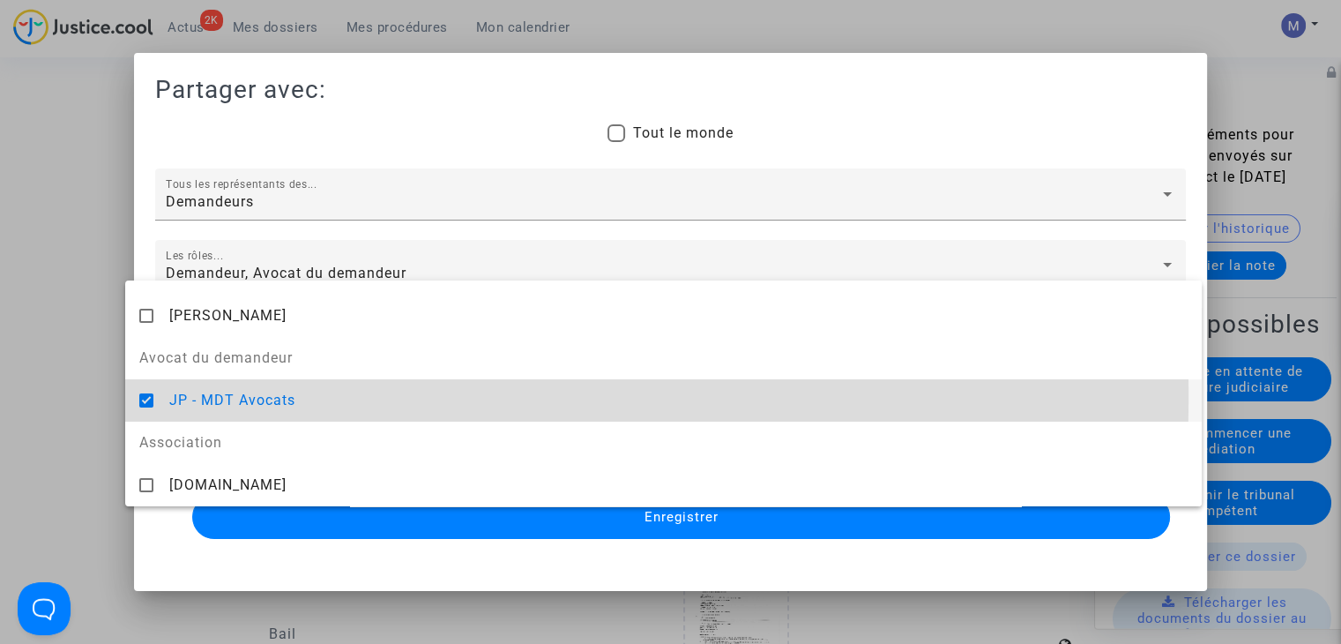
click at [67, 383] on div at bounding box center [670, 322] width 1341 height 644
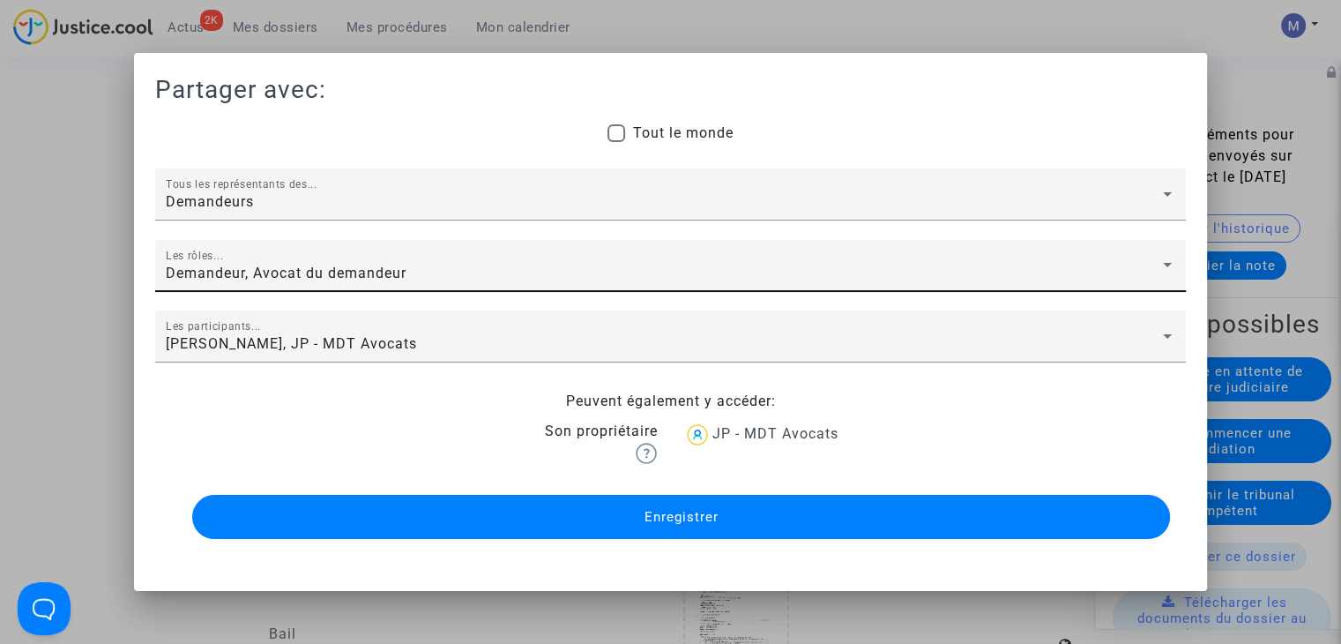
click at [599, 521] on button "Enregistrer" at bounding box center [681, 517] width 978 height 44
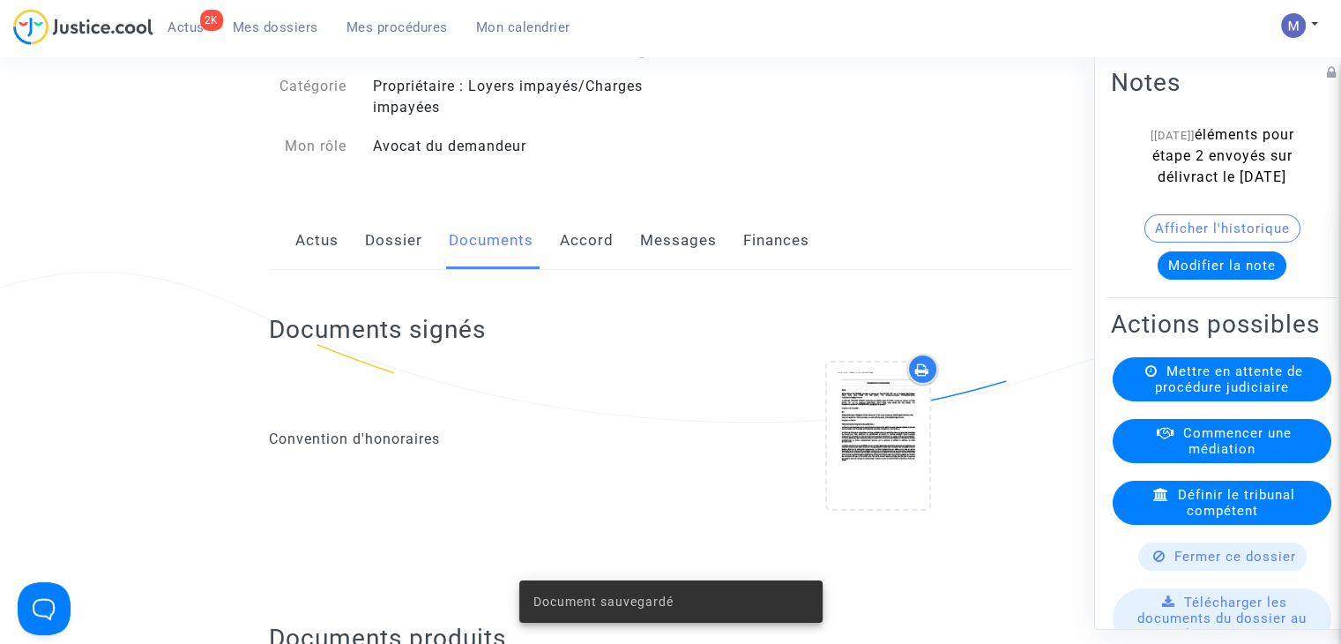
scroll to position [0, 0]
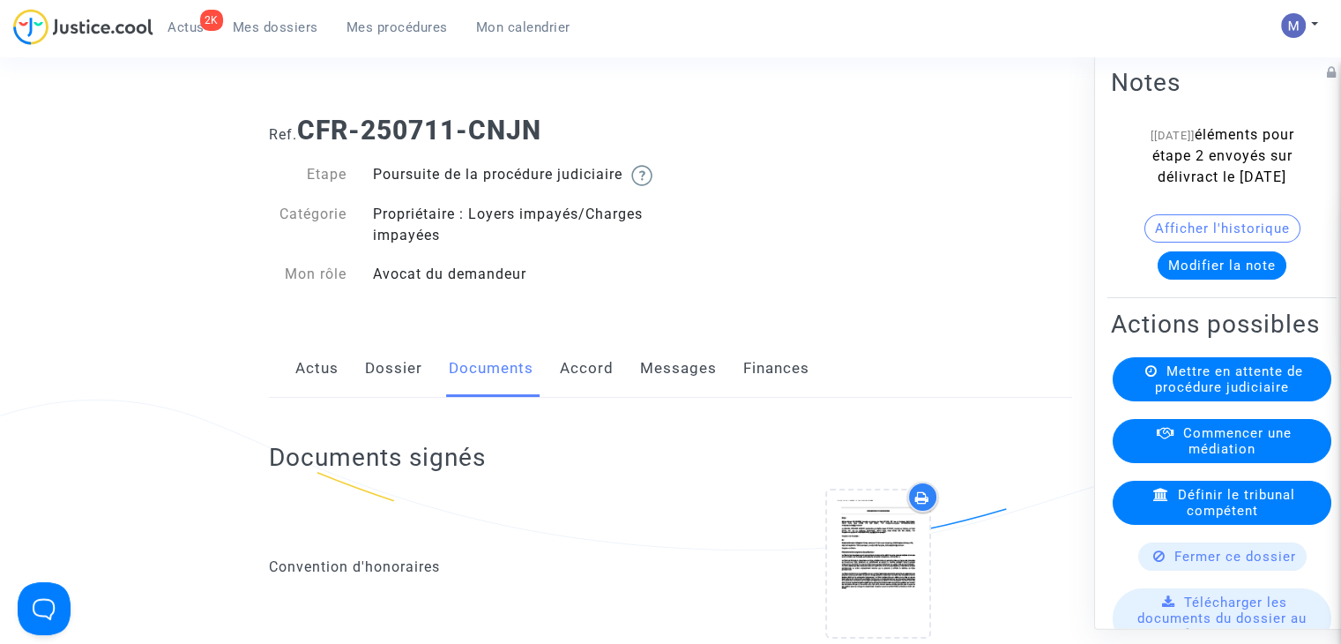
click at [264, 22] on span "Mes dossiers" at bounding box center [276, 27] width 86 height 16
